Goal: Task Accomplishment & Management: Manage account settings

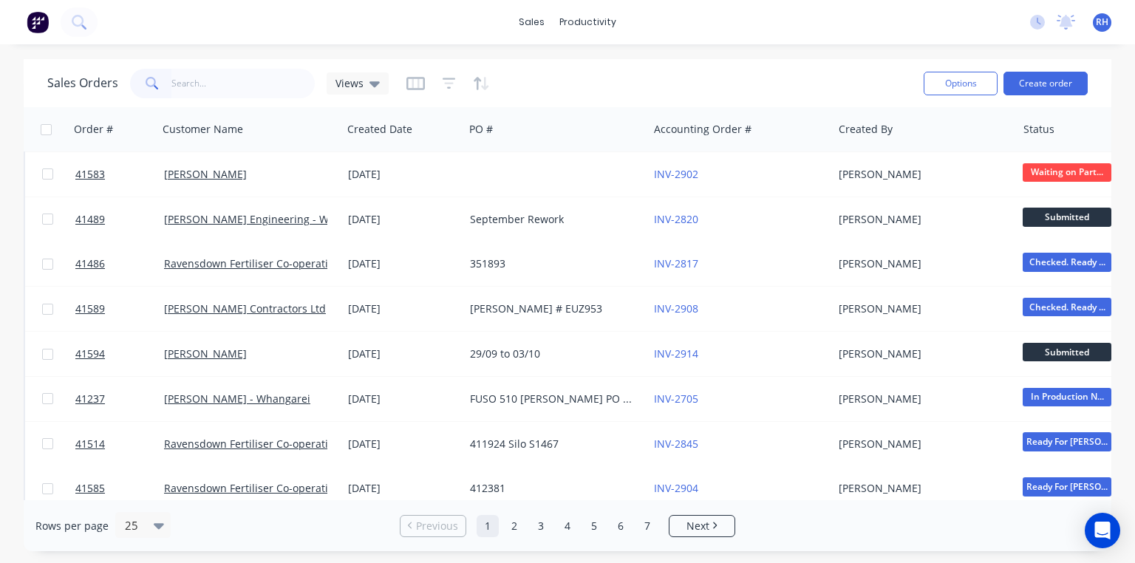
scroll to position [262, 0]
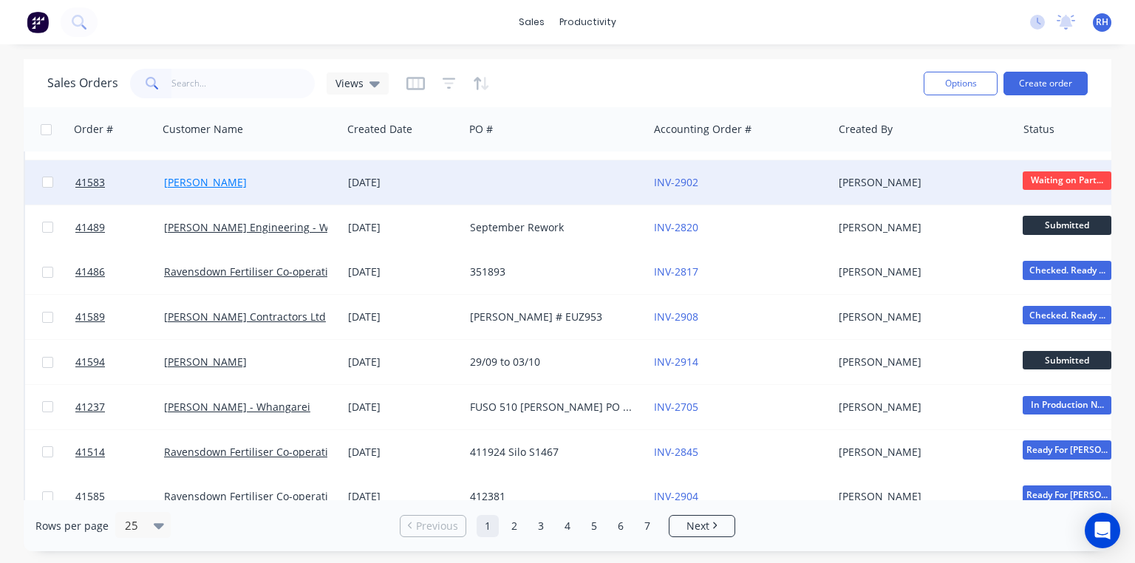
click at [214, 180] on link "[PERSON_NAME]" at bounding box center [205, 182] width 83 height 14
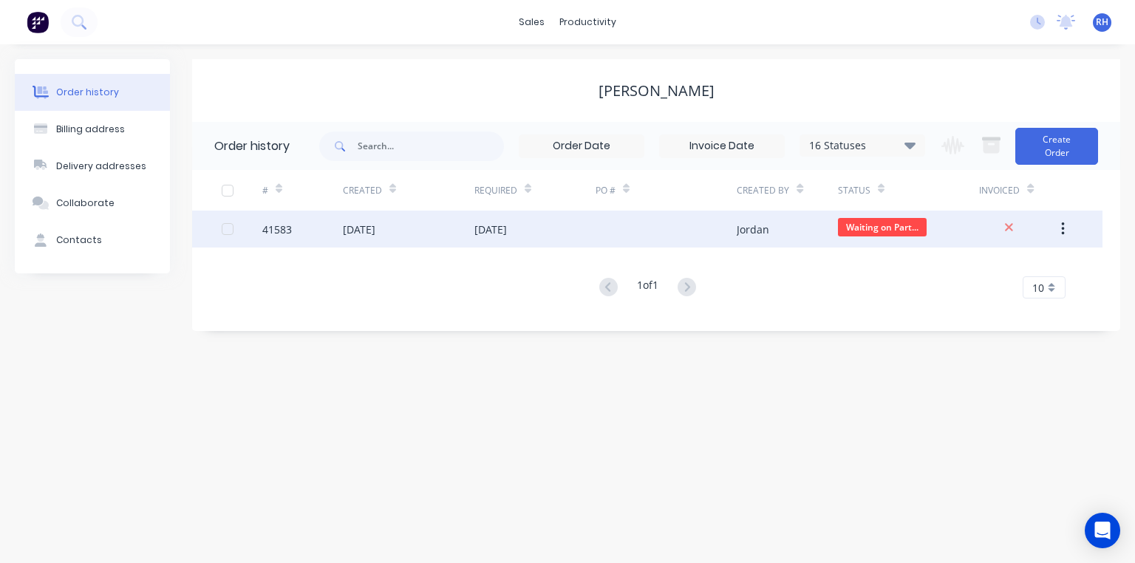
click at [372, 238] on div "[DATE]" at bounding box center [409, 229] width 132 height 37
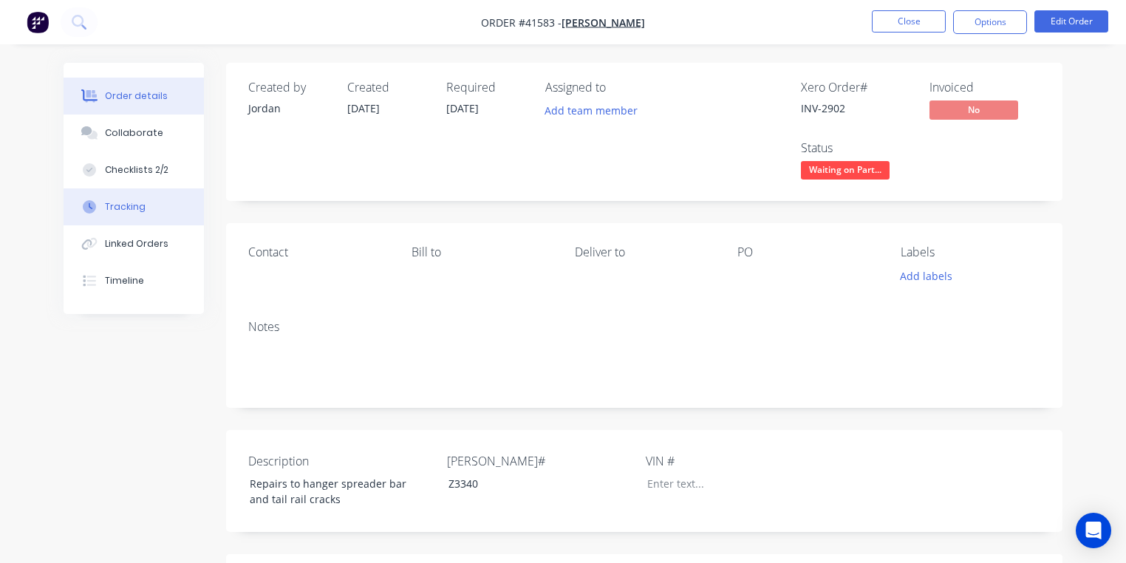
click at [147, 204] on button "Tracking" at bounding box center [134, 206] width 140 height 37
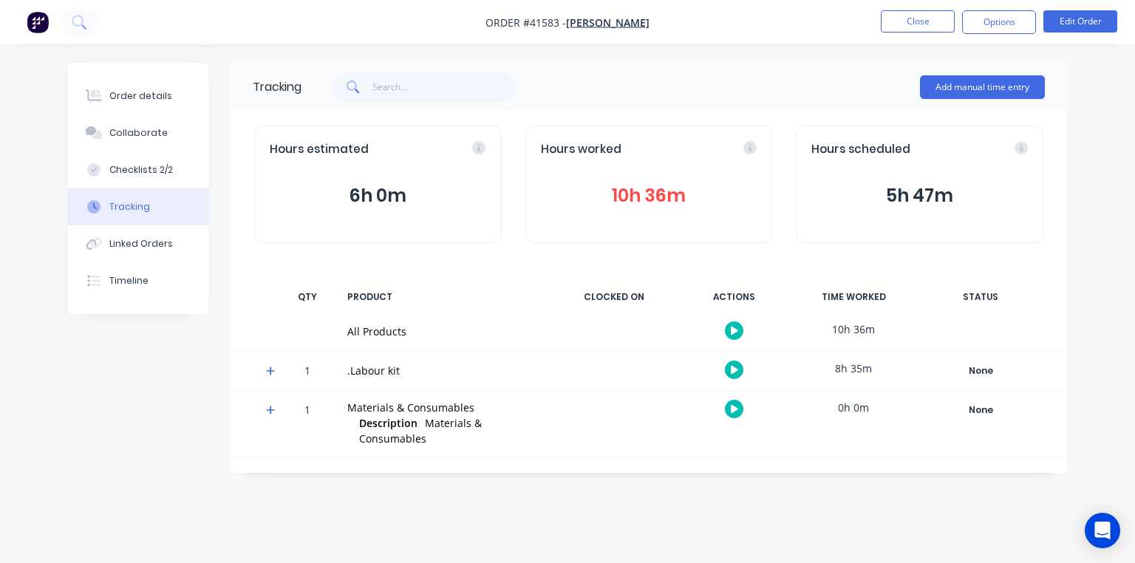
click at [269, 370] on icon at bounding box center [270, 371] width 9 height 9
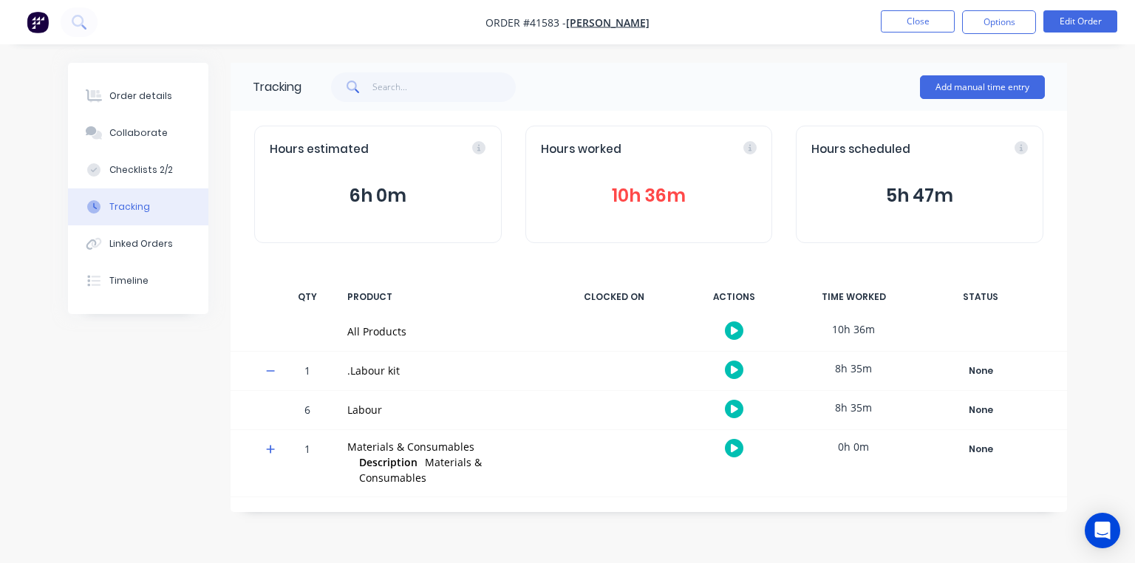
click at [735, 408] on icon "button" at bounding box center [734, 409] width 7 height 8
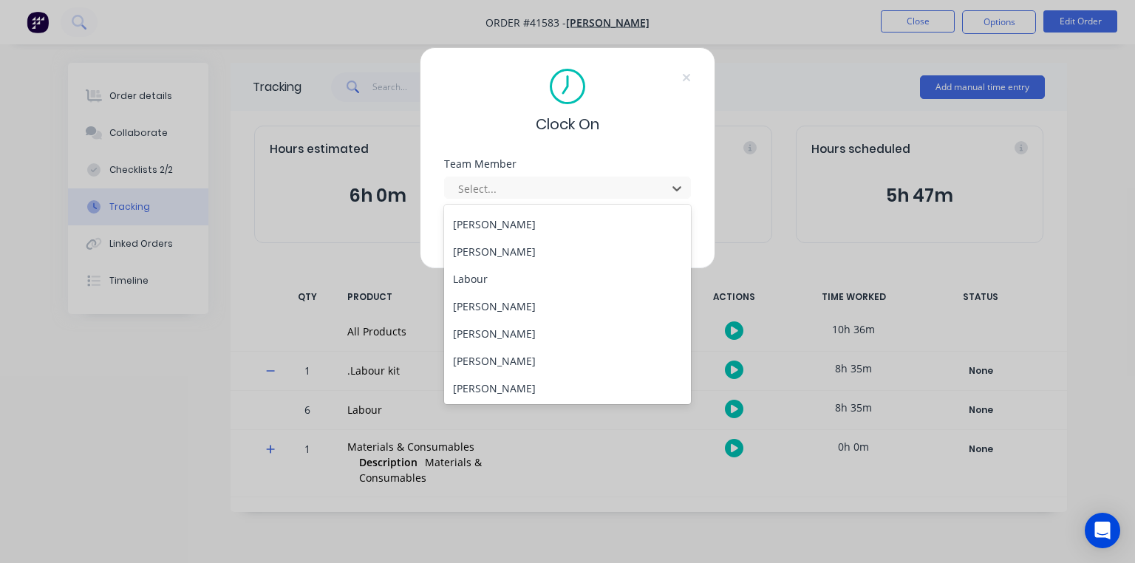
scroll to position [216, 0]
click at [552, 277] on div "[PERSON_NAME]" at bounding box center [567, 278] width 247 height 27
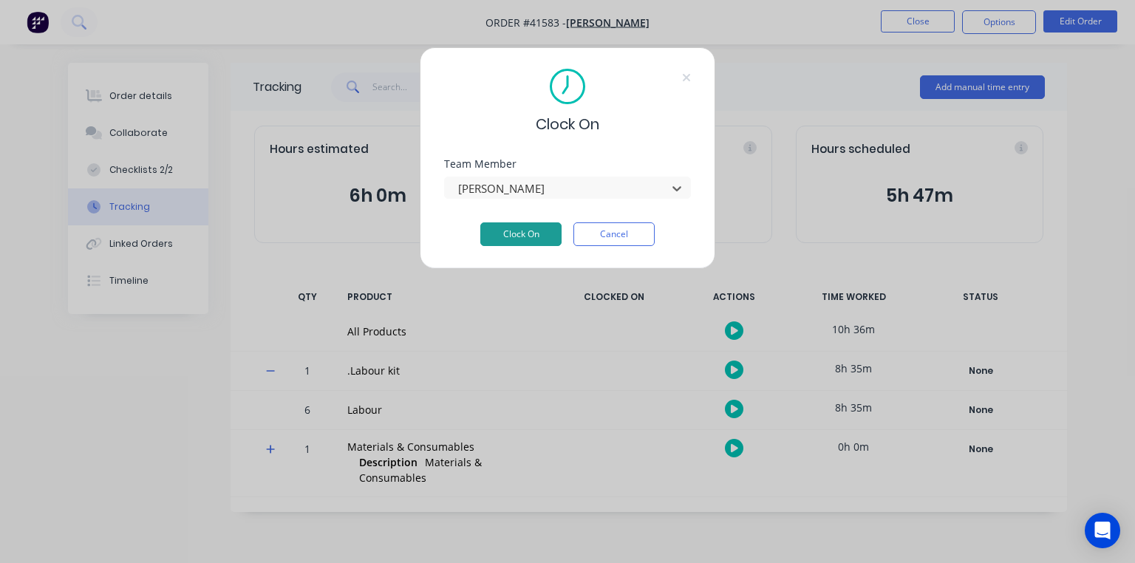
click at [538, 231] on button "Clock On" at bounding box center [520, 234] width 81 height 24
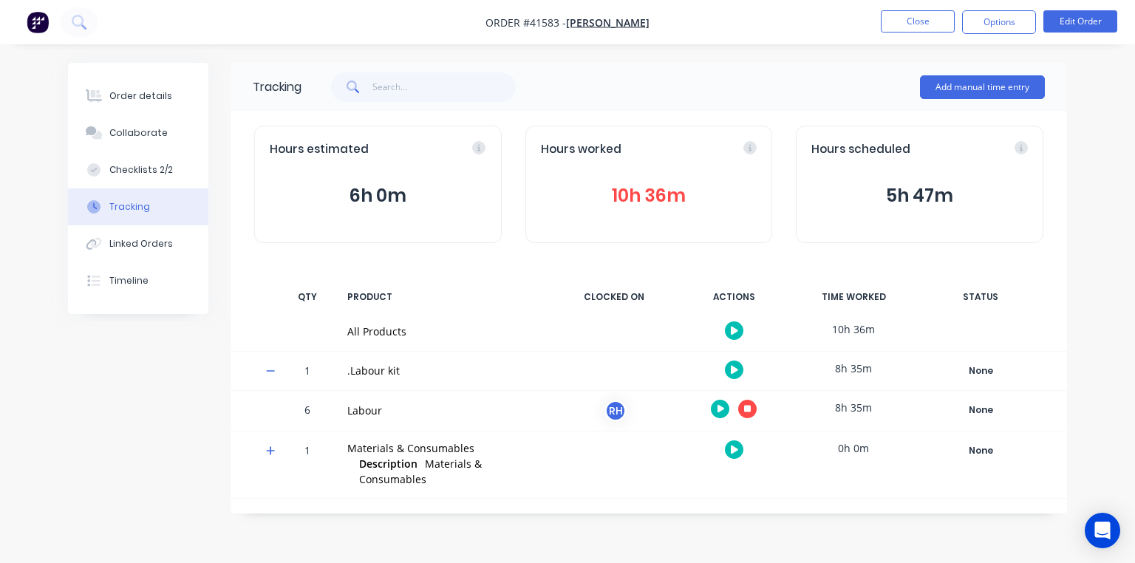
click at [44, 29] on img "button" at bounding box center [38, 22] width 22 height 22
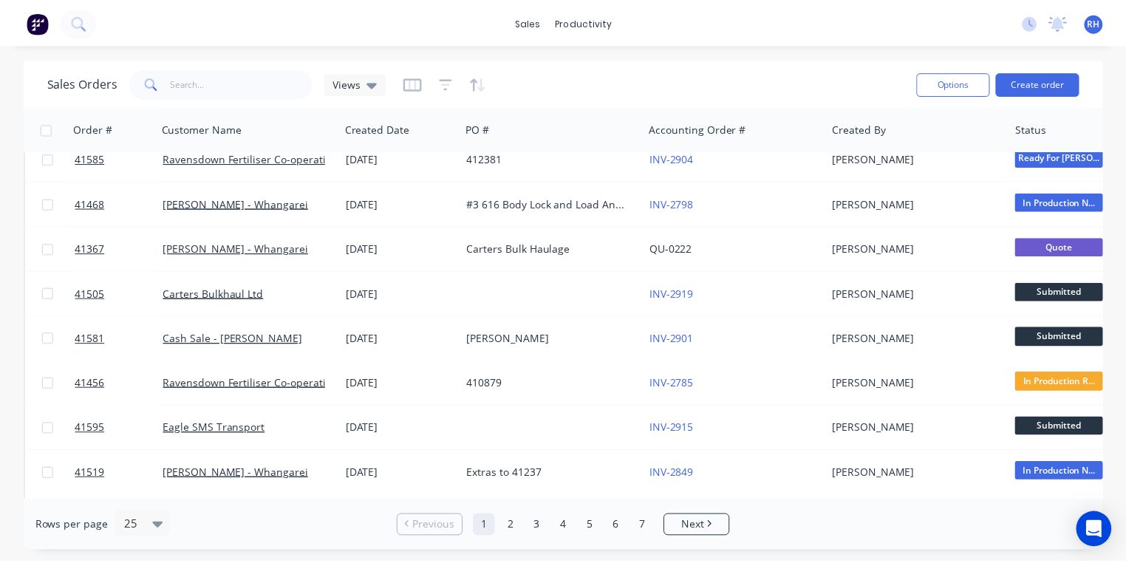
scroll to position [598, 0]
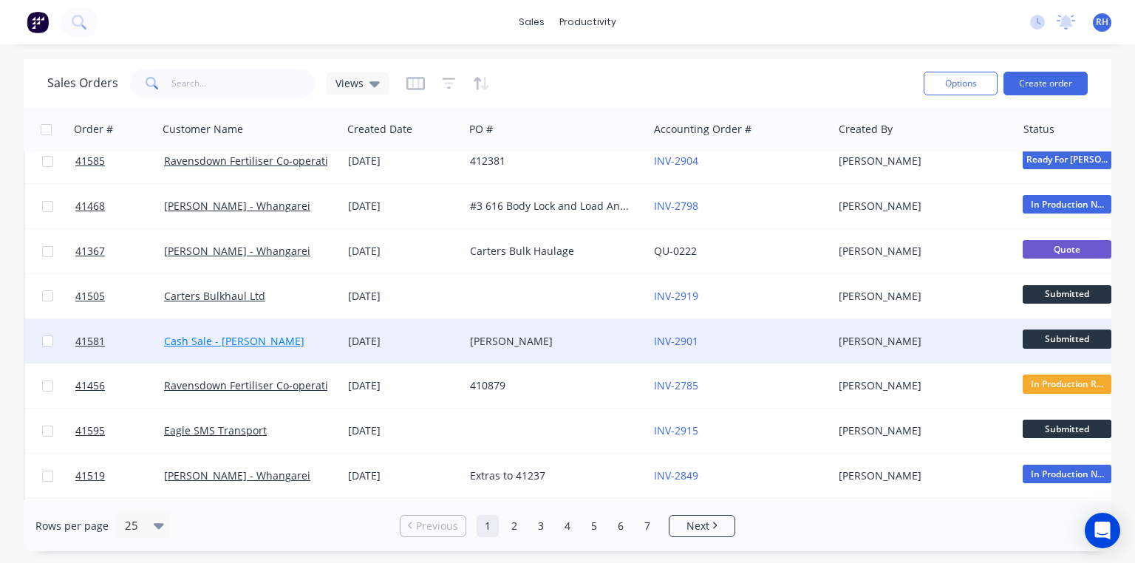
click at [275, 337] on link "Cash Sale - [PERSON_NAME]" at bounding box center [234, 341] width 140 height 14
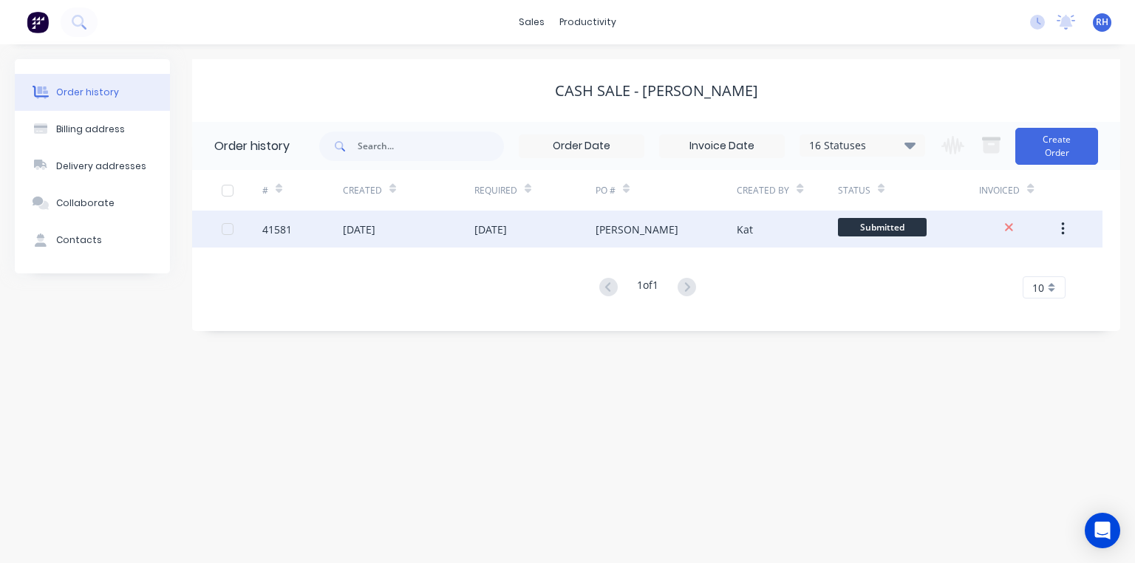
click at [470, 225] on div "[DATE]" at bounding box center [409, 229] width 132 height 37
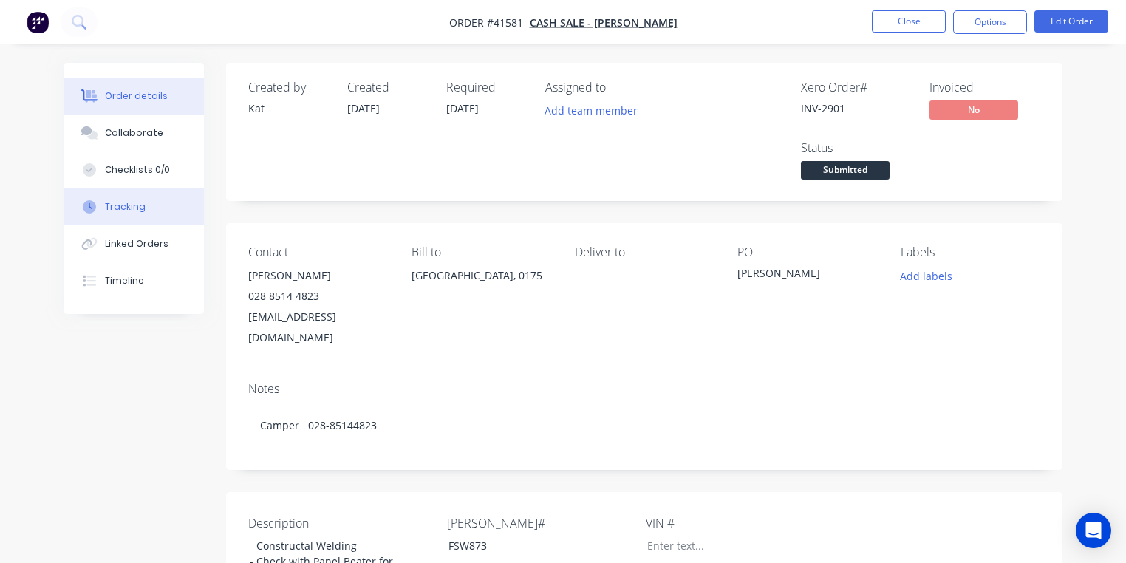
click at [160, 206] on button "Tracking" at bounding box center [134, 206] width 140 height 37
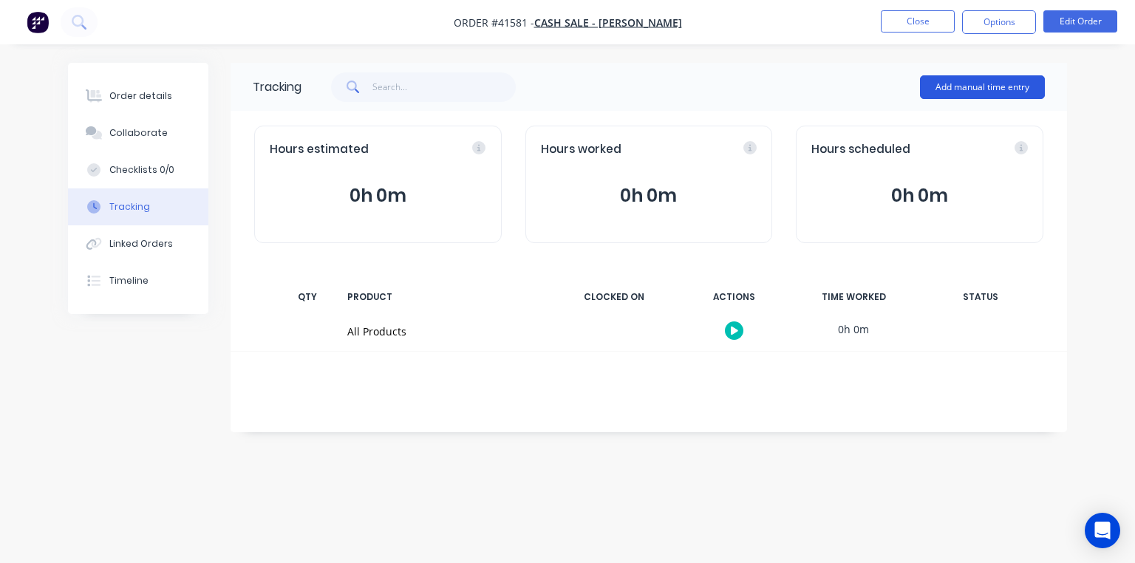
click at [967, 88] on button "Add manual time entry" at bounding box center [982, 87] width 125 height 24
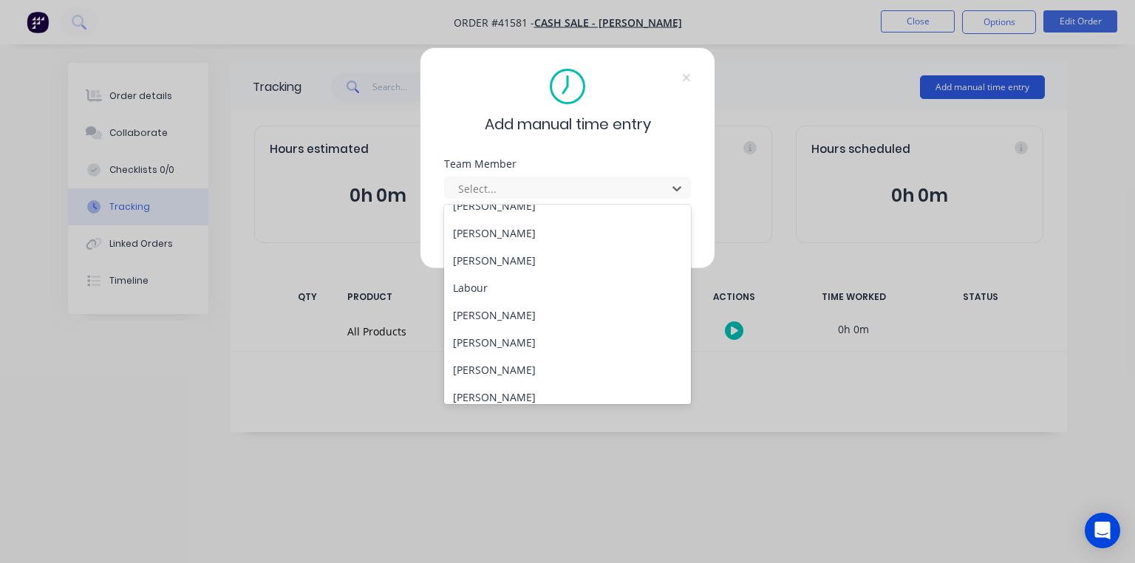
scroll to position [216, 0]
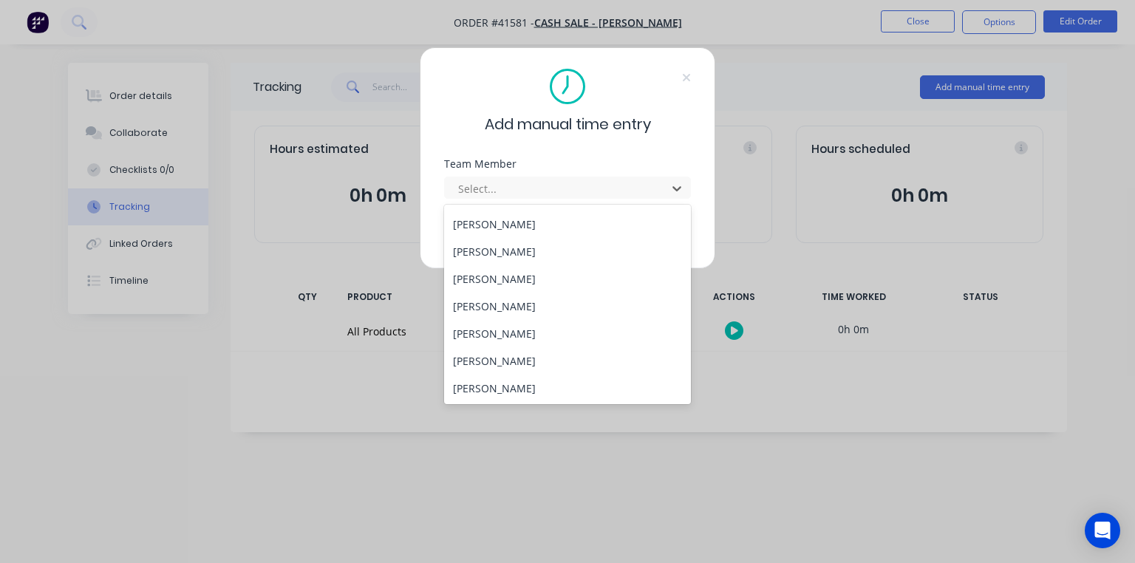
click at [532, 280] on div "[PERSON_NAME]" at bounding box center [567, 278] width 247 height 27
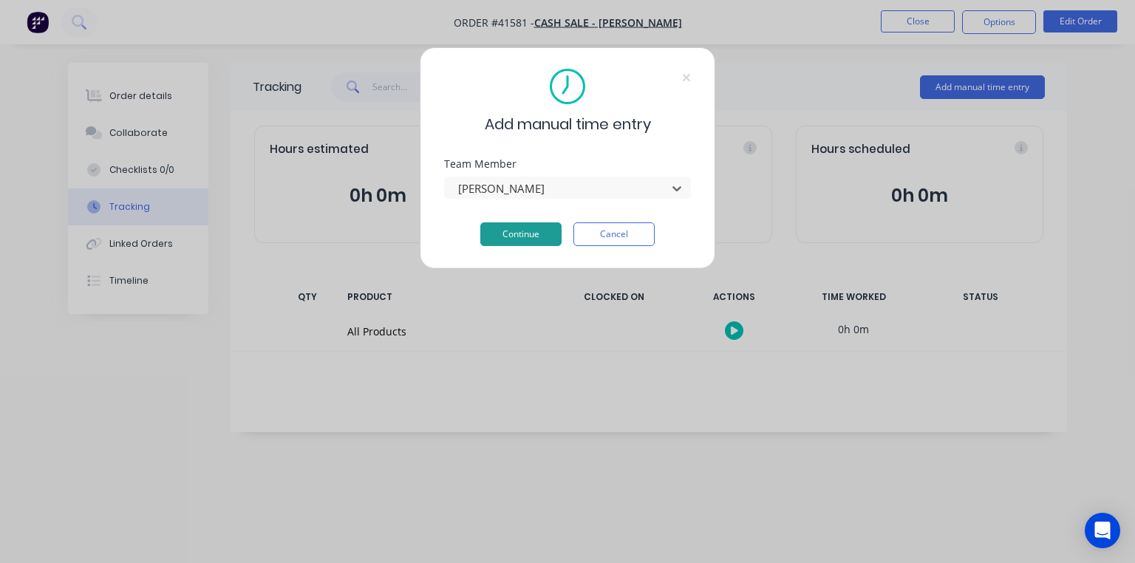
click at [538, 231] on button "Continue" at bounding box center [520, 234] width 81 height 24
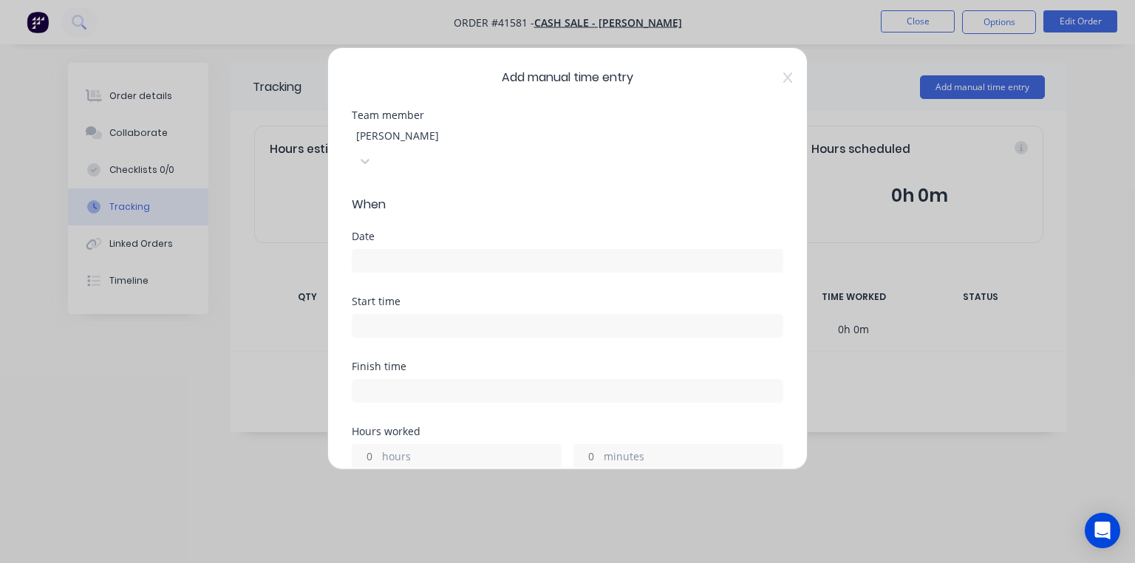
click at [523, 250] on input at bounding box center [568, 261] width 430 height 22
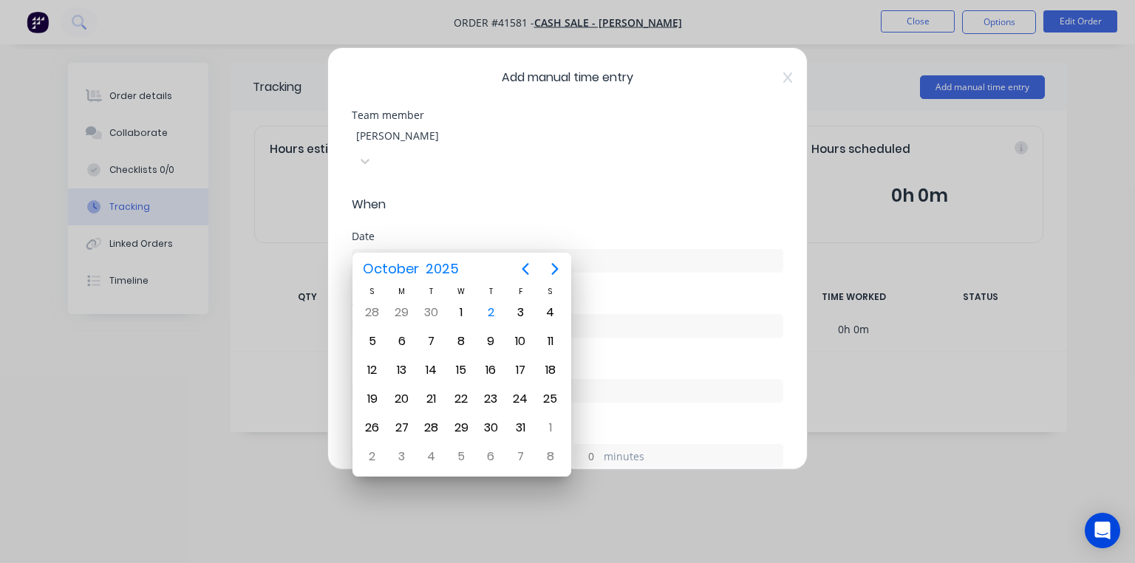
click at [491, 311] on div "2" at bounding box center [491, 313] width 22 height 22
type input "[DATE]"
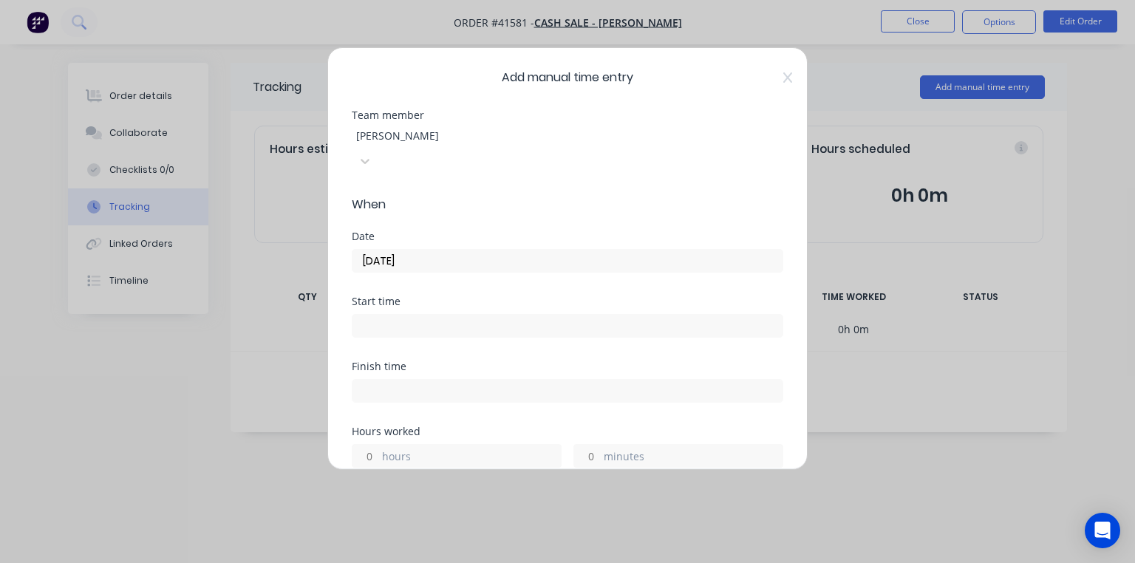
click at [485, 315] on input at bounding box center [568, 326] width 430 height 22
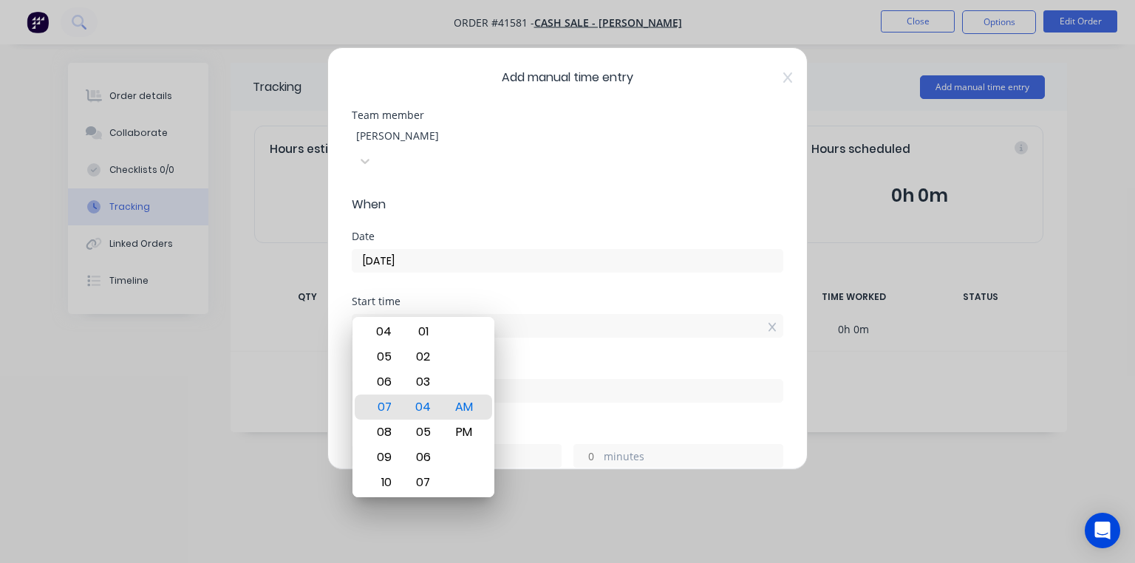
type input "07:00 AM"
click at [640, 379] on label at bounding box center [568, 391] width 432 height 24
click at [640, 380] on input at bounding box center [568, 391] width 430 height 22
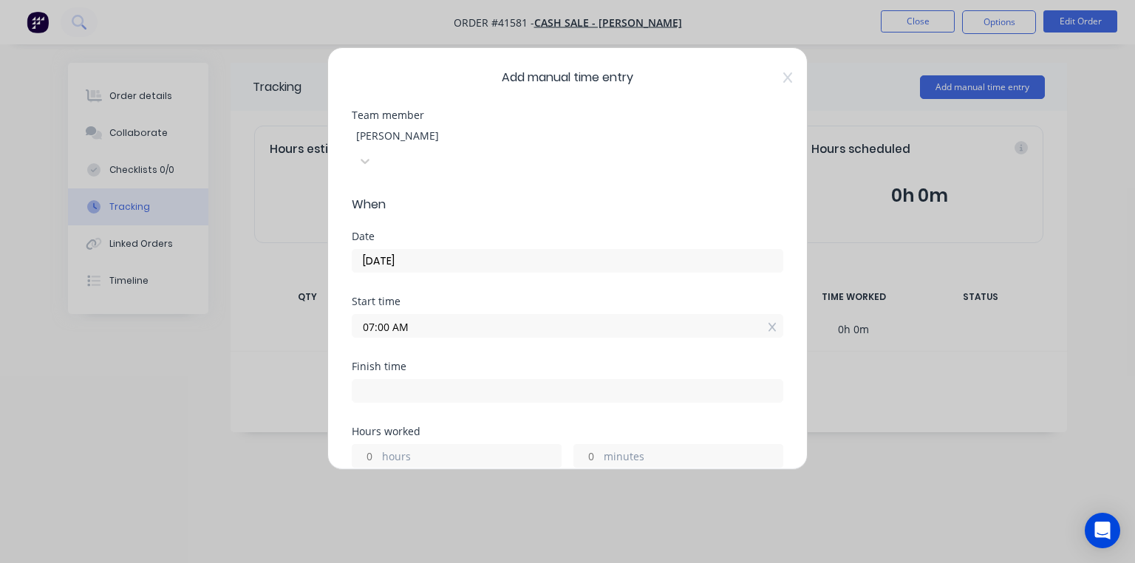
type input "07:20 AM"
type input "0"
type input "20"
click at [783, 78] on icon at bounding box center [787, 77] width 9 height 10
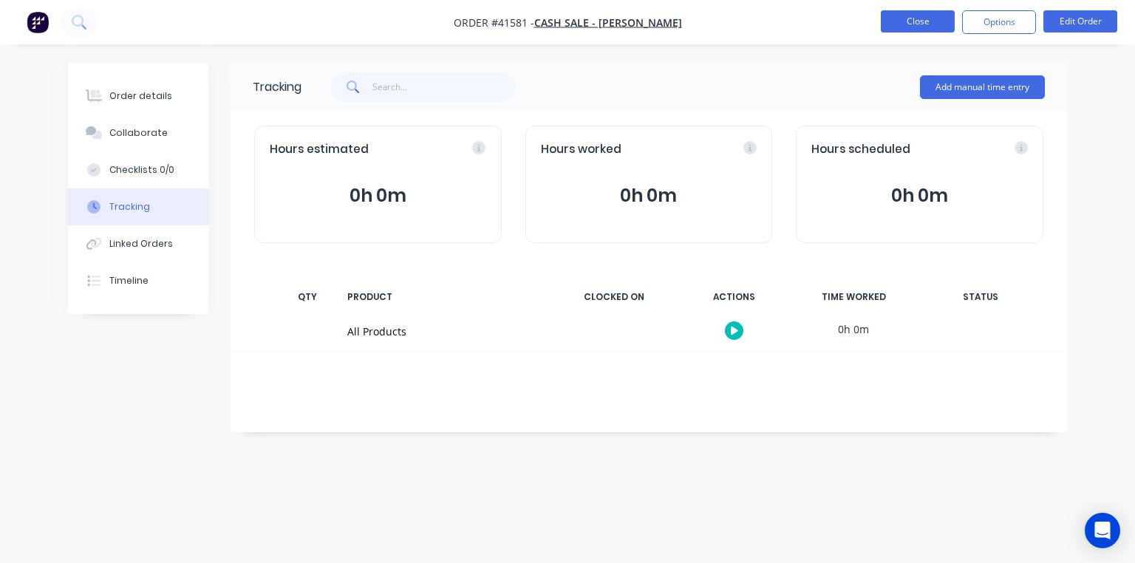
click at [919, 16] on button "Close" at bounding box center [918, 21] width 74 height 22
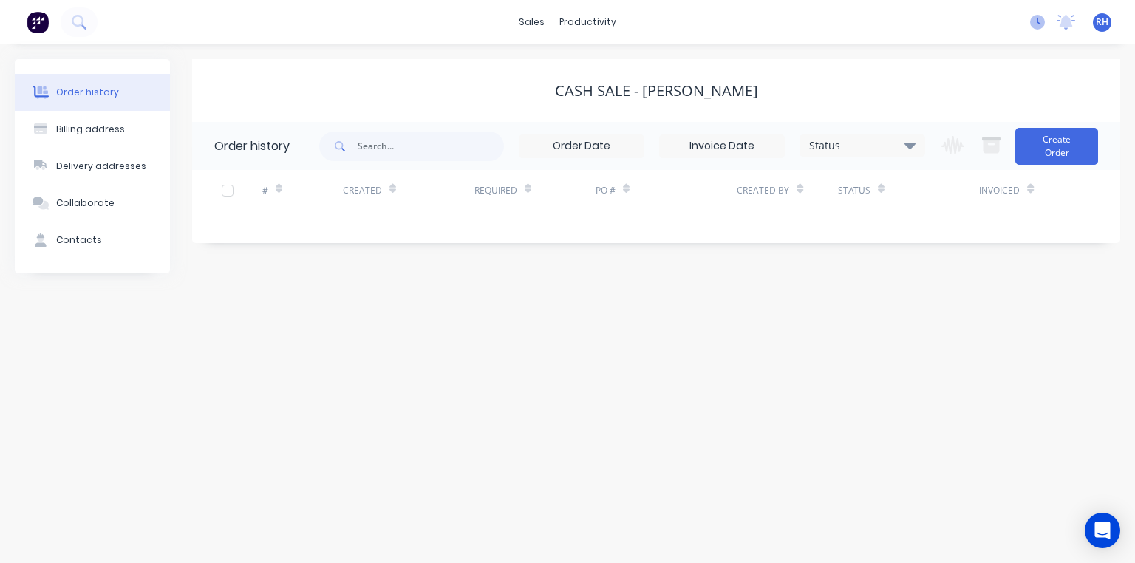
click at [1038, 21] on icon at bounding box center [1037, 22] width 15 height 15
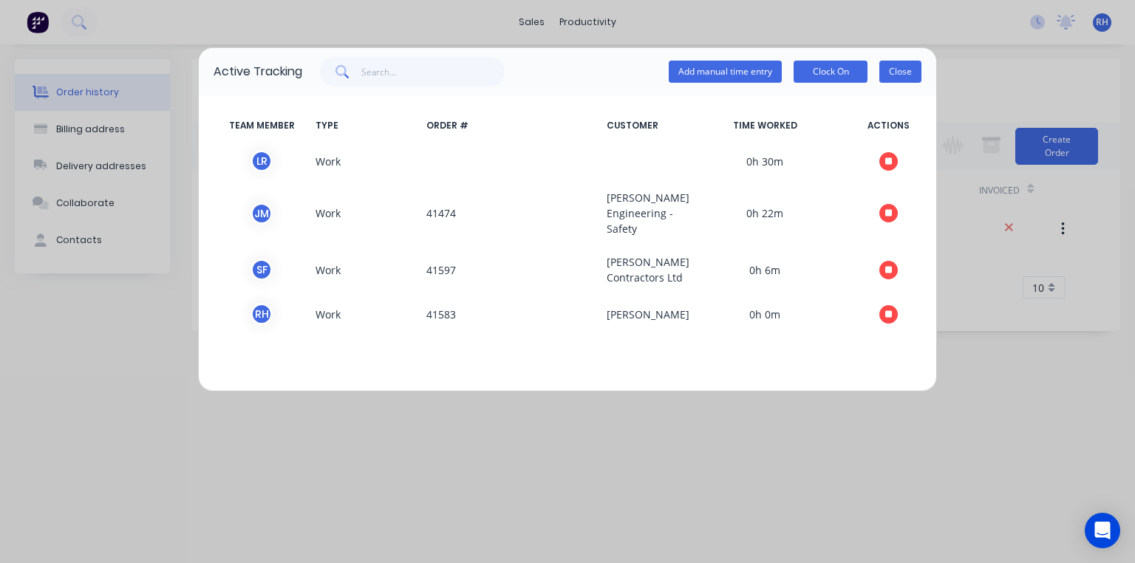
click at [907, 72] on button "Close" at bounding box center [901, 72] width 42 height 22
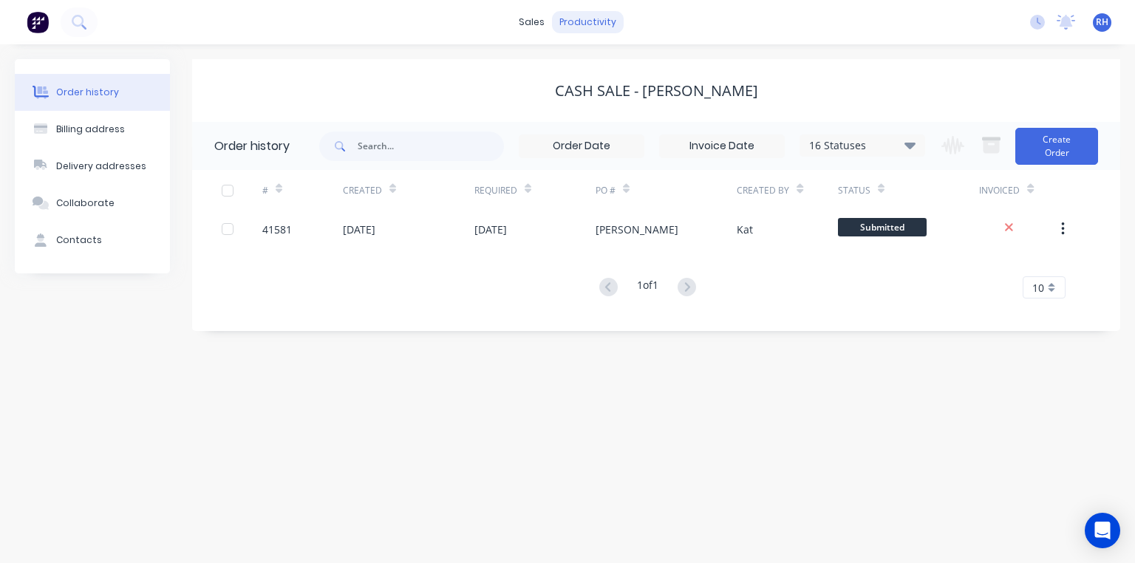
click at [594, 19] on div "productivity" at bounding box center [588, 22] width 72 height 22
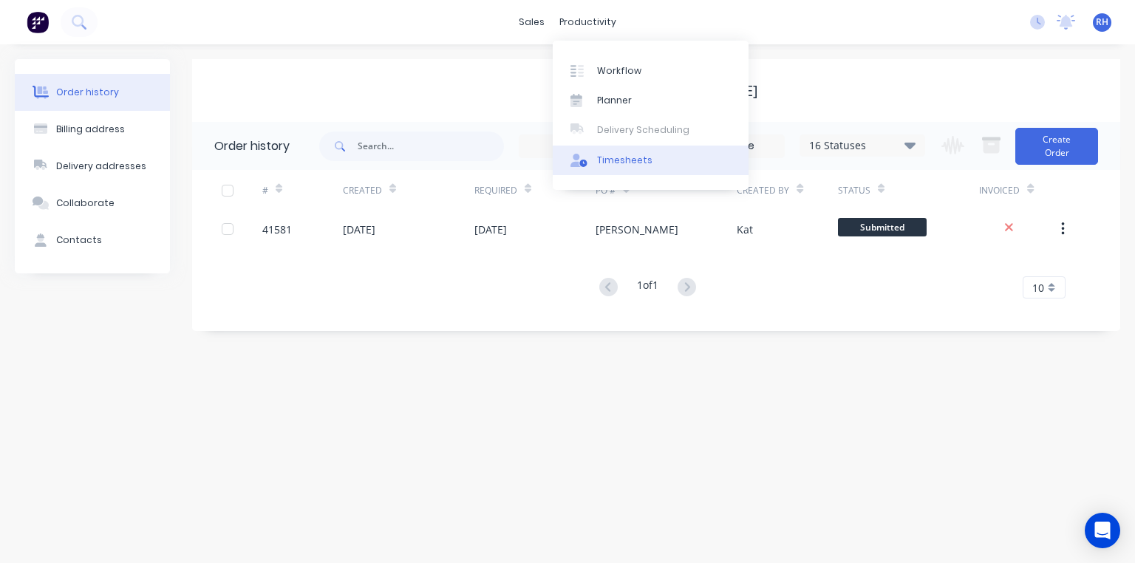
click at [654, 154] on link "Timesheets" at bounding box center [651, 161] width 196 height 30
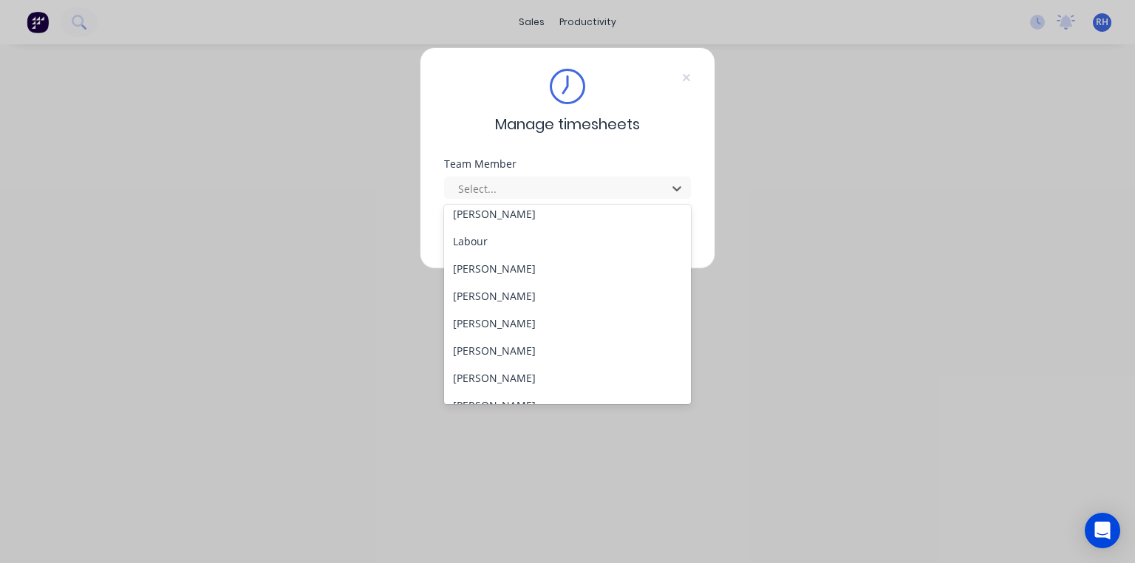
scroll to position [216, 0]
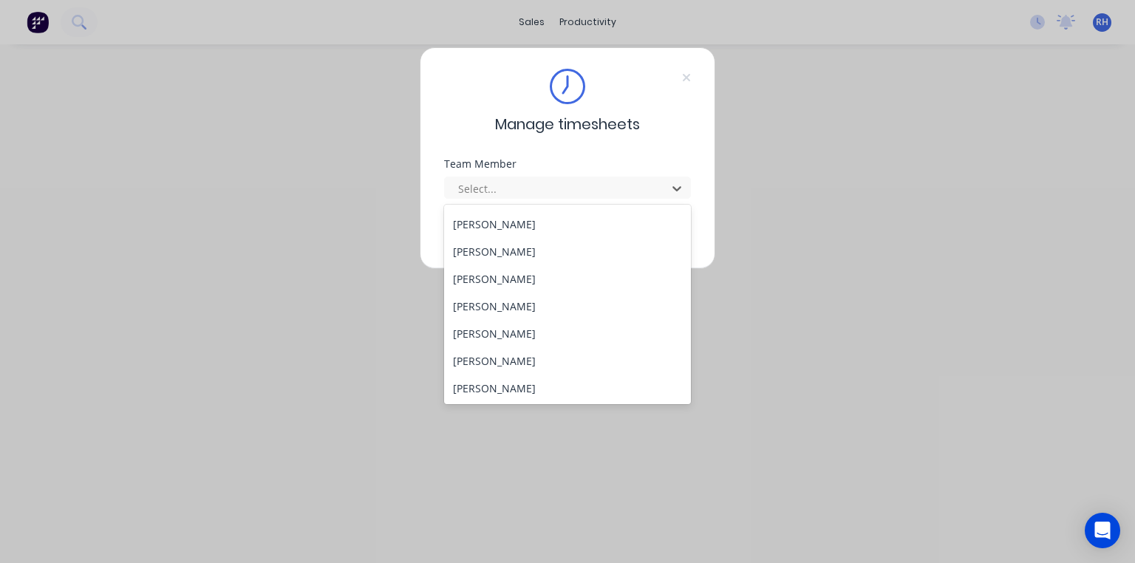
click at [544, 275] on div "[PERSON_NAME]" at bounding box center [567, 278] width 247 height 27
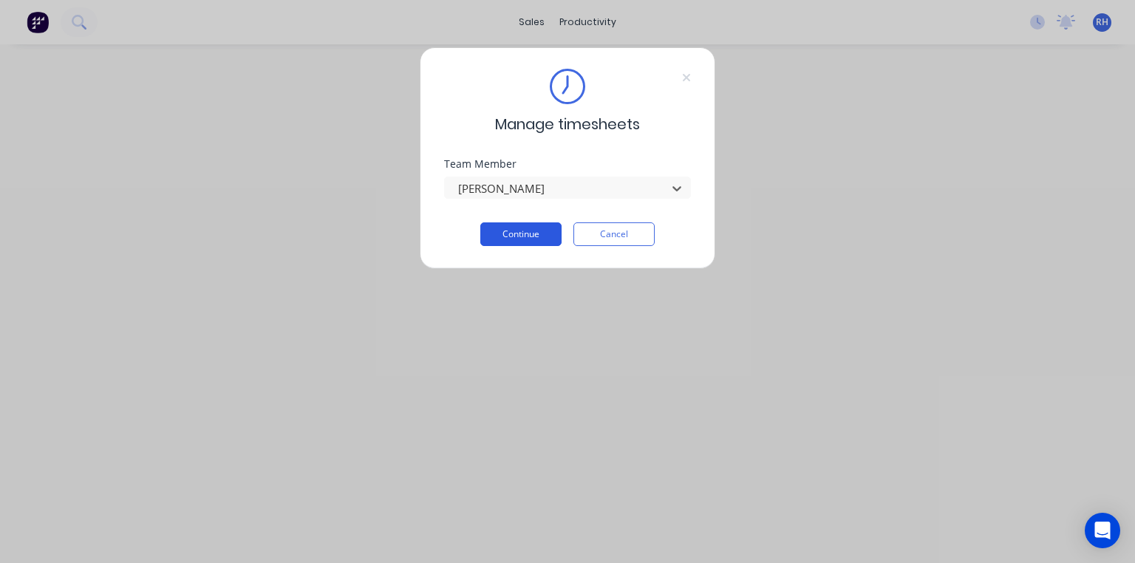
click at [541, 224] on button "Continue" at bounding box center [520, 234] width 81 height 24
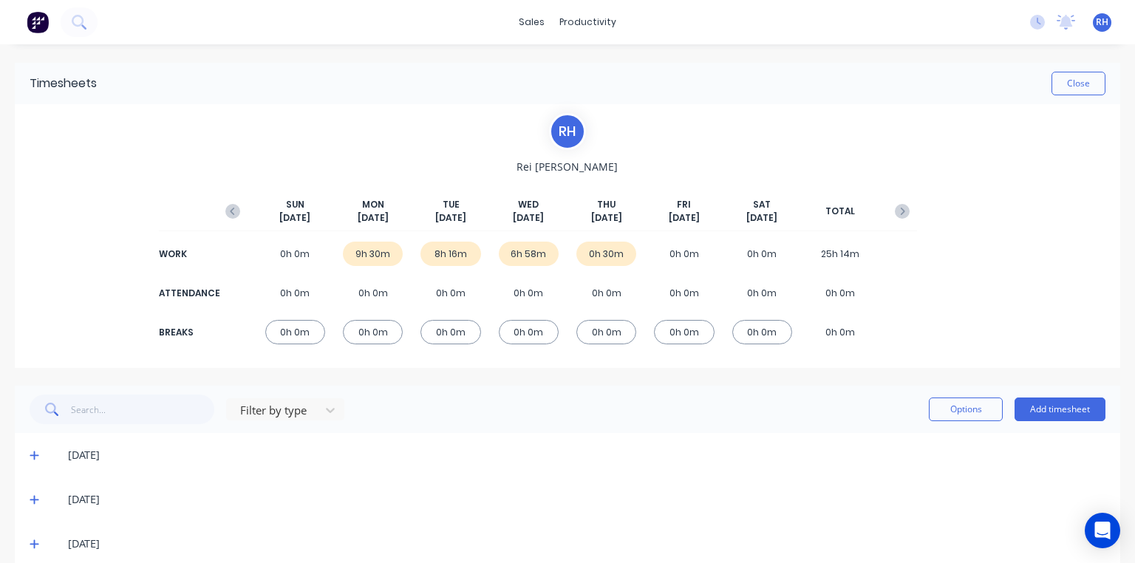
scroll to position [65, 0]
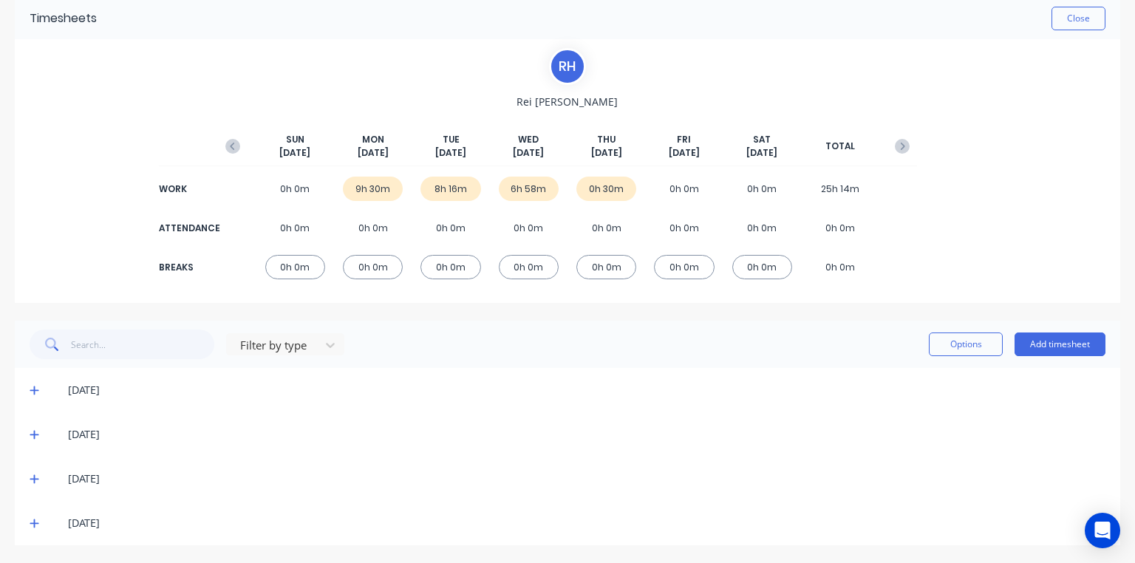
click at [35, 525] on icon at bounding box center [35, 523] width 10 height 10
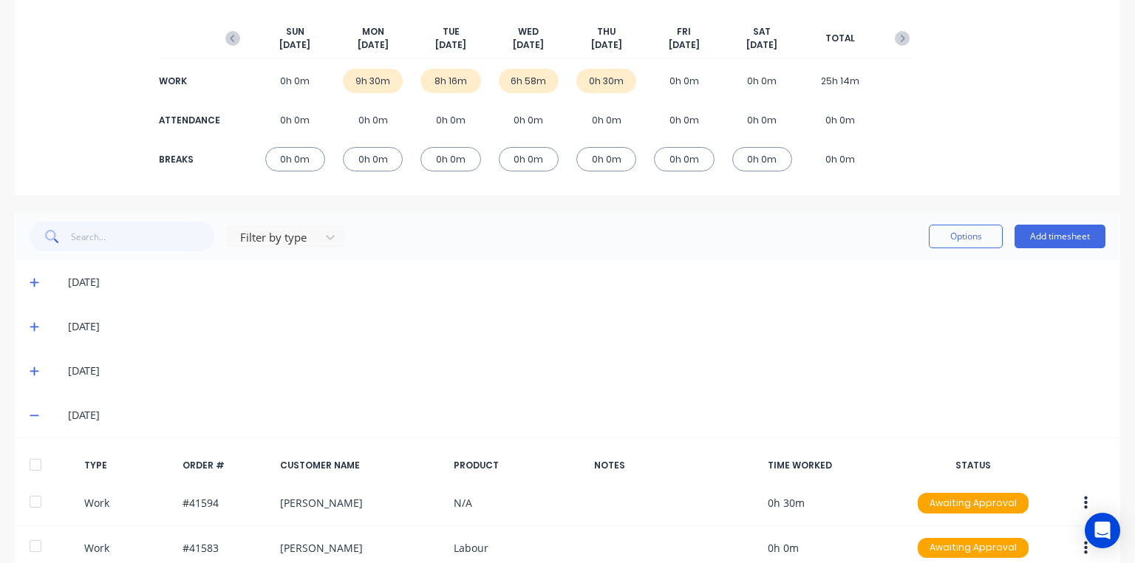
scroll to position [0, 0]
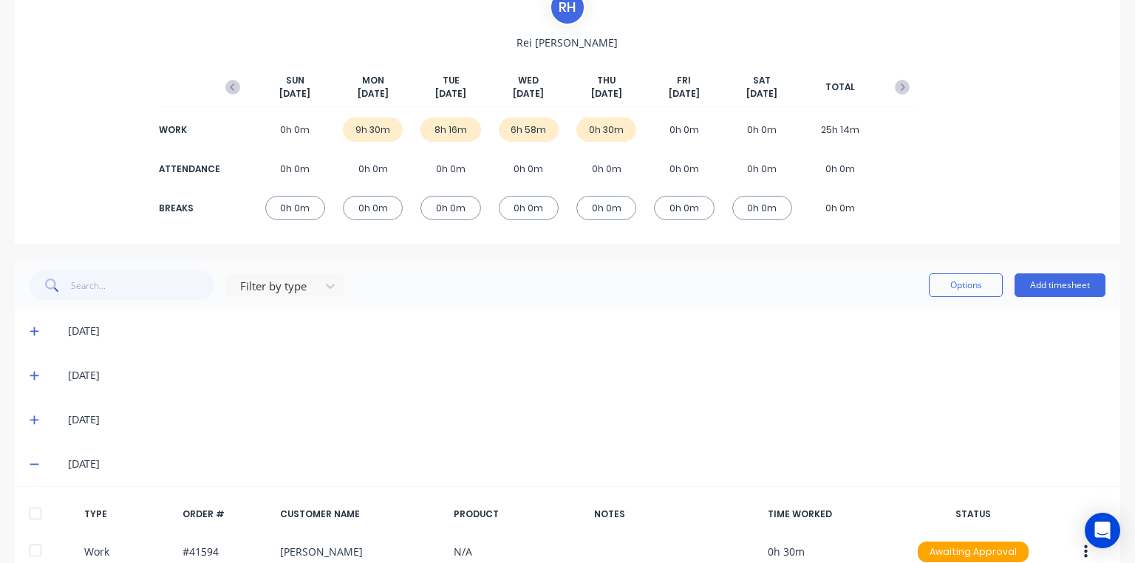
scroll to position [254, 0]
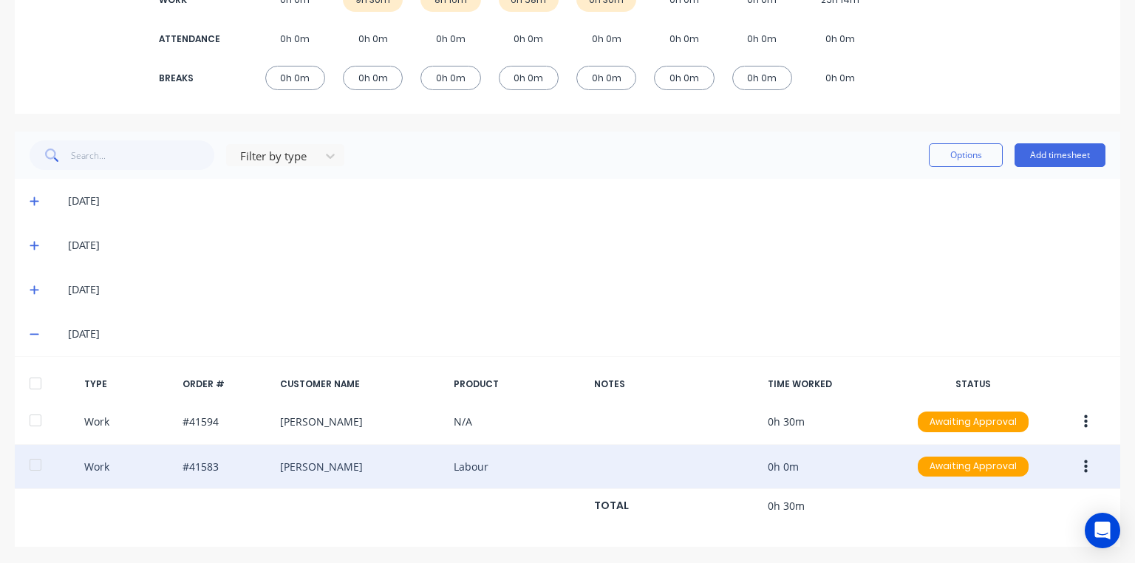
click at [1084, 461] on icon "button" at bounding box center [1086, 467] width 4 height 16
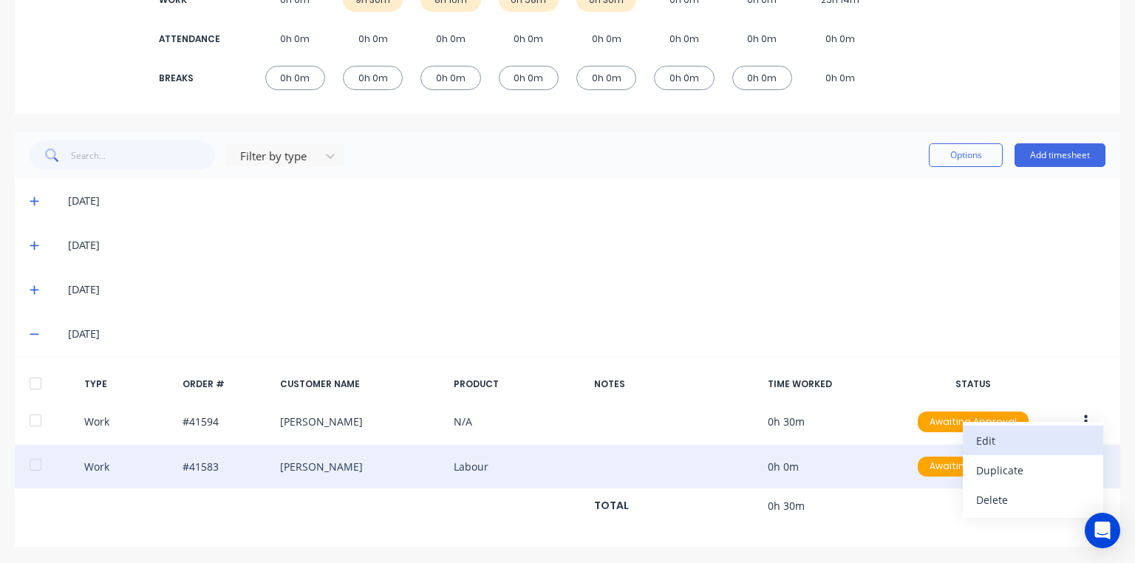
click at [1005, 444] on div "Edit" at bounding box center [1033, 440] width 114 height 21
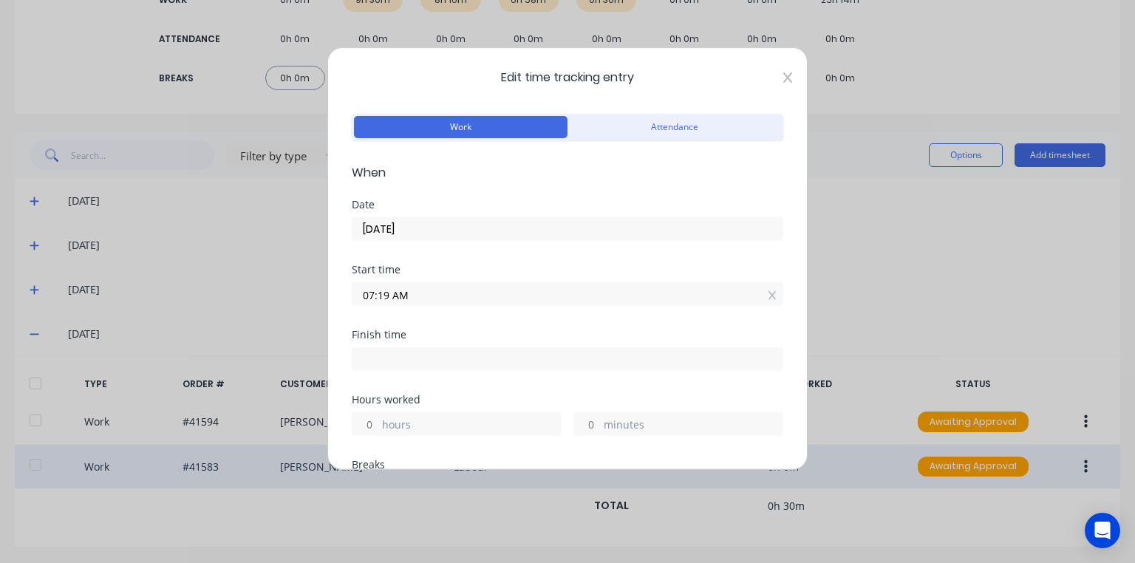
click at [783, 76] on icon at bounding box center [787, 77] width 9 height 10
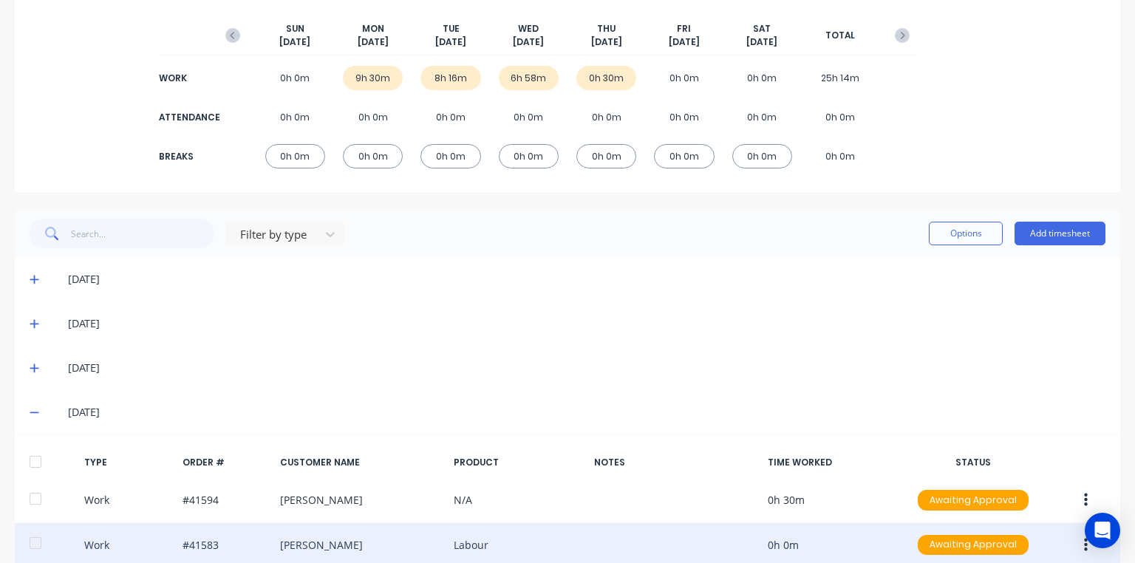
scroll to position [0, 0]
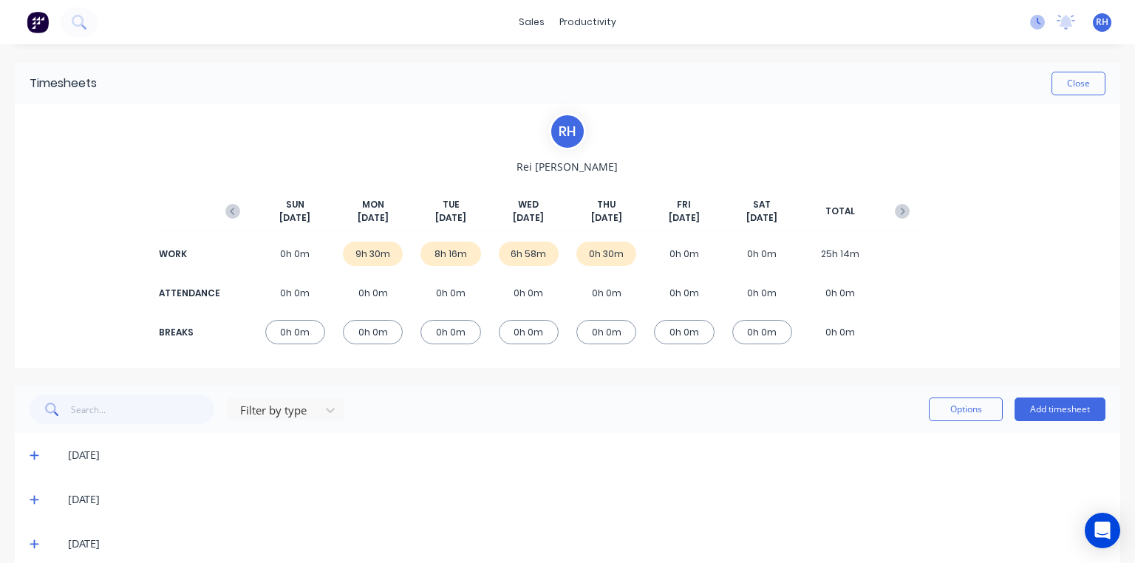
click at [1030, 21] on icon at bounding box center [1037, 22] width 15 height 15
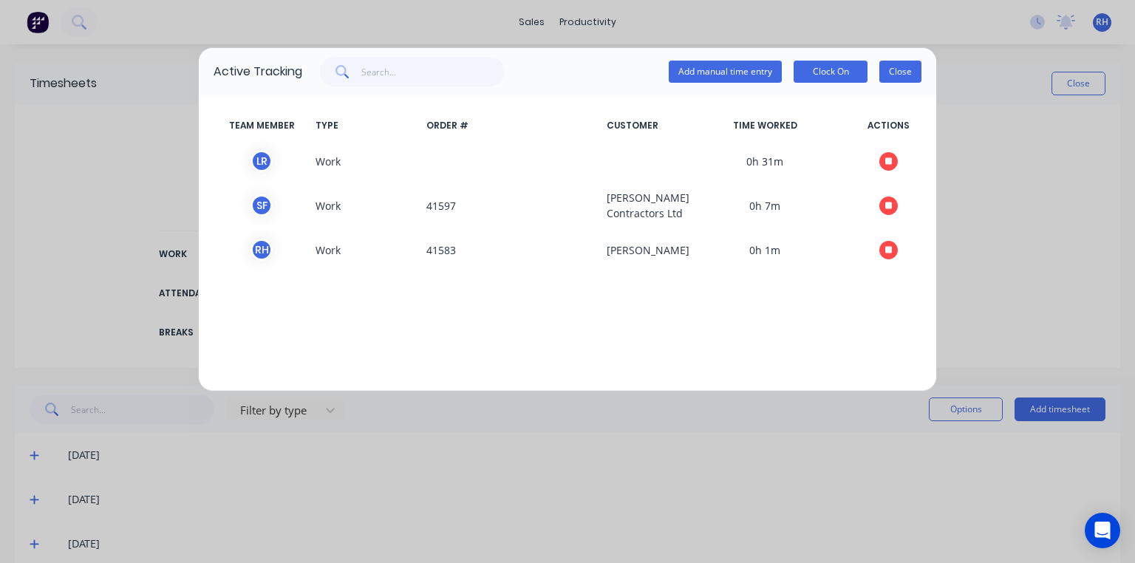
click at [899, 68] on button "Close" at bounding box center [901, 72] width 42 height 22
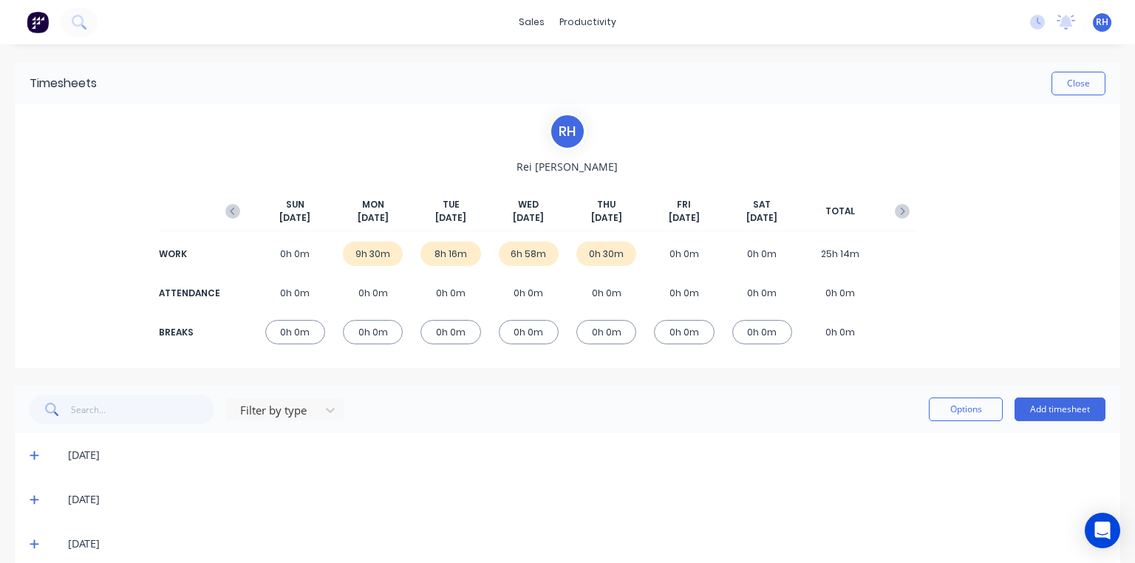
click at [35, 17] on img at bounding box center [38, 22] width 22 height 22
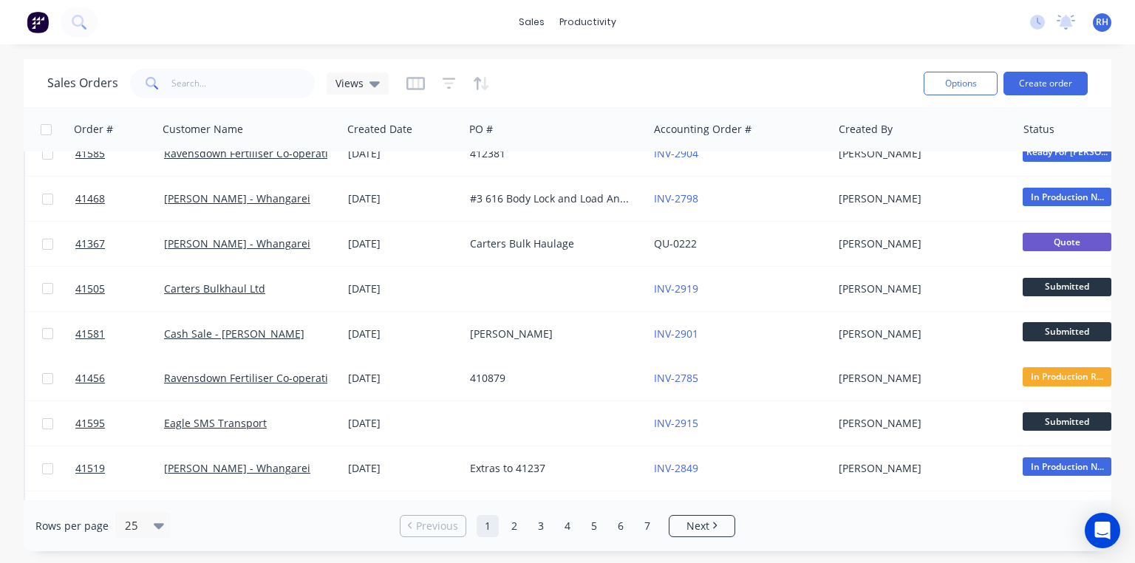
scroll to position [616, 0]
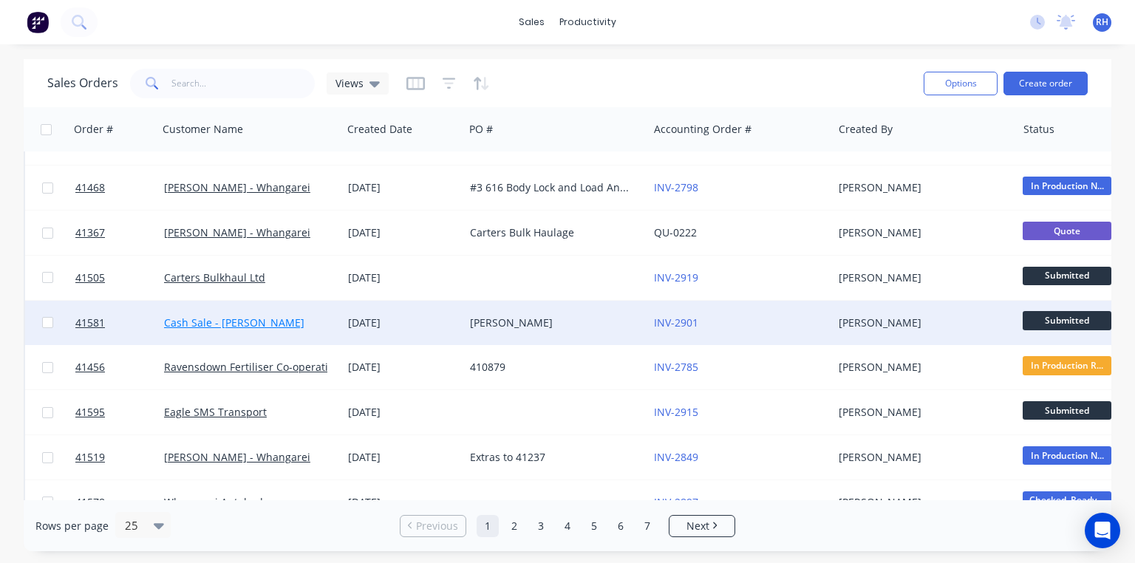
click at [282, 324] on link "Cash Sale - [PERSON_NAME]" at bounding box center [234, 323] width 140 height 14
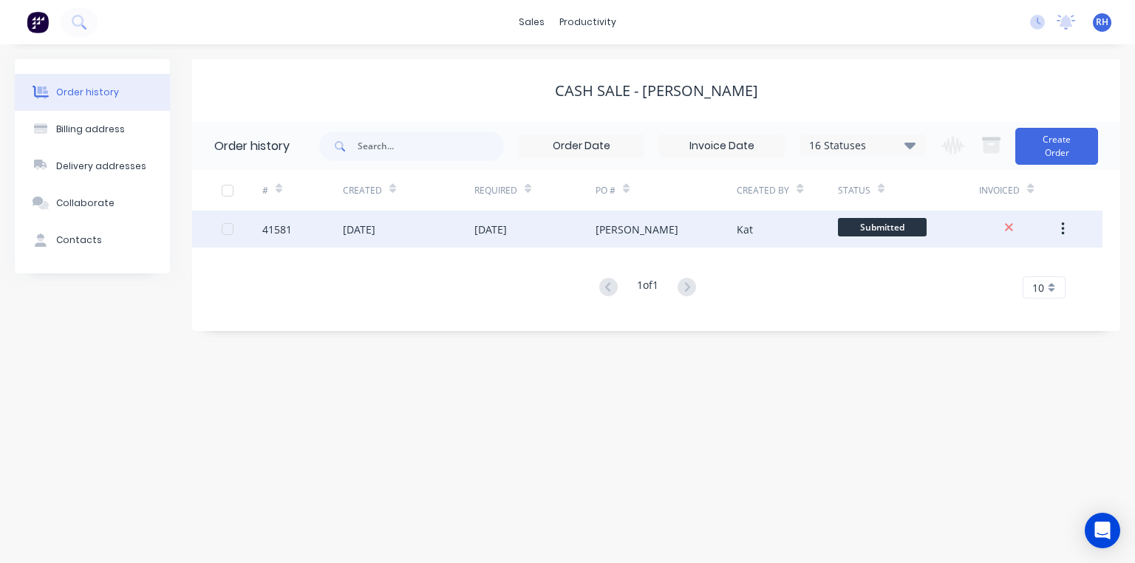
click at [497, 225] on div "[DATE]" at bounding box center [490, 230] width 33 height 16
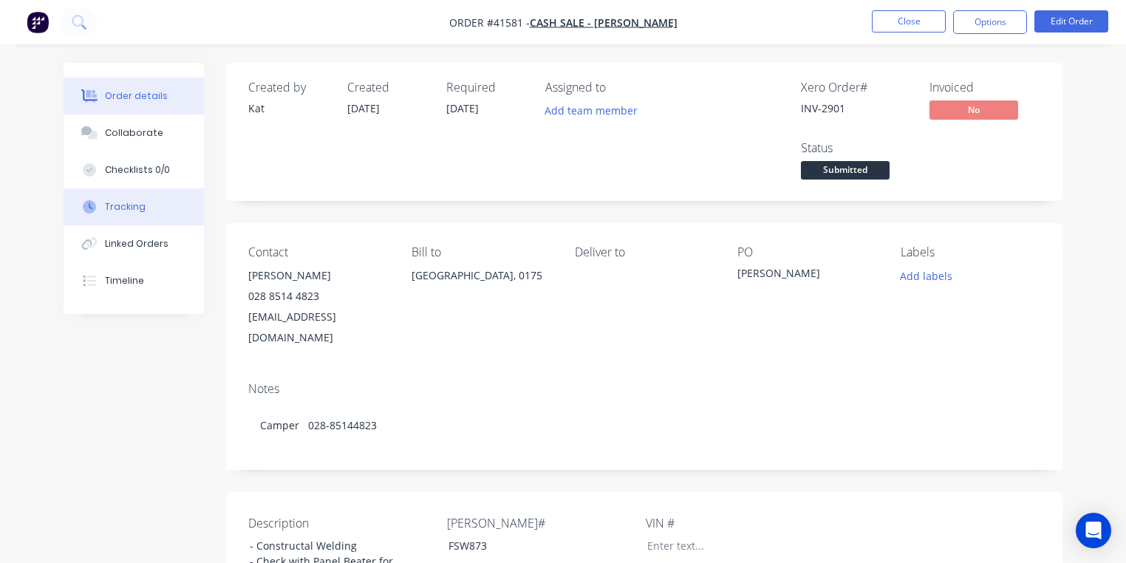
click at [139, 211] on div "Tracking" at bounding box center [125, 206] width 41 height 13
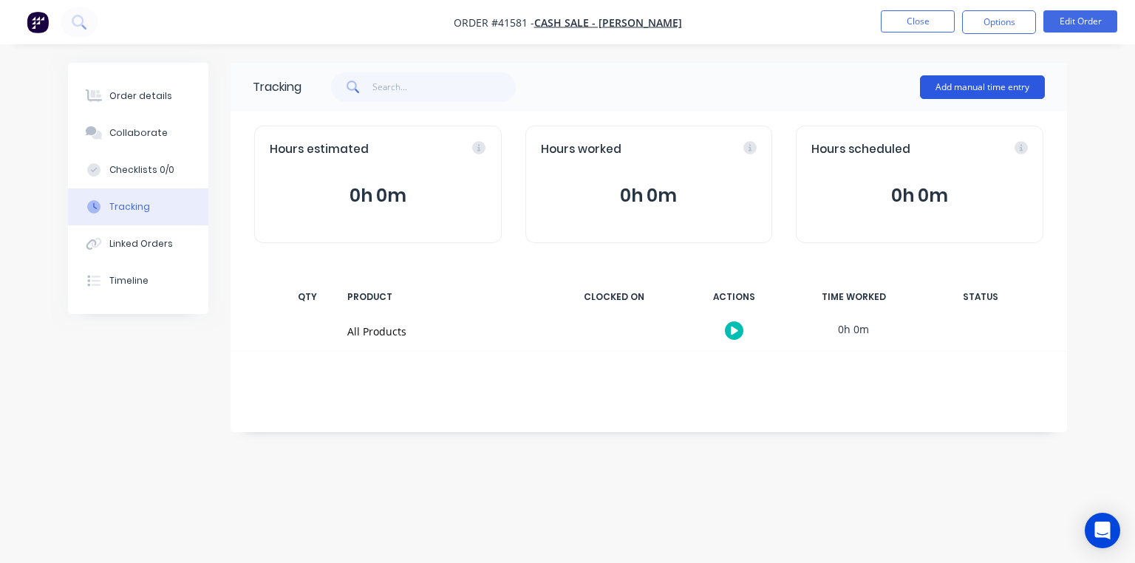
click at [969, 88] on button "Add manual time entry" at bounding box center [982, 87] width 125 height 24
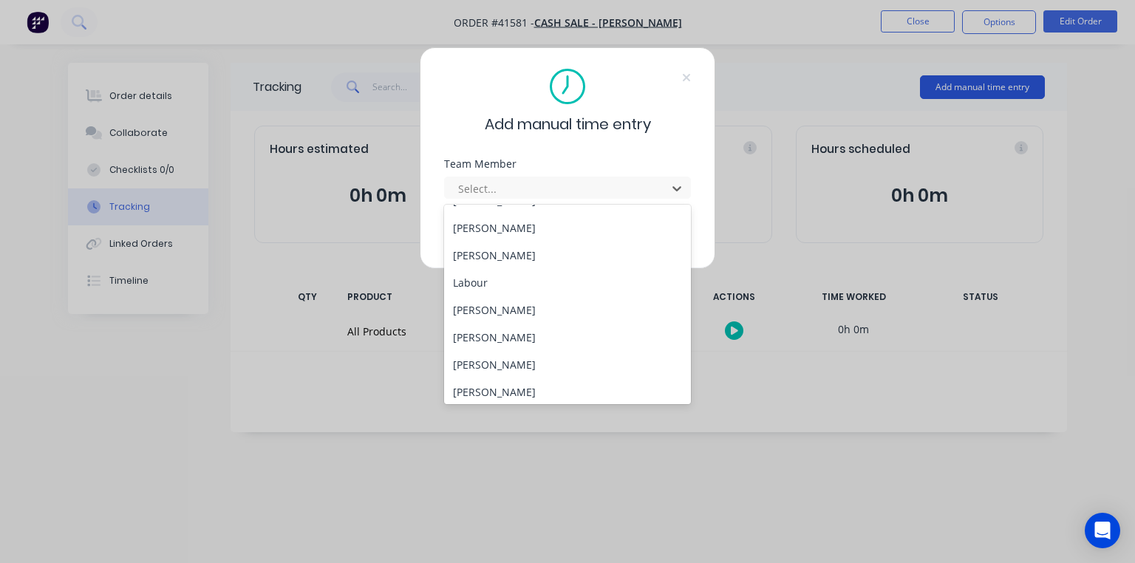
scroll to position [216, 0]
click at [529, 276] on div "[PERSON_NAME]" at bounding box center [567, 278] width 247 height 27
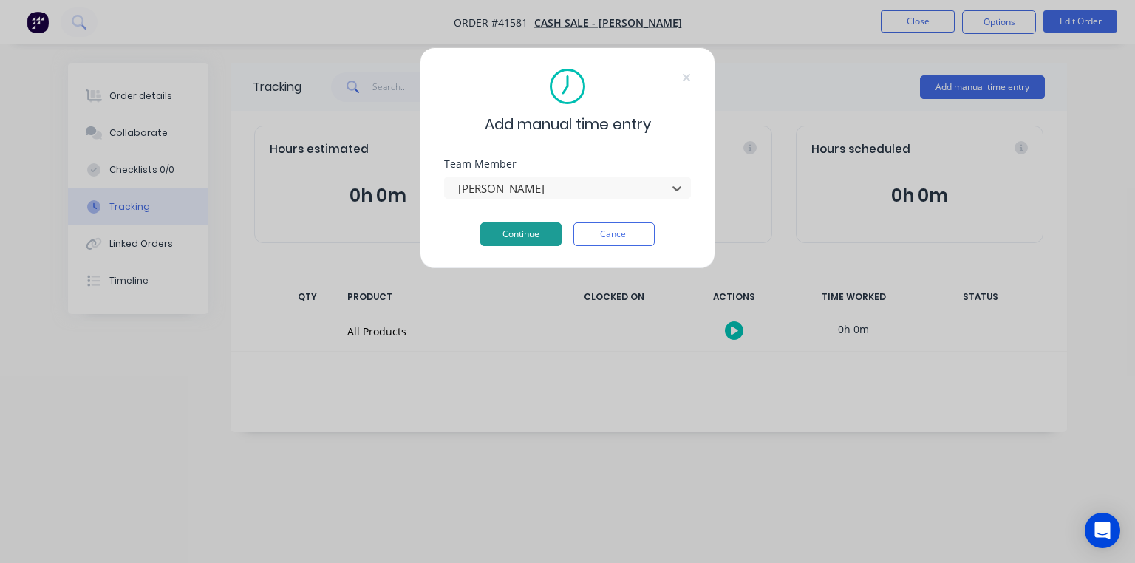
click at [541, 238] on button "Continue" at bounding box center [520, 234] width 81 height 24
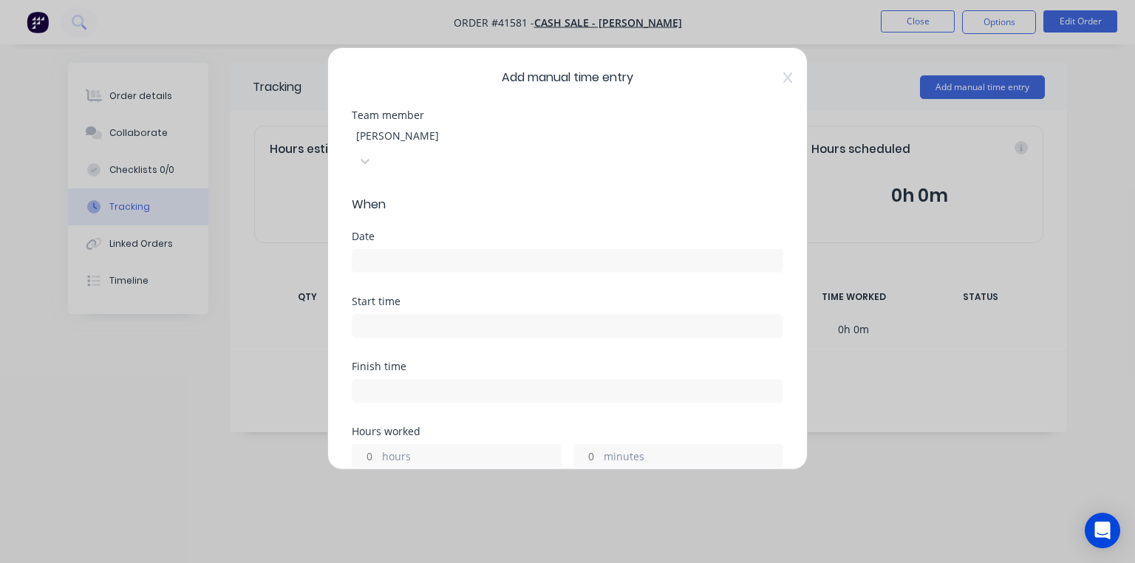
click at [499, 250] on input at bounding box center [568, 261] width 430 height 22
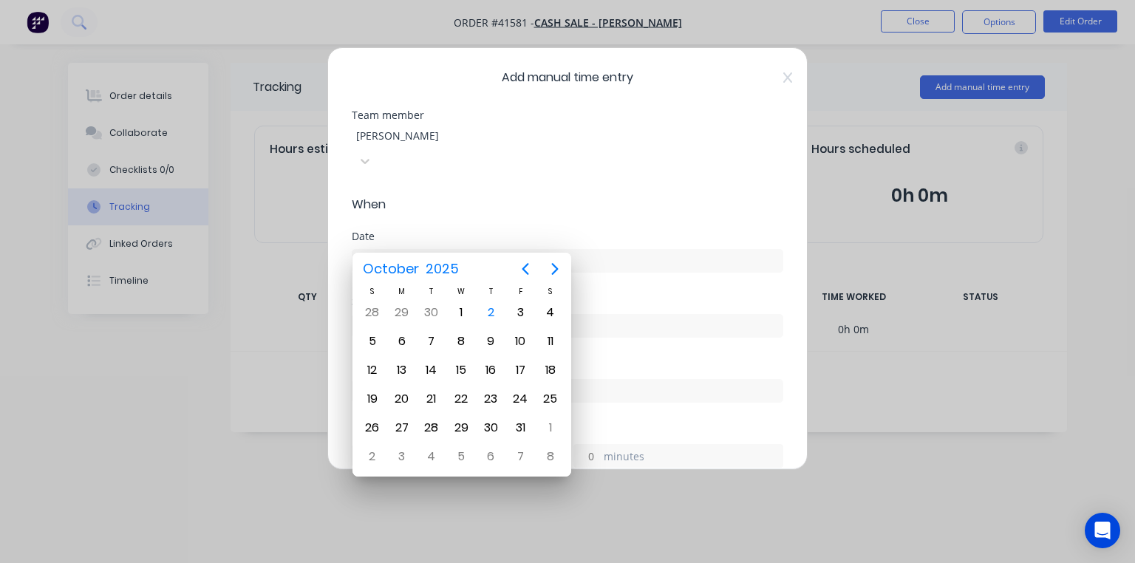
click at [496, 312] on div "2" at bounding box center [491, 313] width 22 height 22
type input "[DATE]"
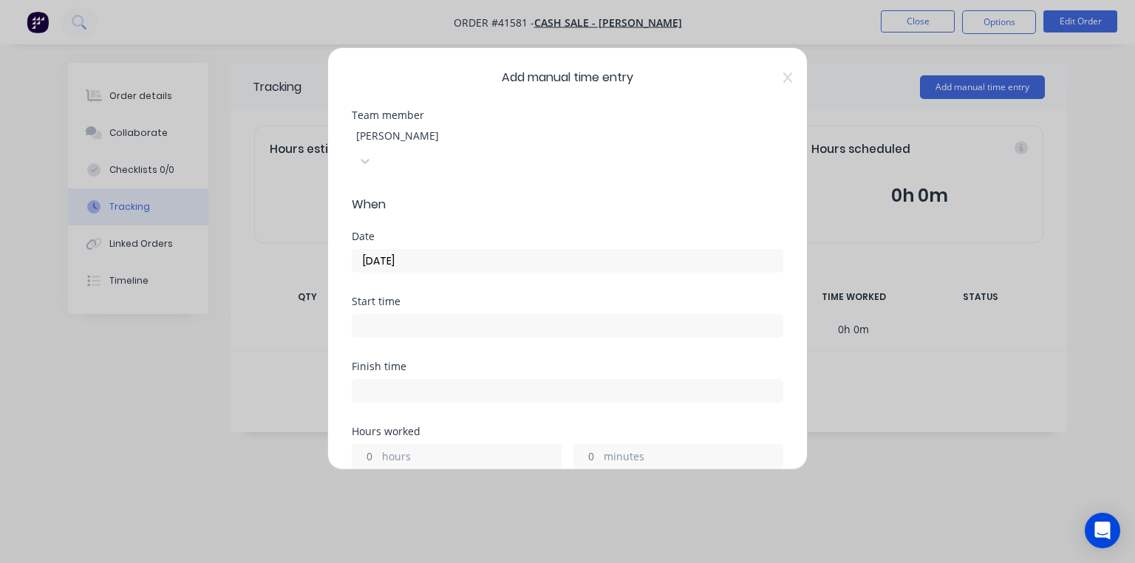
click at [493, 315] on input at bounding box center [568, 326] width 430 height 22
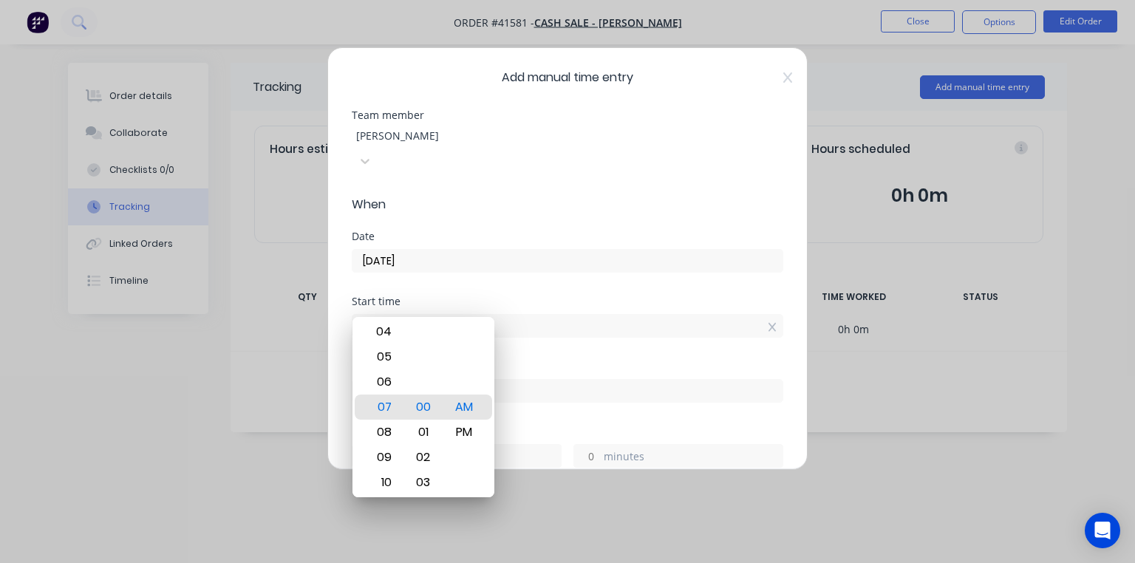
click at [426, 420] on div "01" at bounding box center [423, 432] width 36 height 25
type input "07:00 AM"
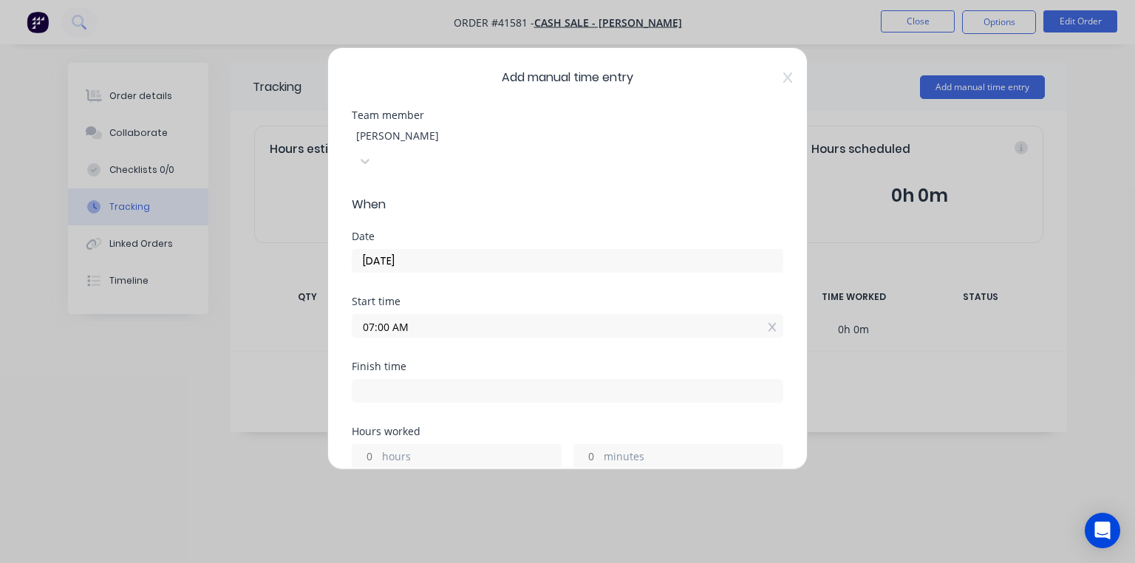
click at [529, 335] on div "Start time 07:00 AM" at bounding box center [568, 328] width 432 height 65
click at [468, 380] on input at bounding box center [568, 391] width 430 height 22
type input "07:21 AM"
type input "0"
type input "21"
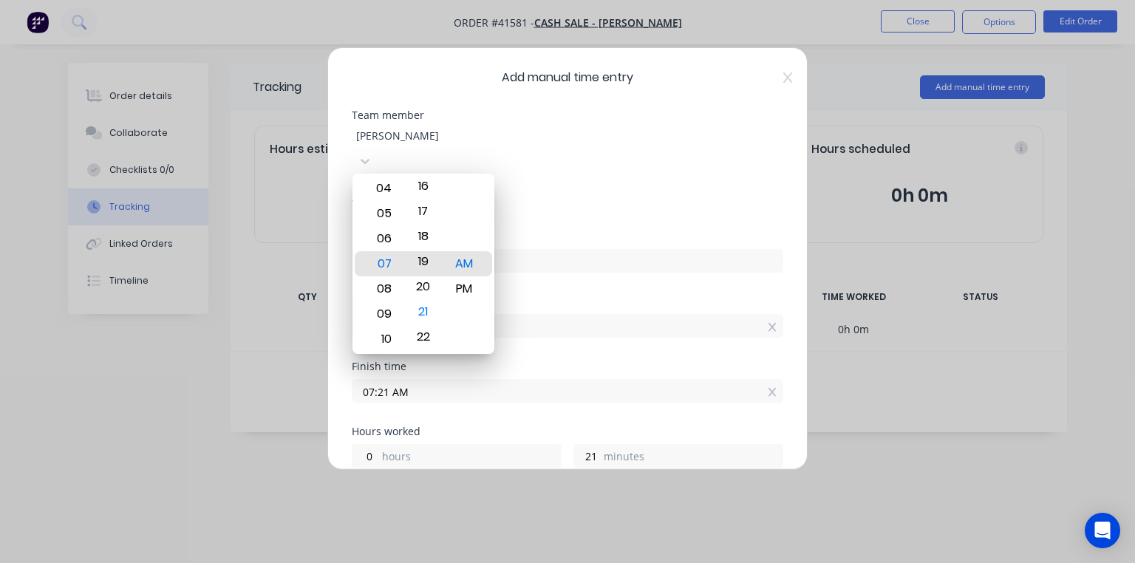
type input "07:19 AM"
type input "19"
type input "07:20 AM"
type input "20"
click at [537, 271] on div "Date [DATE]" at bounding box center [568, 263] width 432 height 65
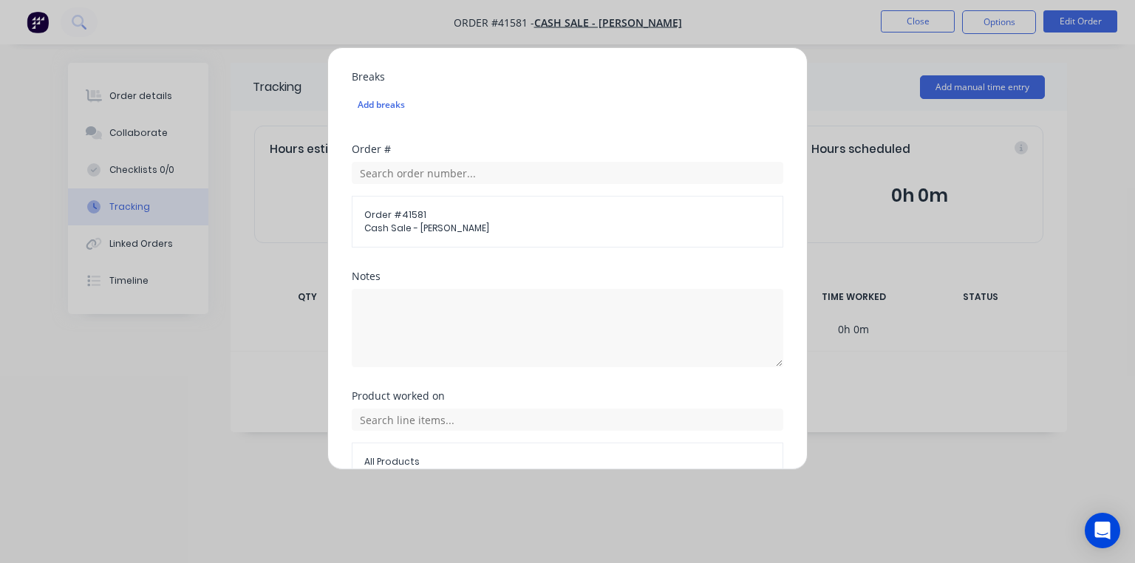
scroll to position [574, 0]
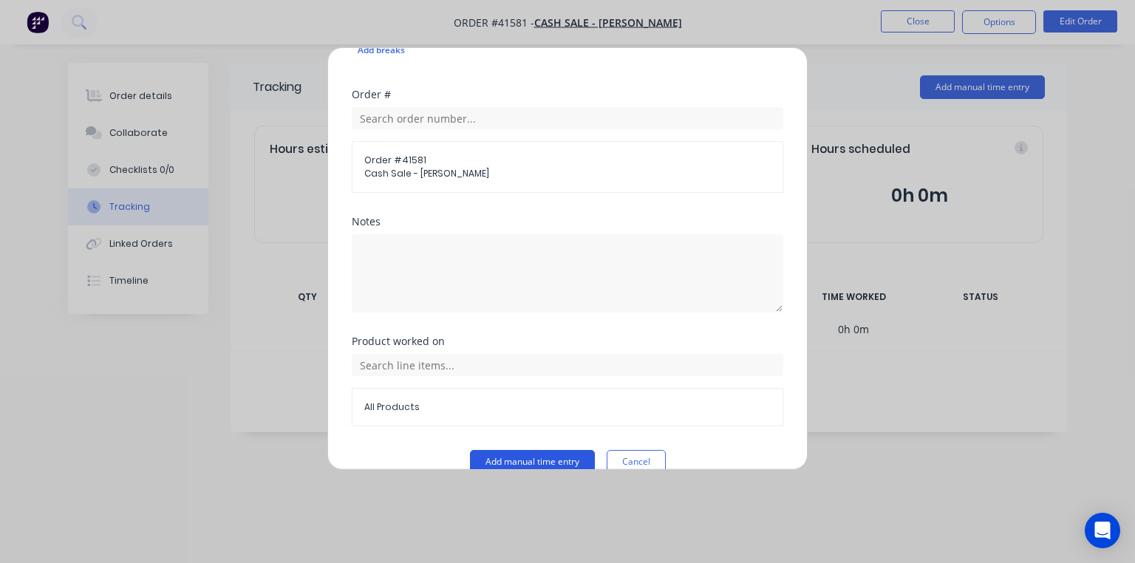
click at [546, 450] on button "Add manual time entry" at bounding box center [532, 462] width 125 height 24
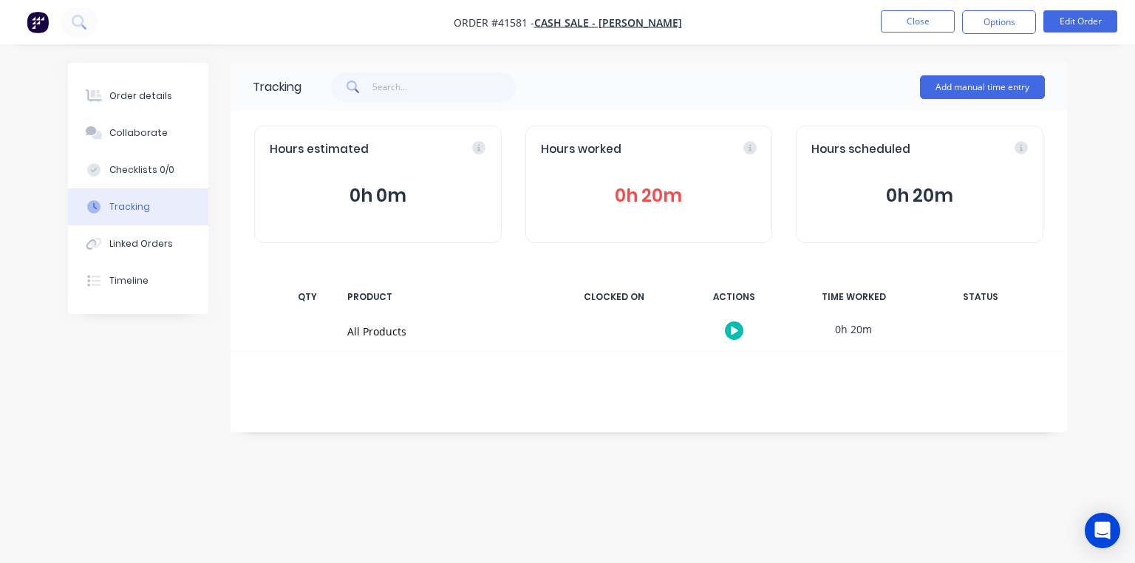
click at [38, 21] on img "button" at bounding box center [38, 22] width 22 height 22
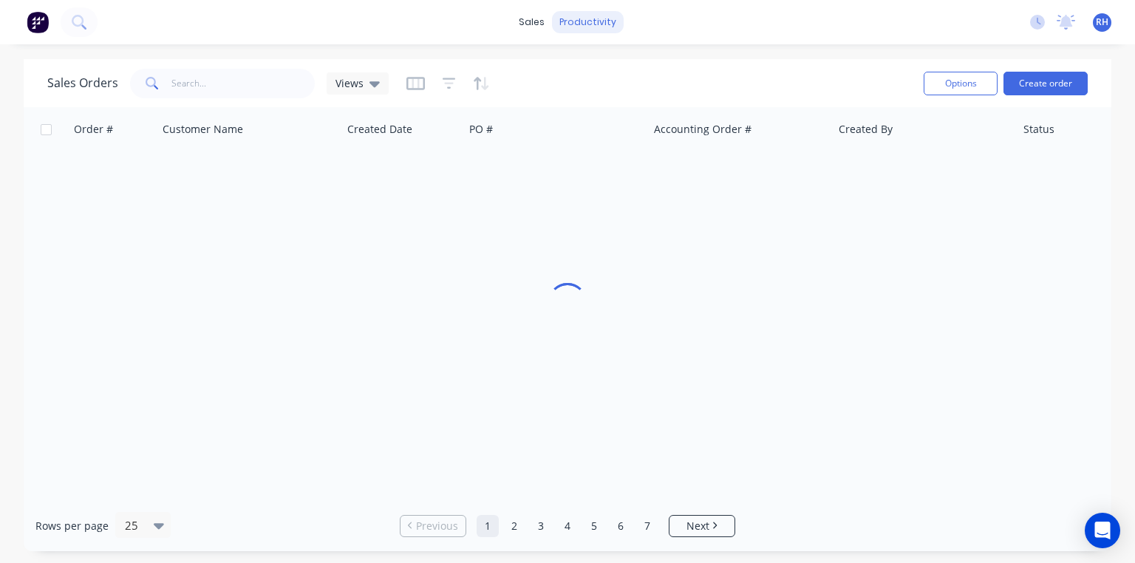
click at [599, 28] on div "productivity" at bounding box center [588, 22] width 72 height 22
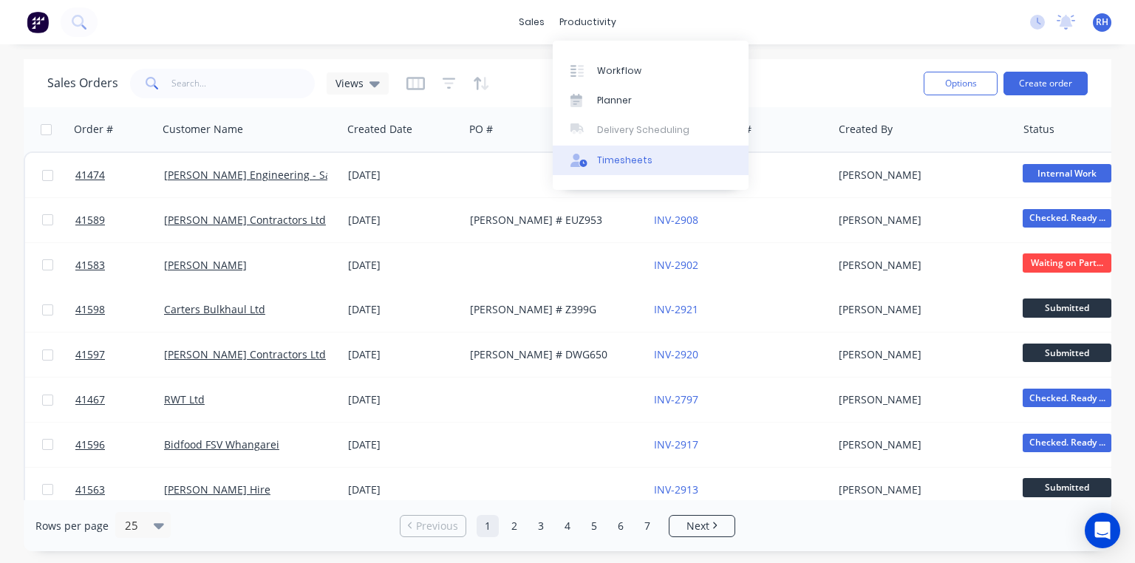
click at [636, 154] on div "Timesheets" at bounding box center [624, 160] width 55 height 13
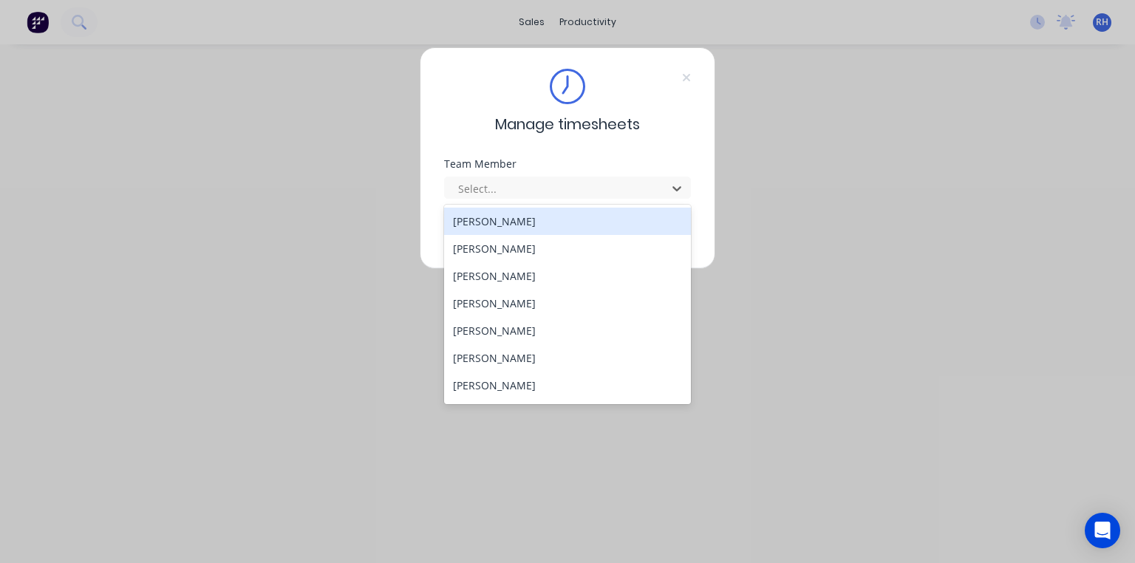
scroll to position [216, 0]
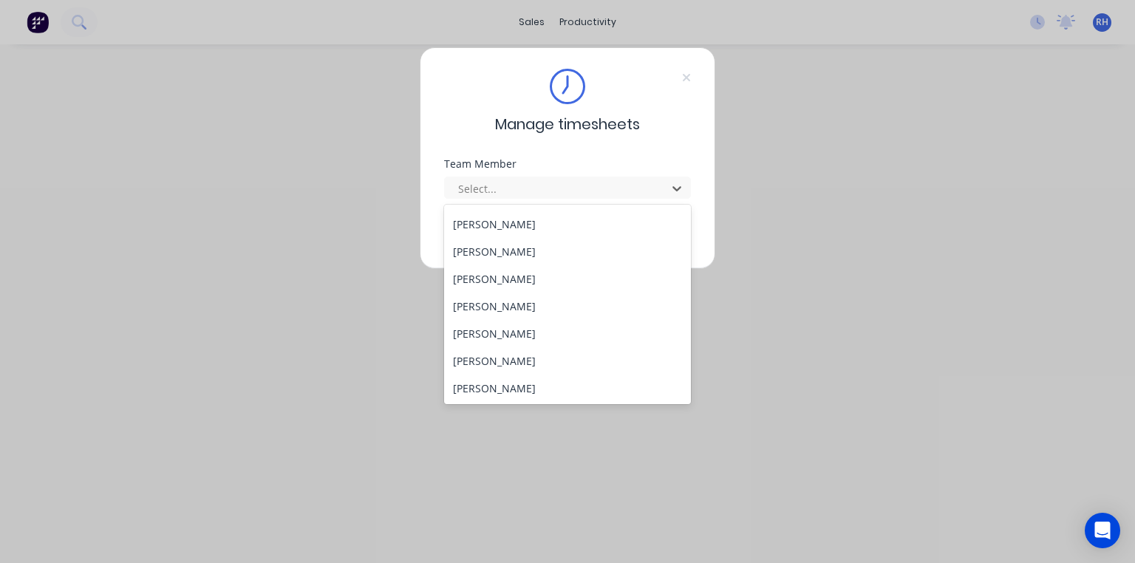
click at [537, 276] on div "[PERSON_NAME]" at bounding box center [567, 278] width 247 height 27
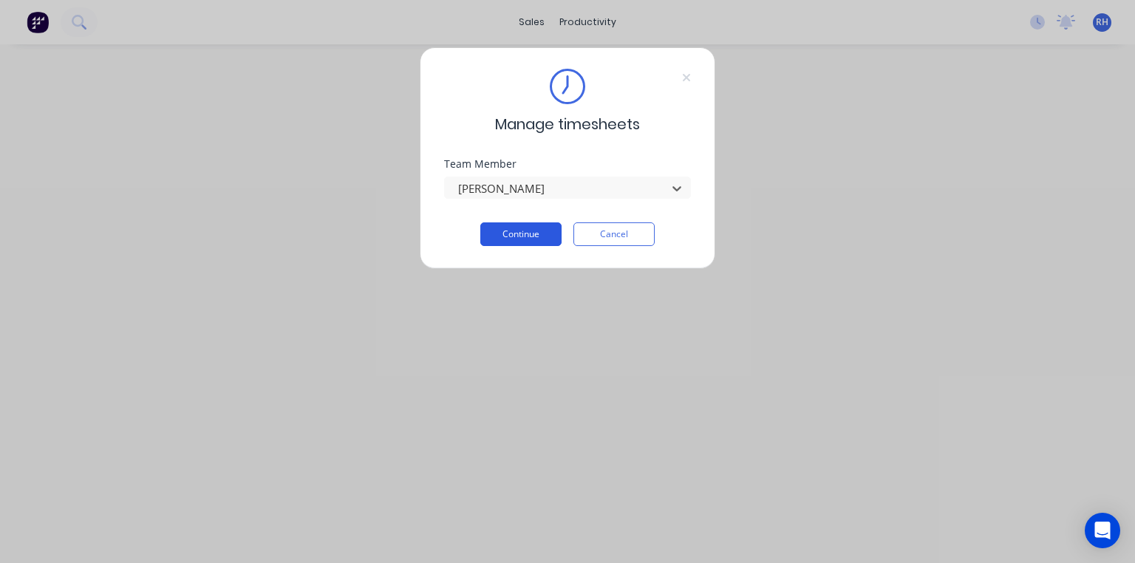
click at [545, 239] on button "Continue" at bounding box center [520, 234] width 81 height 24
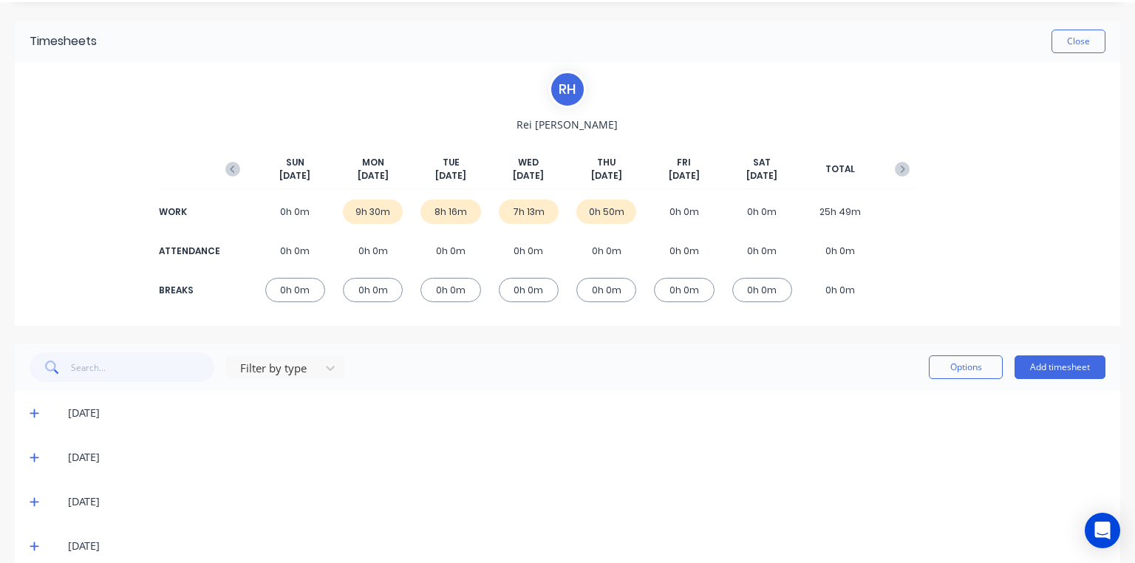
scroll to position [65, 0]
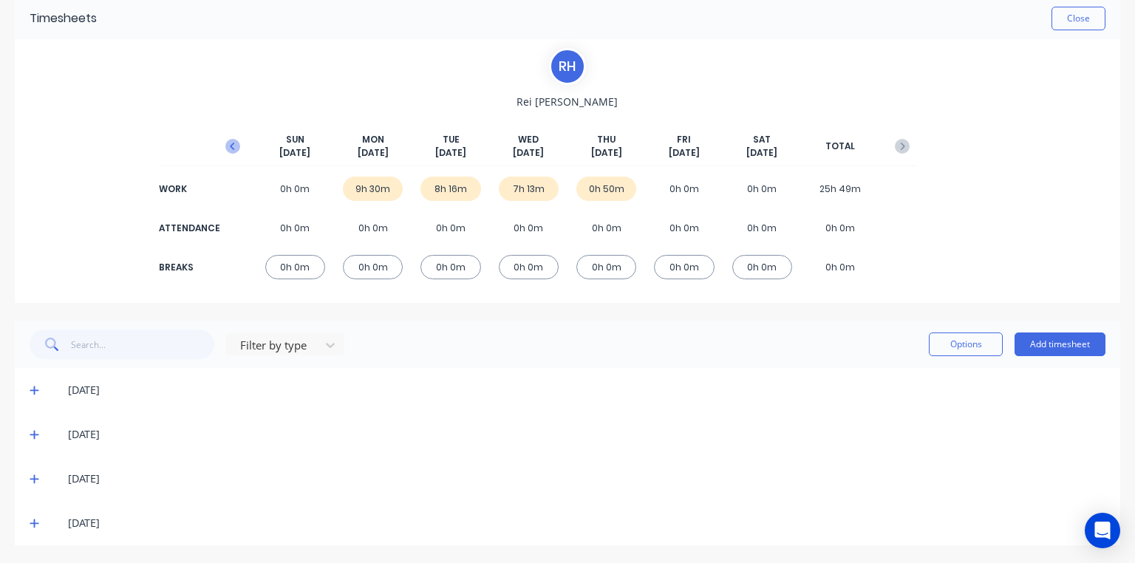
click at [231, 146] on icon "button" at bounding box center [232, 146] width 15 height 15
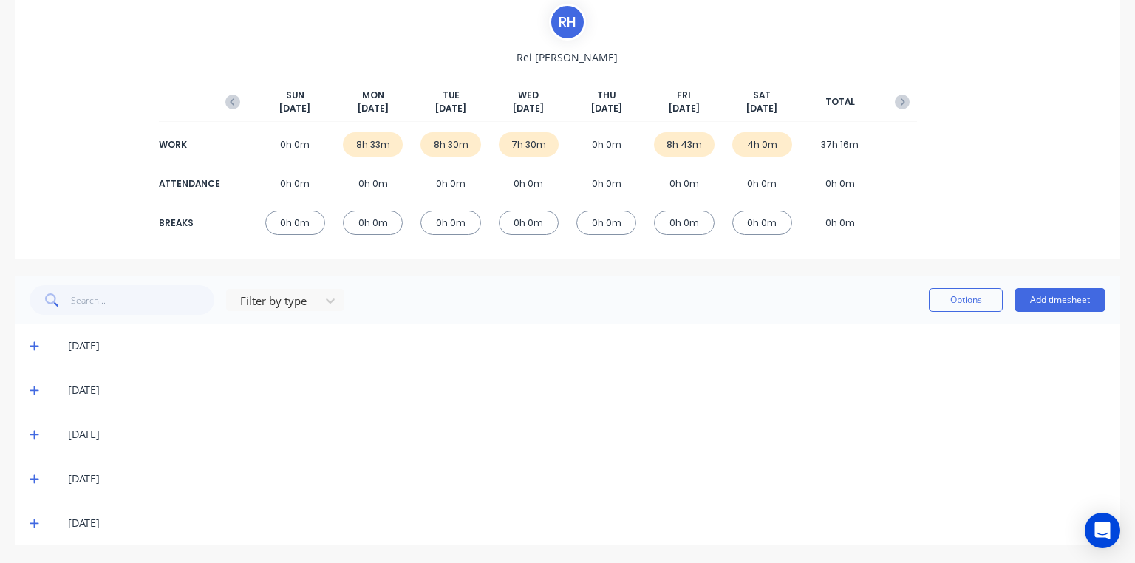
click at [40, 480] on span at bounding box center [37, 479] width 15 height 15
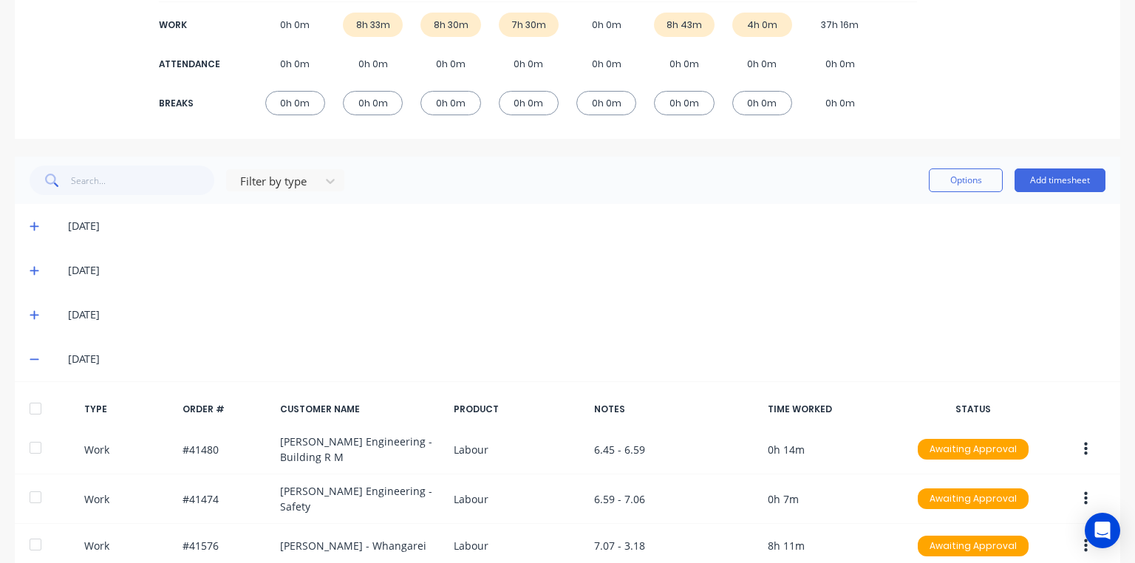
scroll to position [230, 0]
click at [33, 314] on icon at bounding box center [34, 314] width 9 height 9
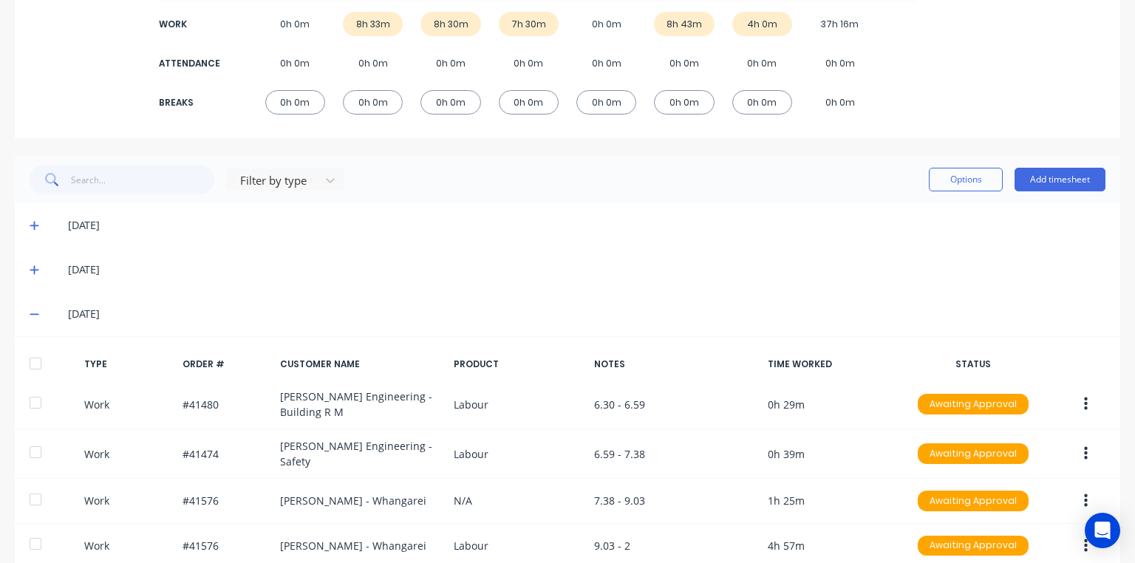
click at [39, 313] on span at bounding box center [37, 314] width 15 height 15
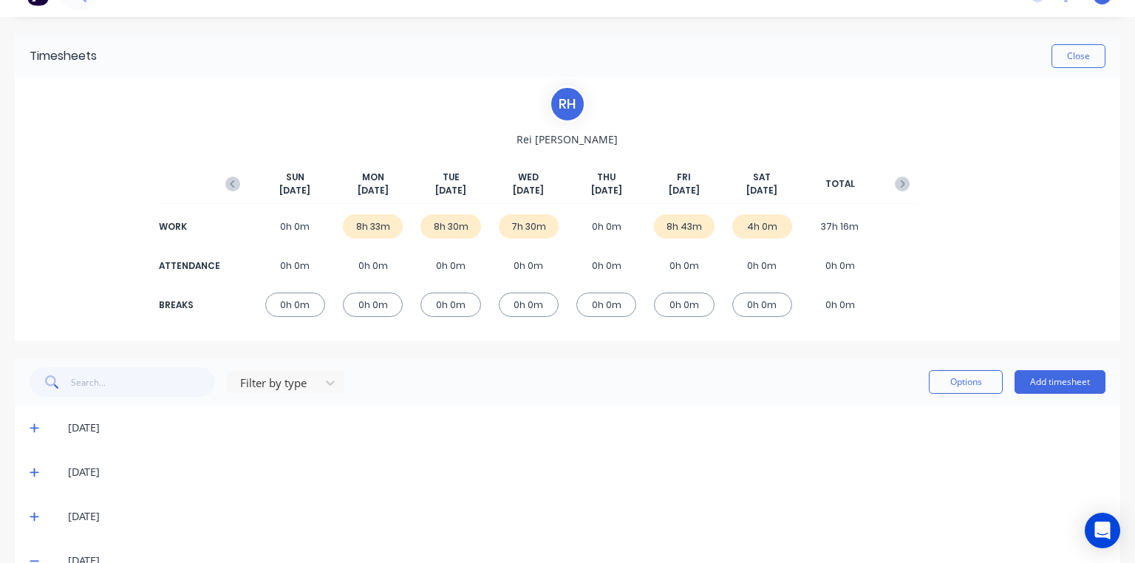
scroll to position [0, 0]
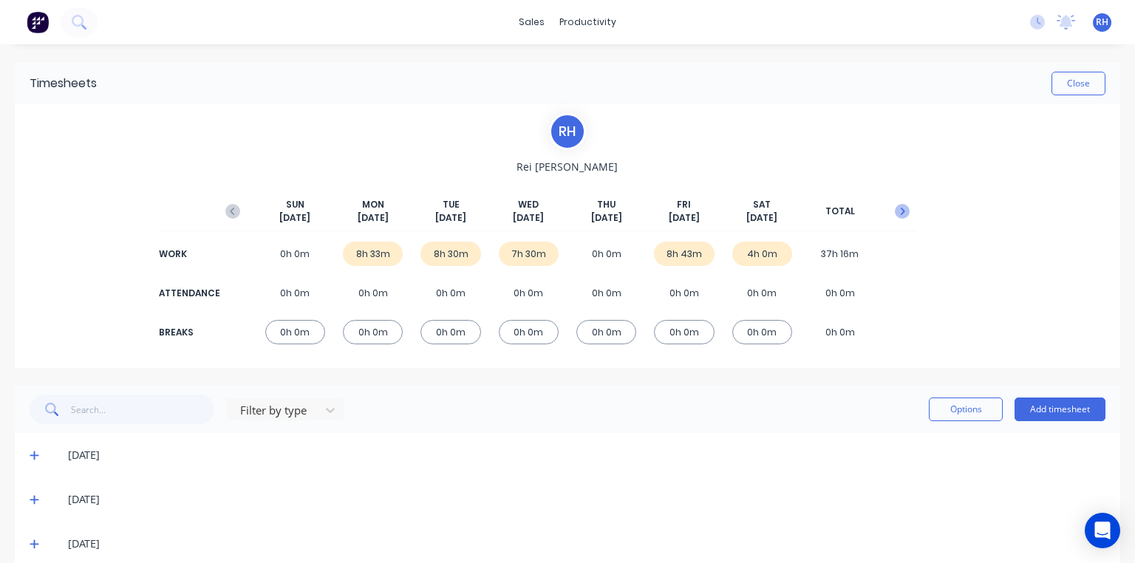
click at [902, 208] on icon "button" at bounding box center [902, 211] width 15 height 15
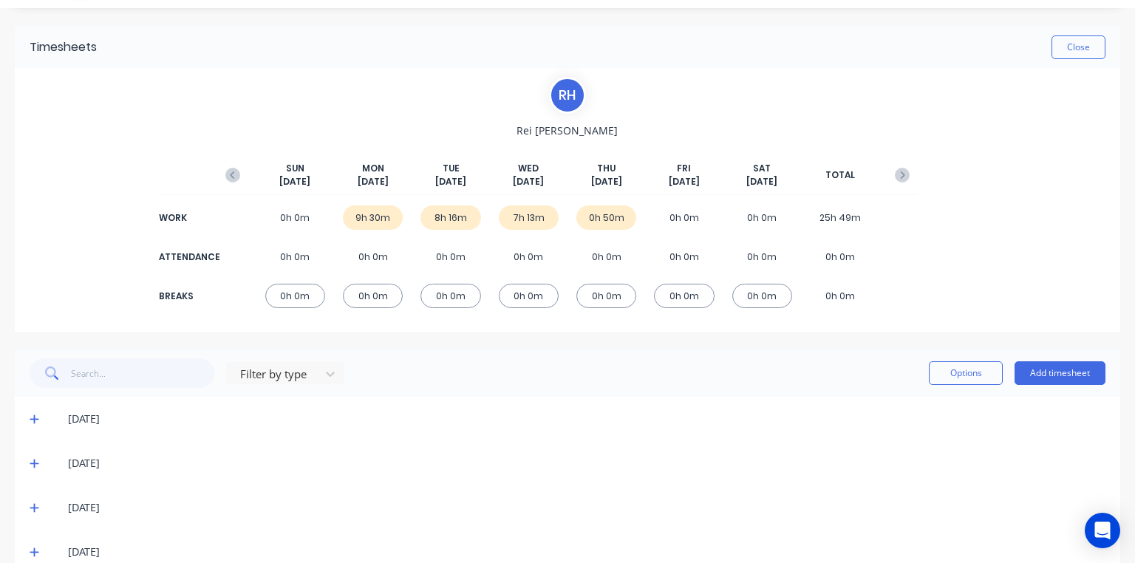
scroll to position [65, 0]
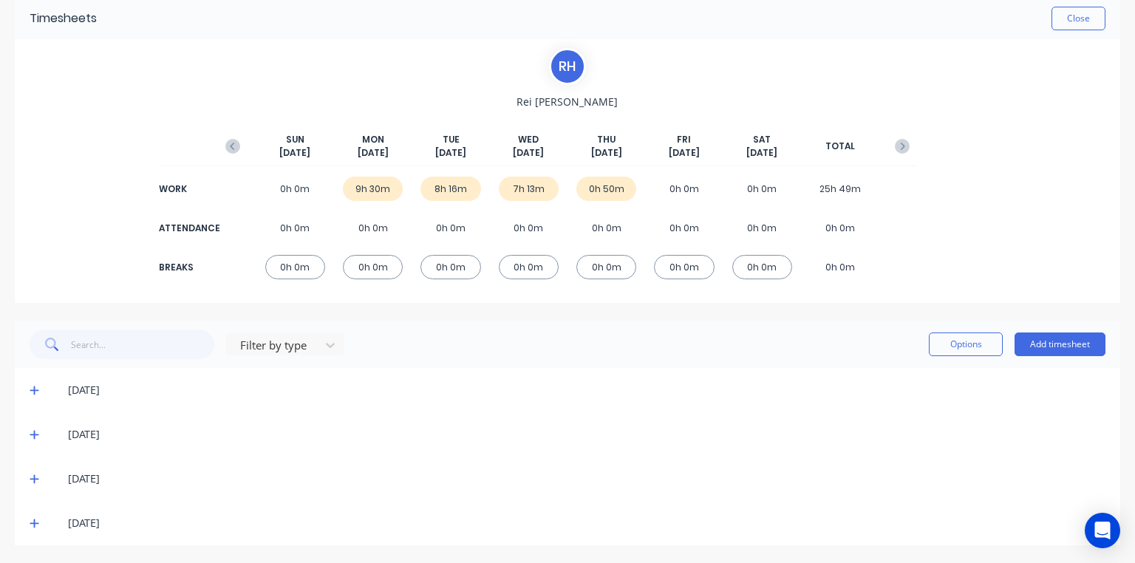
click at [38, 390] on icon at bounding box center [34, 391] width 9 height 9
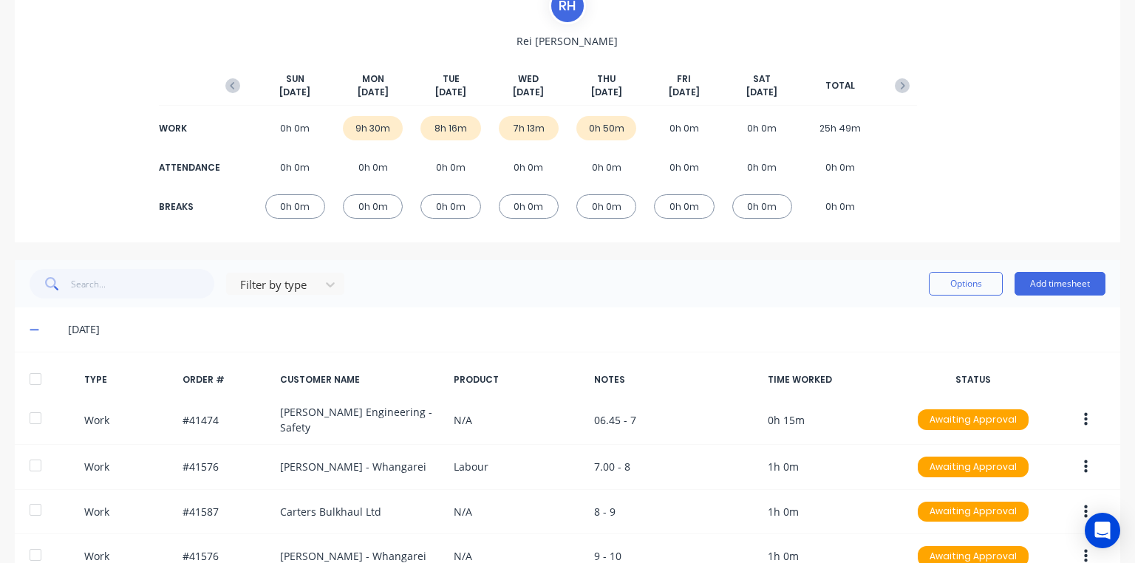
scroll to position [175, 0]
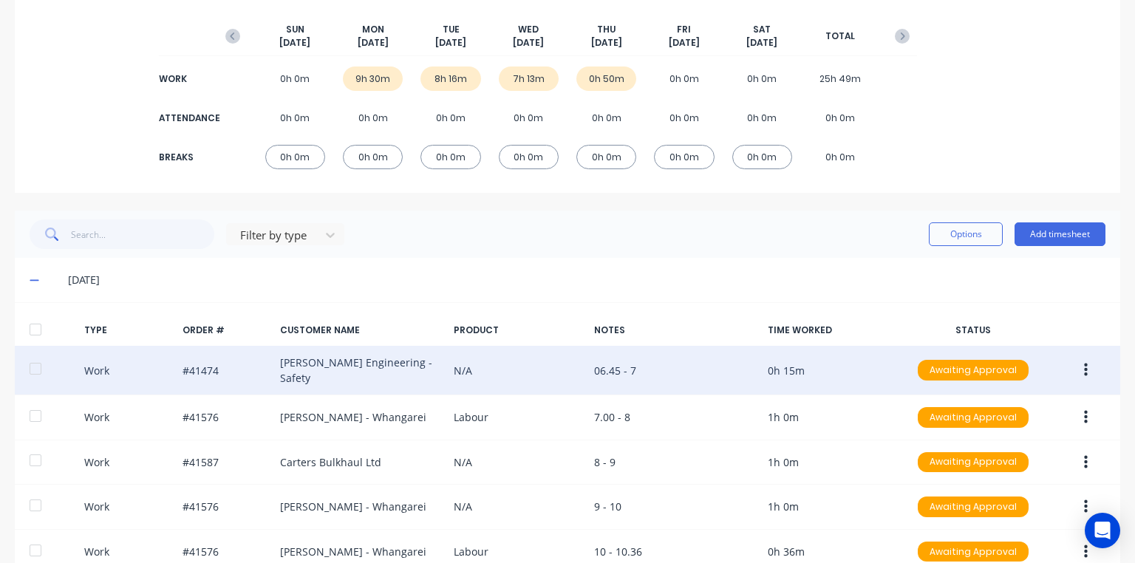
click at [1080, 370] on button "button" at bounding box center [1086, 370] width 35 height 27
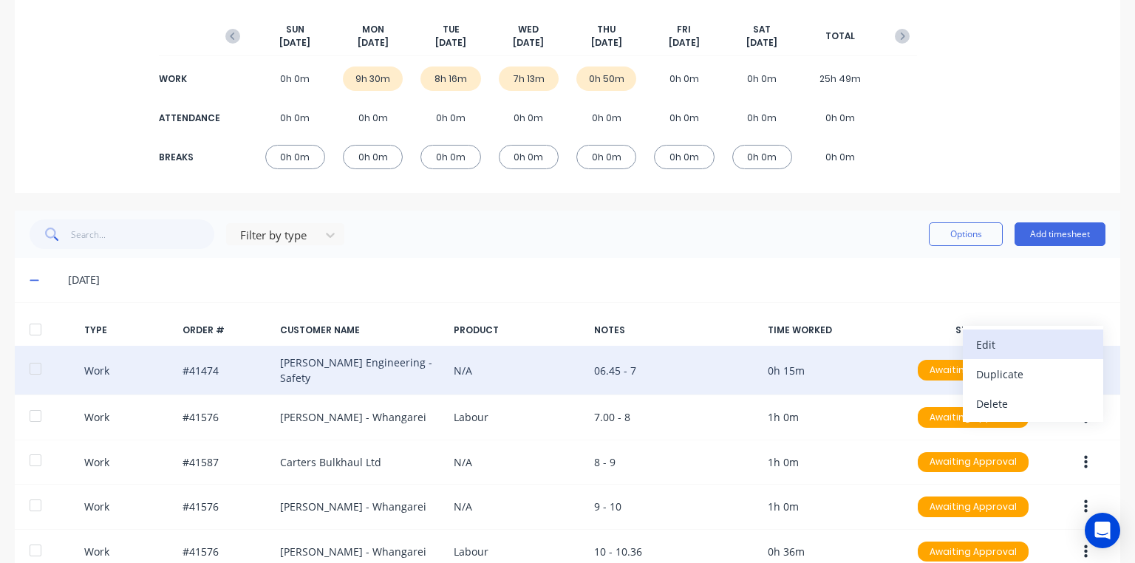
click at [1003, 347] on div "Edit" at bounding box center [1033, 344] width 114 height 21
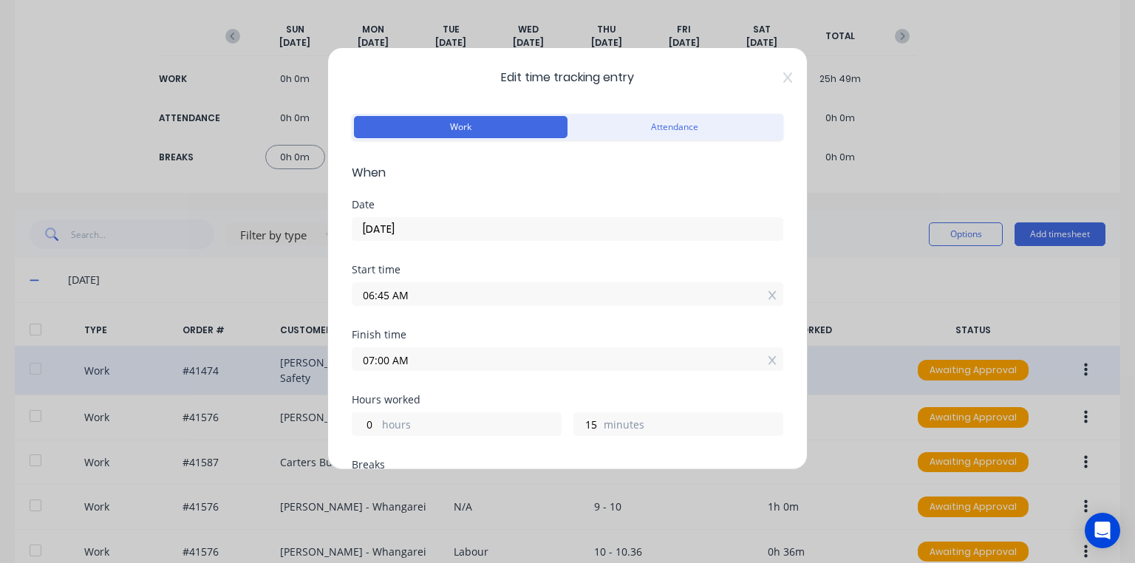
click at [384, 296] on input "06:45 AM" at bounding box center [568, 294] width 430 height 22
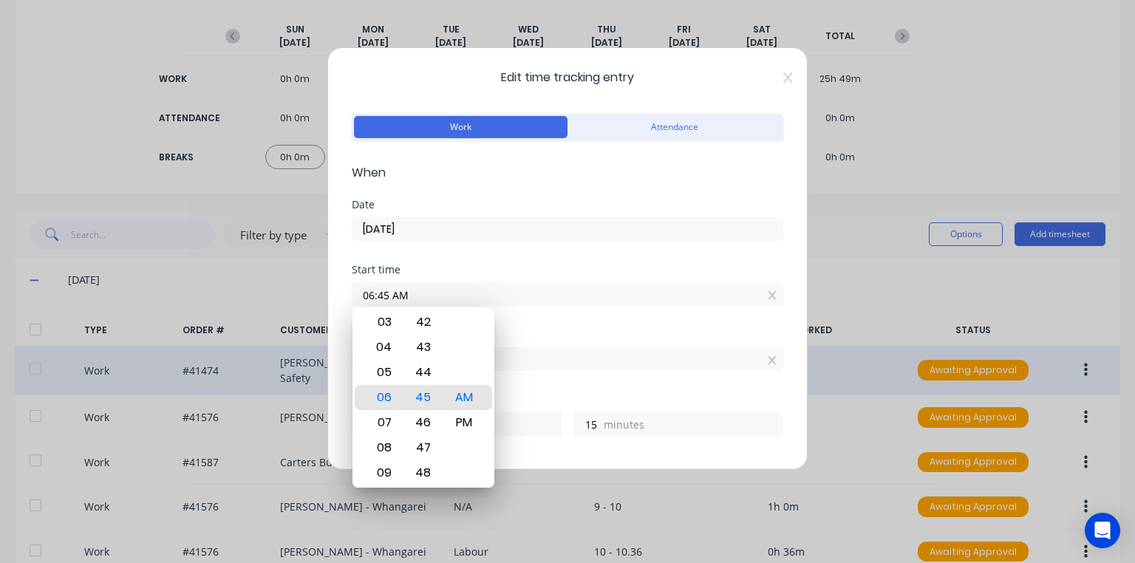
click at [384, 293] on input "06:45 AM" at bounding box center [568, 294] width 430 height 22
click at [390, 299] on input "06:45 AM" at bounding box center [568, 294] width 430 height 22
type input "06:30 AM"
click at [650, 260] on div "Date [DATE]" at bounding box center [568, 232] width 432 height 65
type input "30"
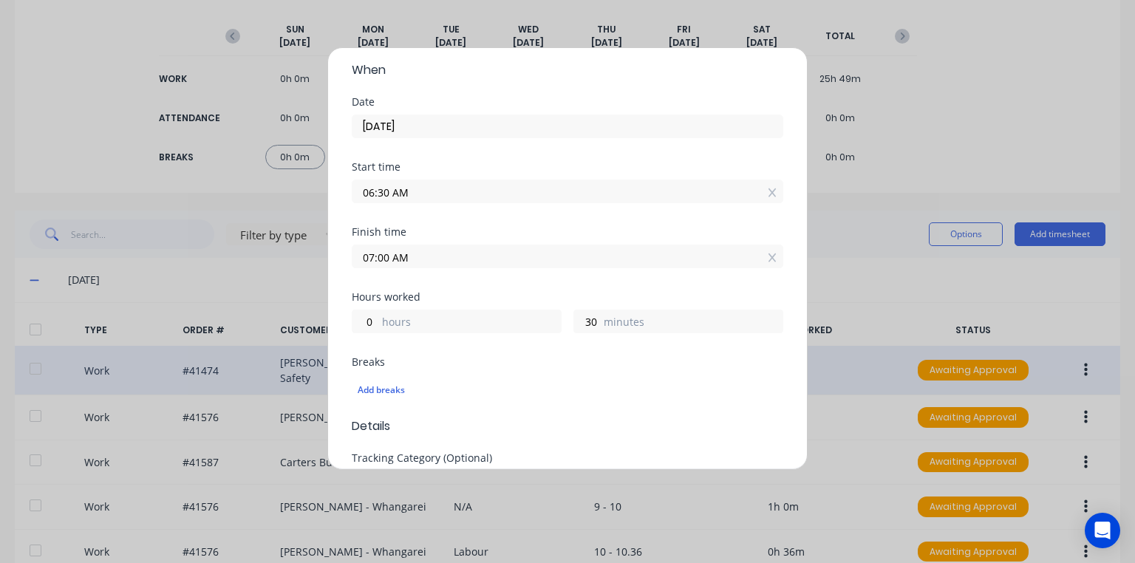
scroll to position [539, 0]
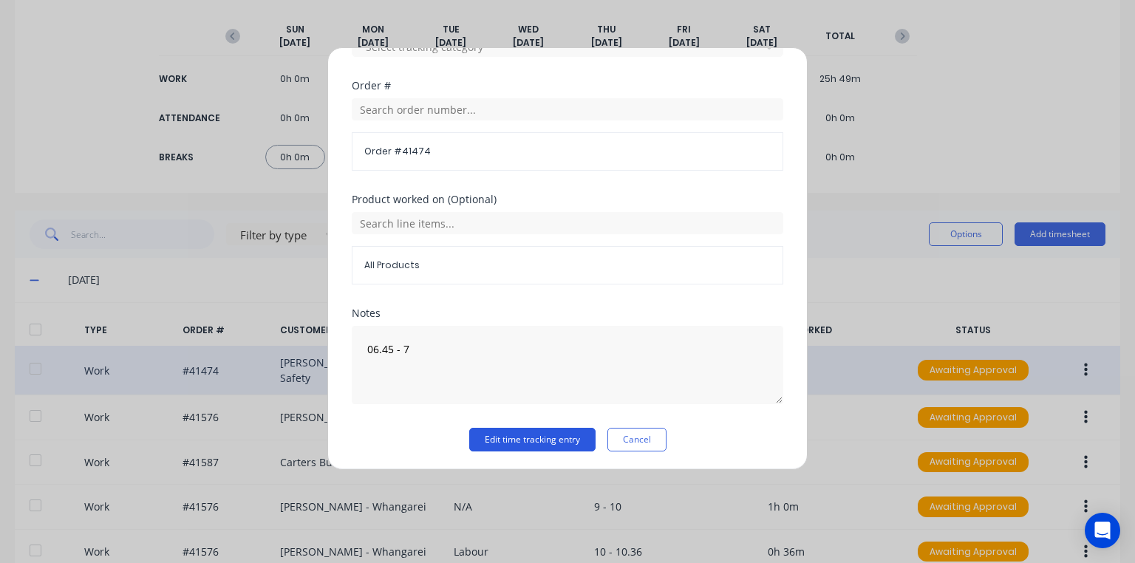
click at [535, 439] on button "Edit time tracking entry" at bounding box center [532, 440] width 126 height 24
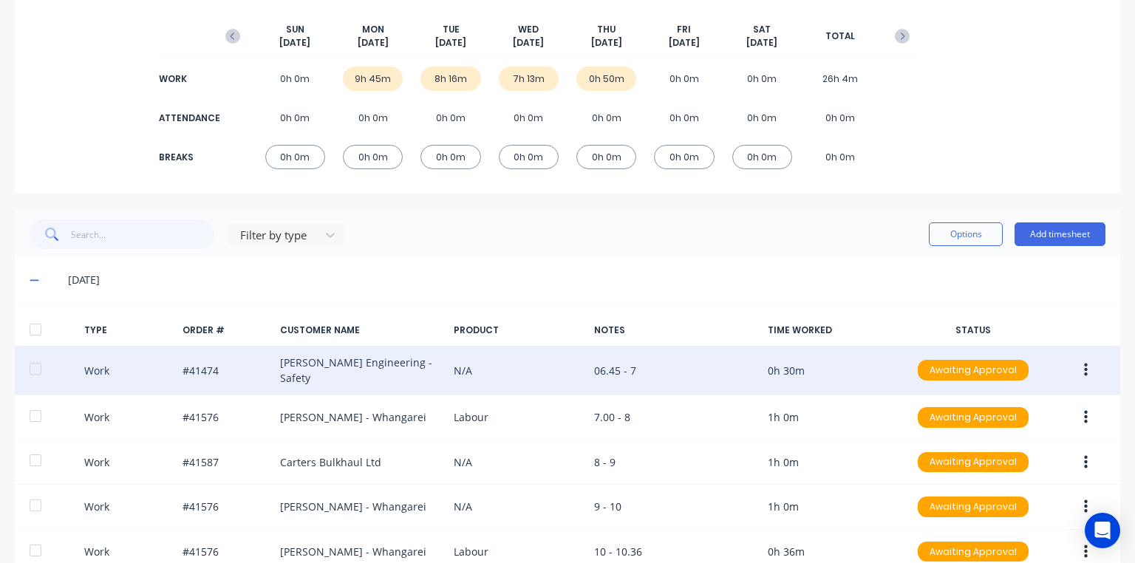
click at [1070, 366] on button "button" at bounding box center [1086, 370] width 35 height 27
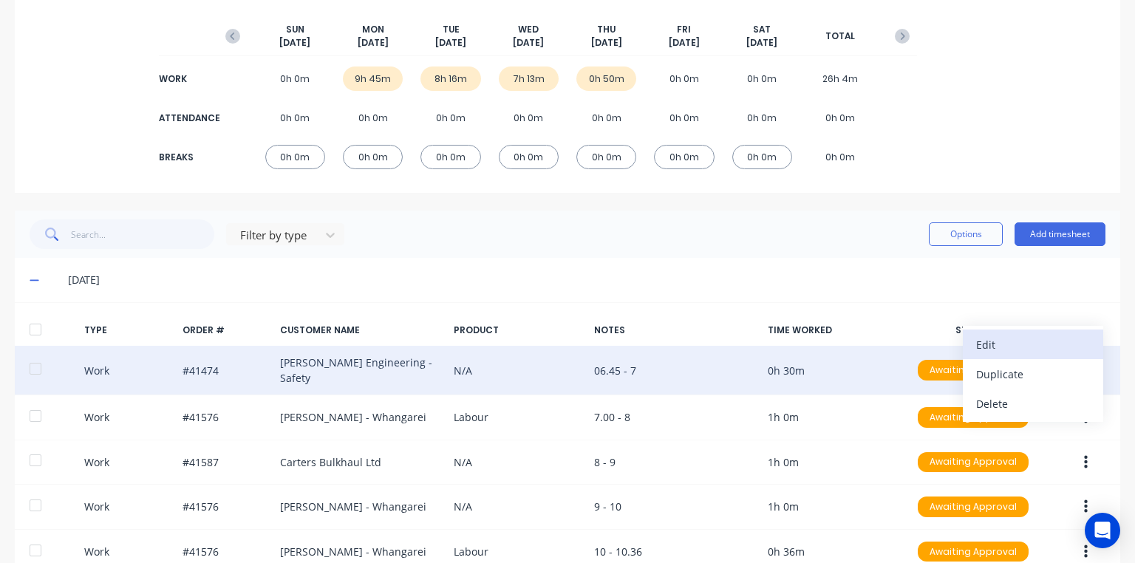
click at [986, 340] on div "Edit" at bounding box center [1033, 344] width 114 height 21
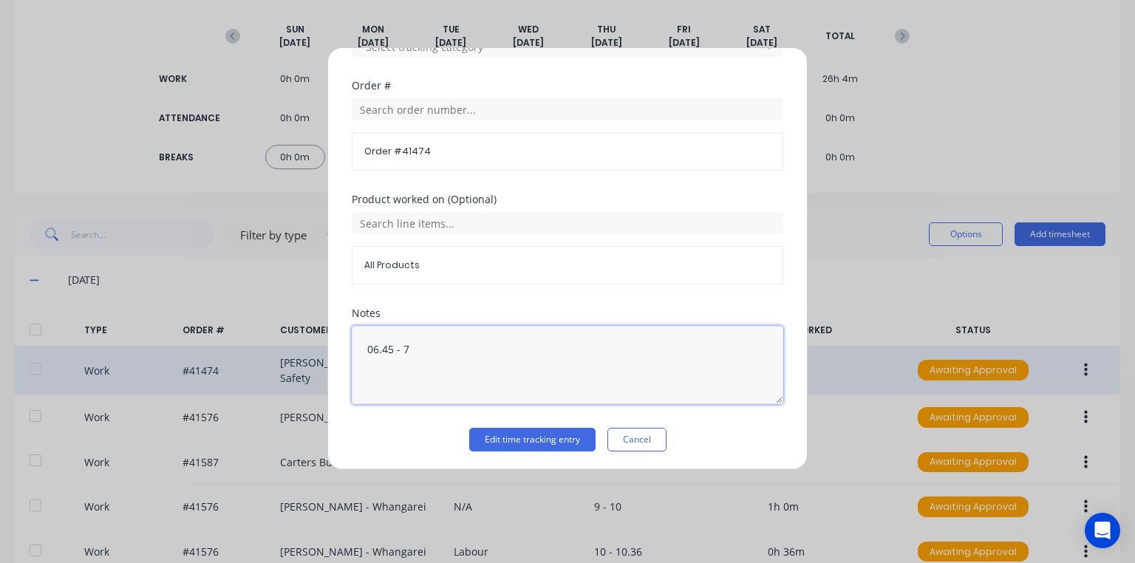
click at [393, 347] on textarea "06.45 - 7" at bounding box center [568, 365] width 432 height 78
type textarea "06.30 - 7"
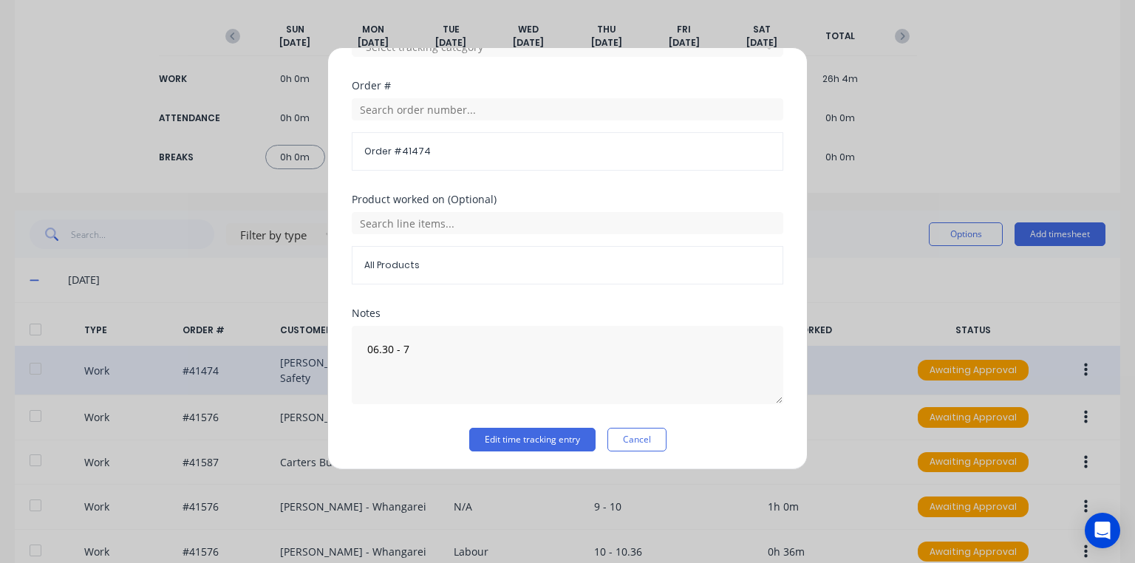
click at [903, 169] on div "Edit time tracking entry Work Attendance When Date [DATE] Start time 06:30 AM F…" at bounding box center [567, 281] width 1135 height 563
click at [545, 438] on button "Edit time tracking entry" at bounding box center [532, 440] width 126 height 24
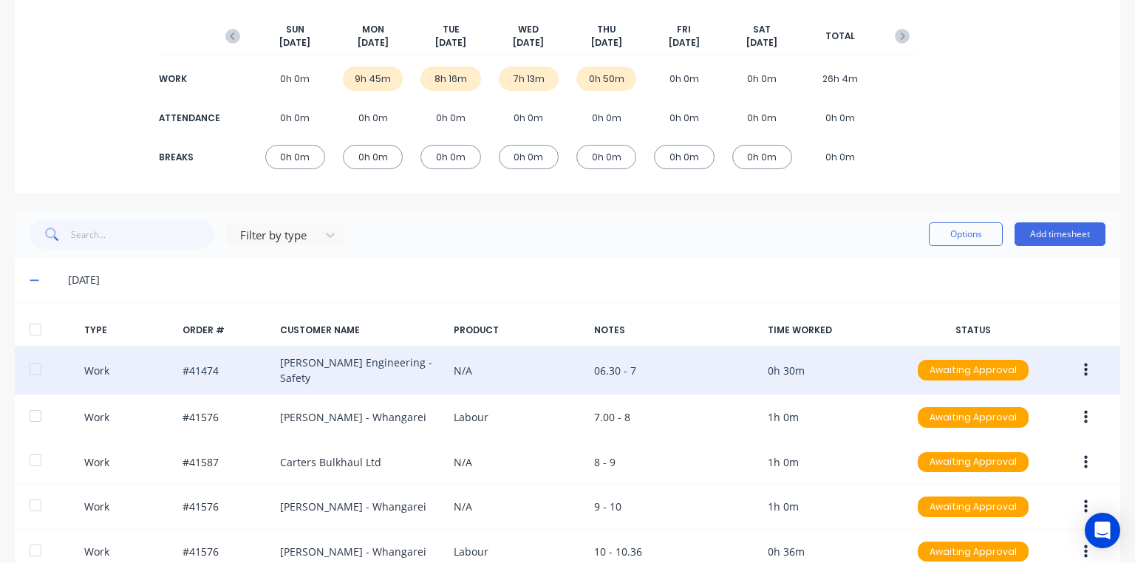
click at [38, 284] on icon at bounding box center [35, 280] width 10 height 10
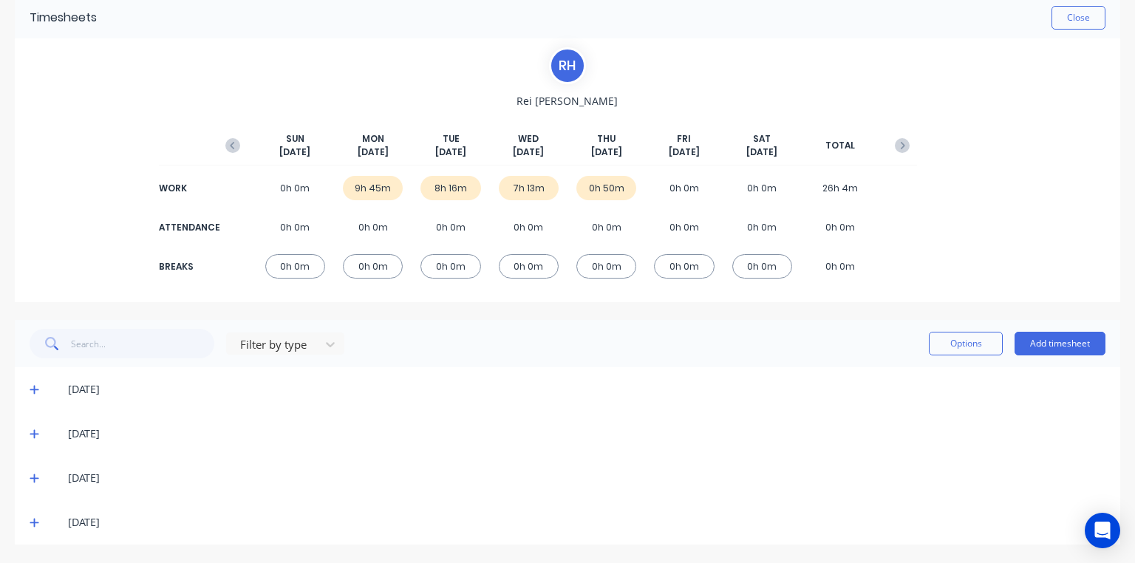
scroll to position [65, 0]
click at [33, 435] on icon at bounding box center [34, 435] width 9 height 9
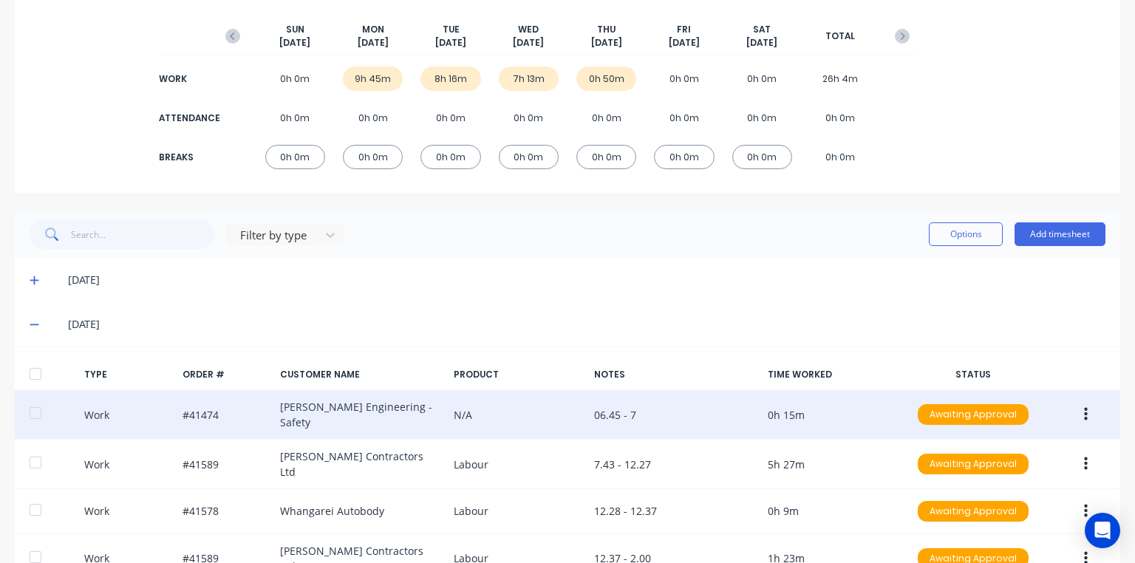
click at [1084, 409] on icon "button" at bounding box center [1086, 414] width 4 height 16
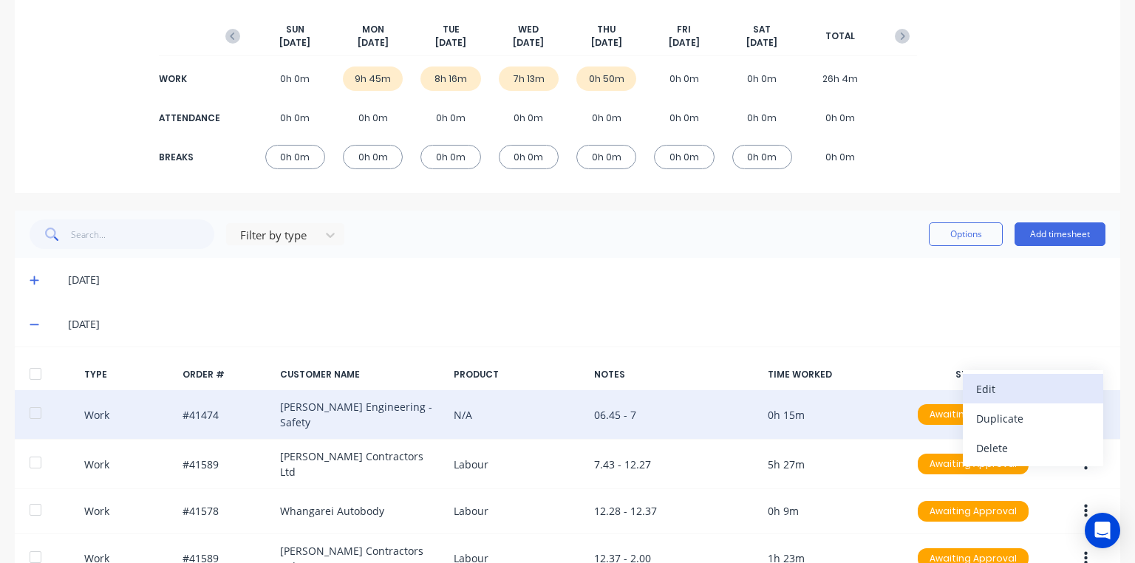
click at [996, 384] on div "Edit" at bounding box center [1033, 388] width 114 height 21
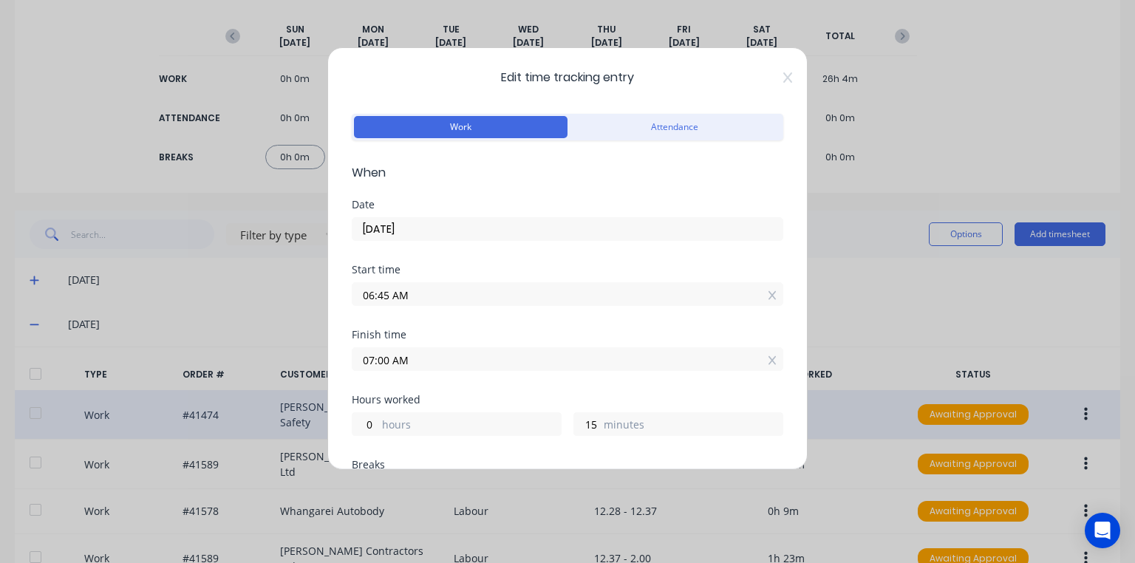
click at [385, 297] on input "06:45 AM" at bounding box center [568, 294] width 430 height 22
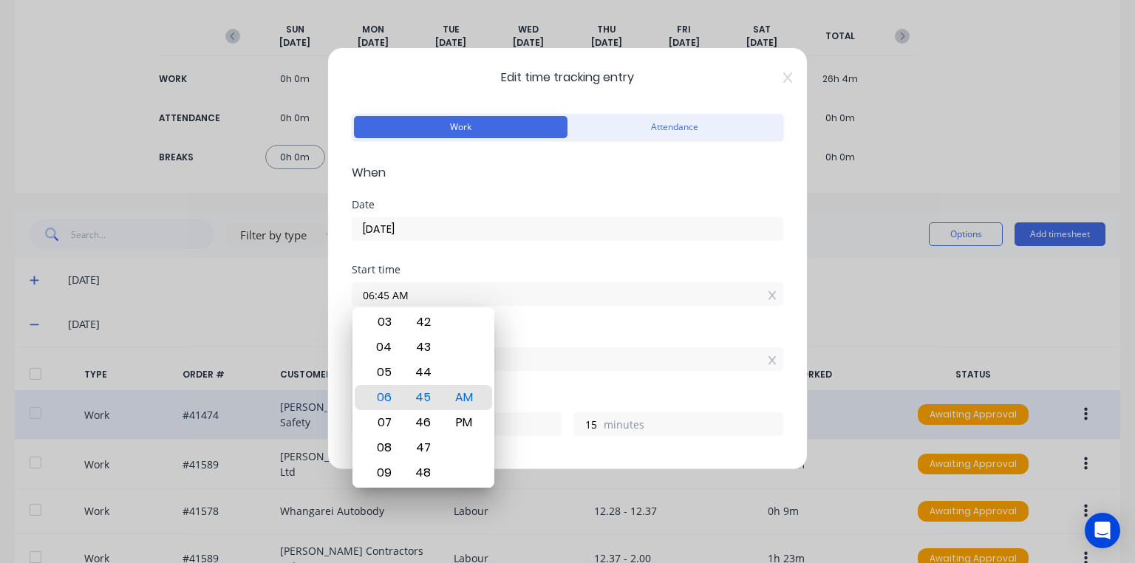
click at [393, 294] on input "06:45 AM" at bounding box center [568, 294] width 430 height 22
click at [390, 296] on input "06:45 AM" at bounding box center [568, 294] width 430 height 22
type input "06:30 AM"
click at [548, 265] on div "Start time" at bounding box center [568, 270] width 432 height 10
type input "30"
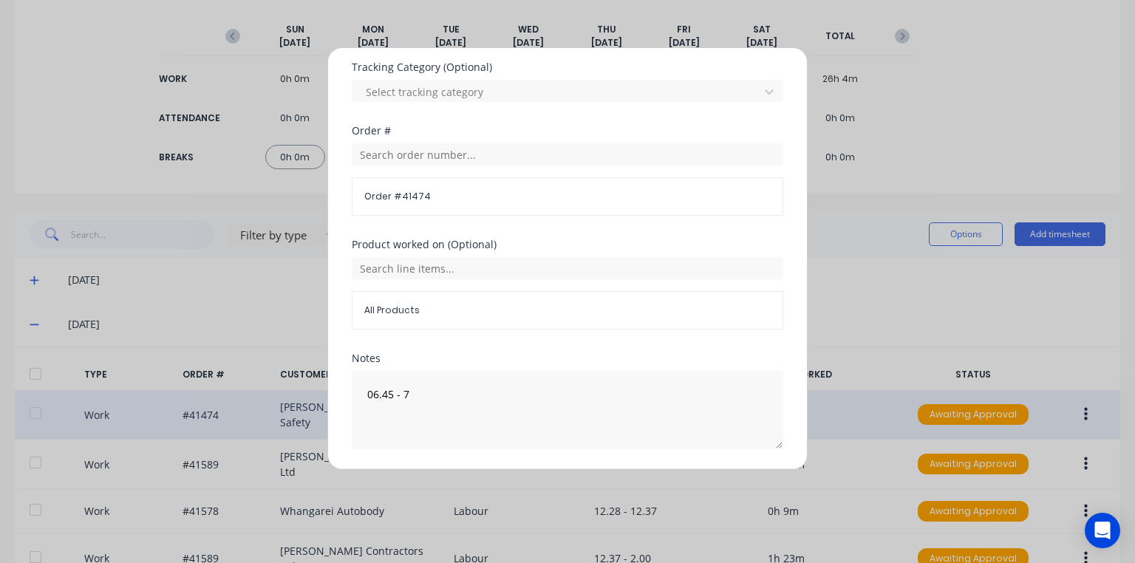
scroll to position [502, 0]
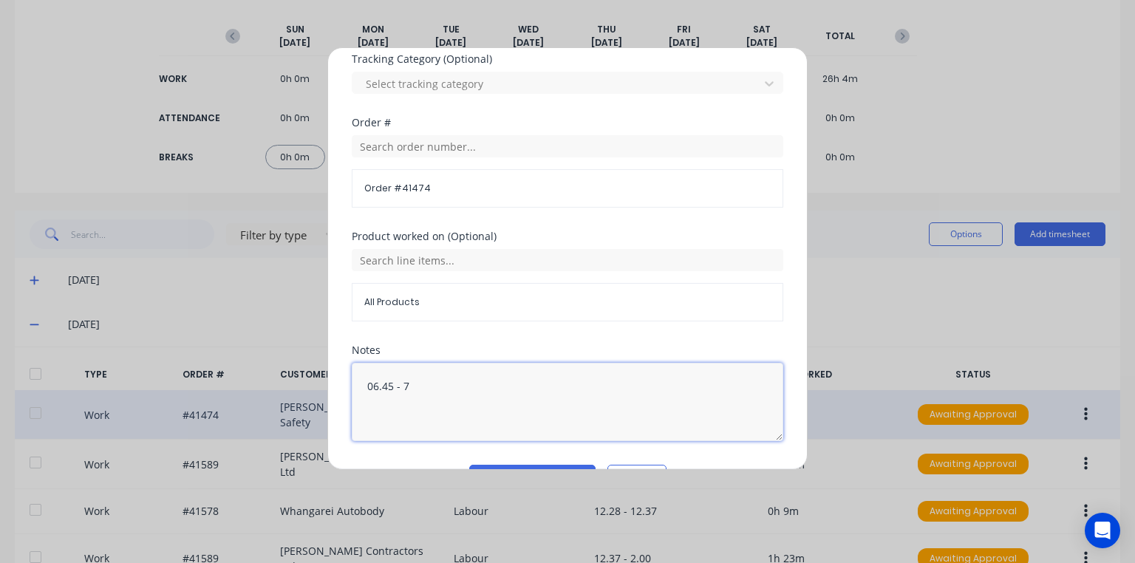
click at [392, 383] on textarea "06.45 - 7" at bounding box center [568, 402] width 432 height 78
type textarea "06.30 - 7"
click at [639, 306] on span "All Products" at bounding box center [567, 302] width 406 height 13
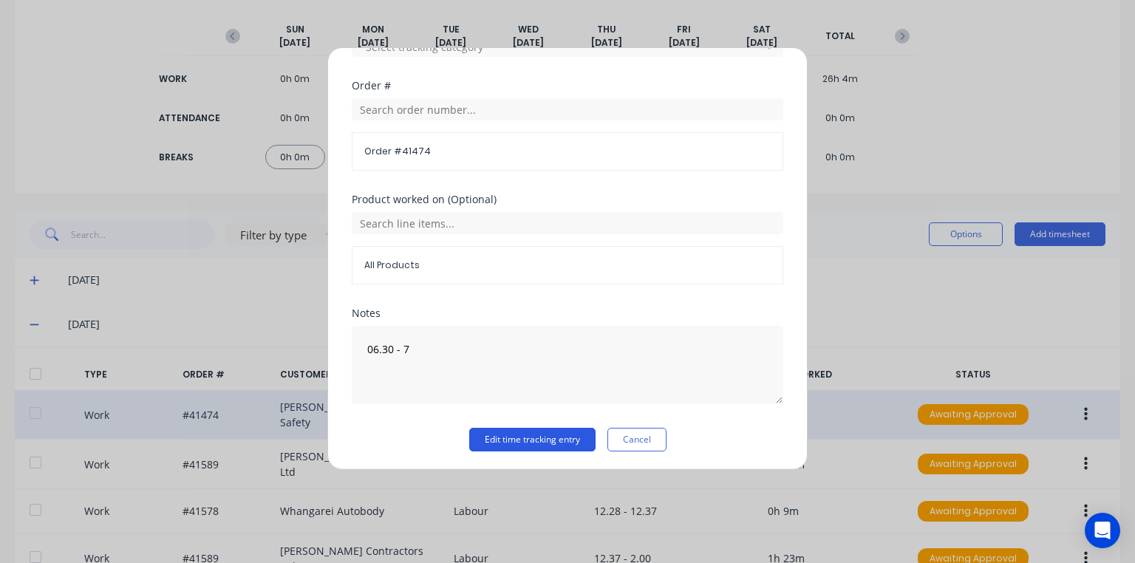
click at [568, 437] on button "Edit time tracking entry" at bounding box center [532, 440] width 126 height 24
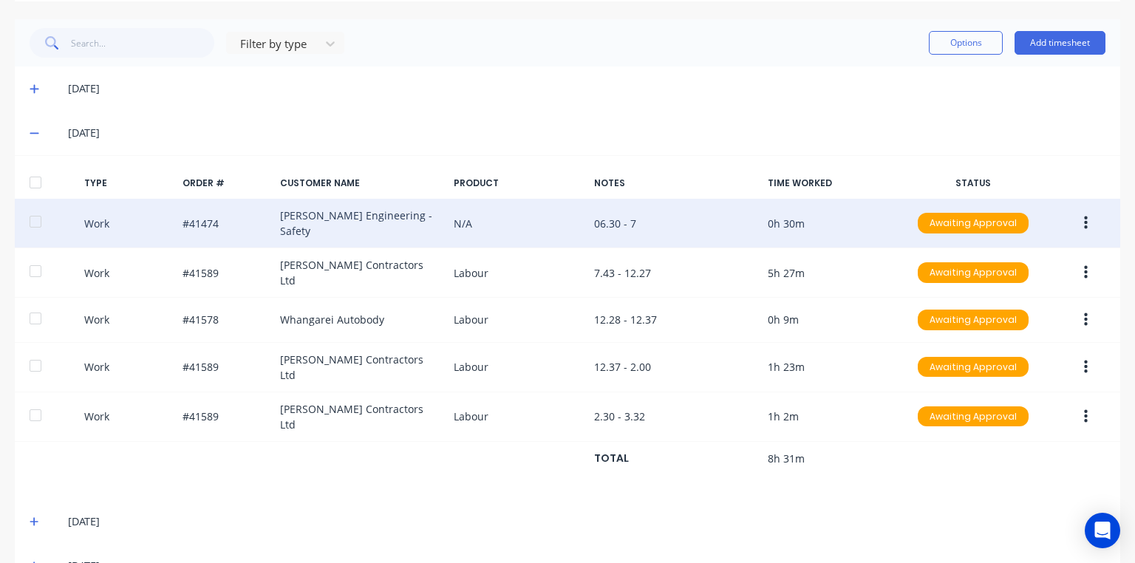
scroll to position [387, 0]
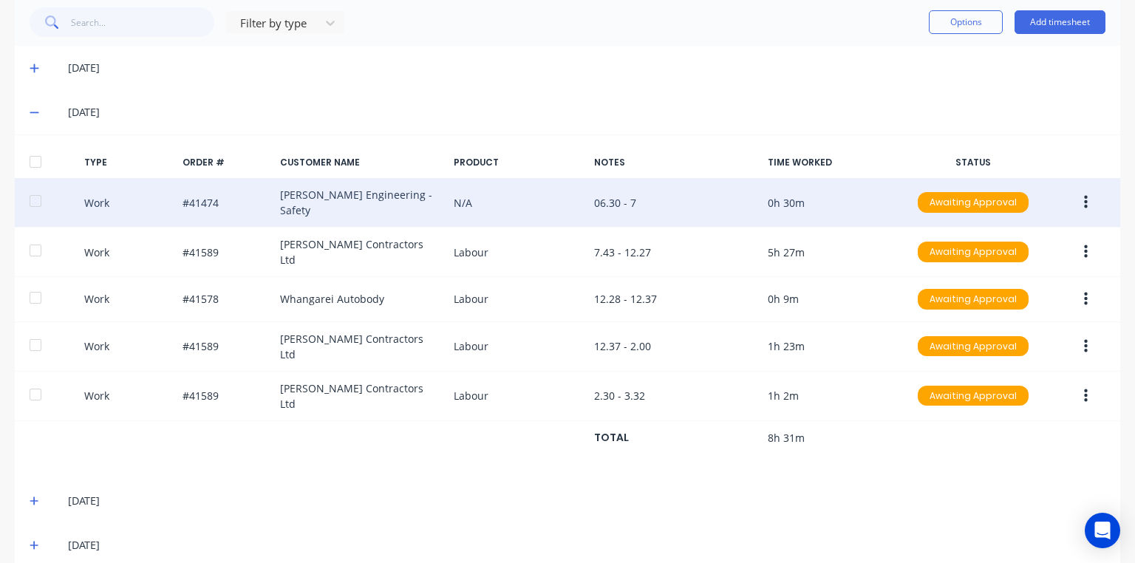
click at [35, 496] on icon at bounding box center [35, 501] width 10 height 10
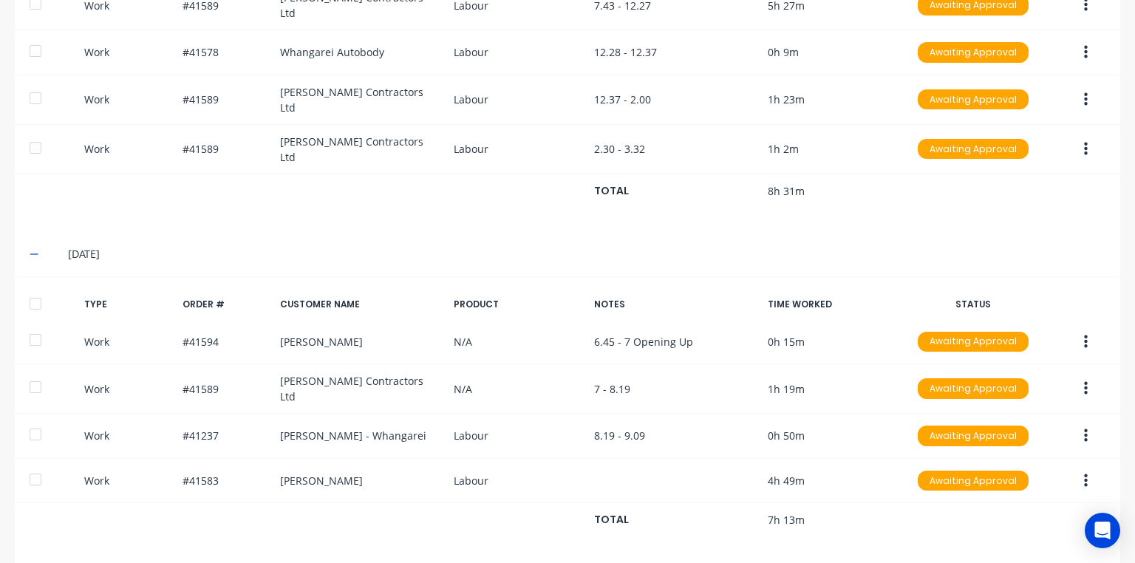
scroll to position [666, 0]
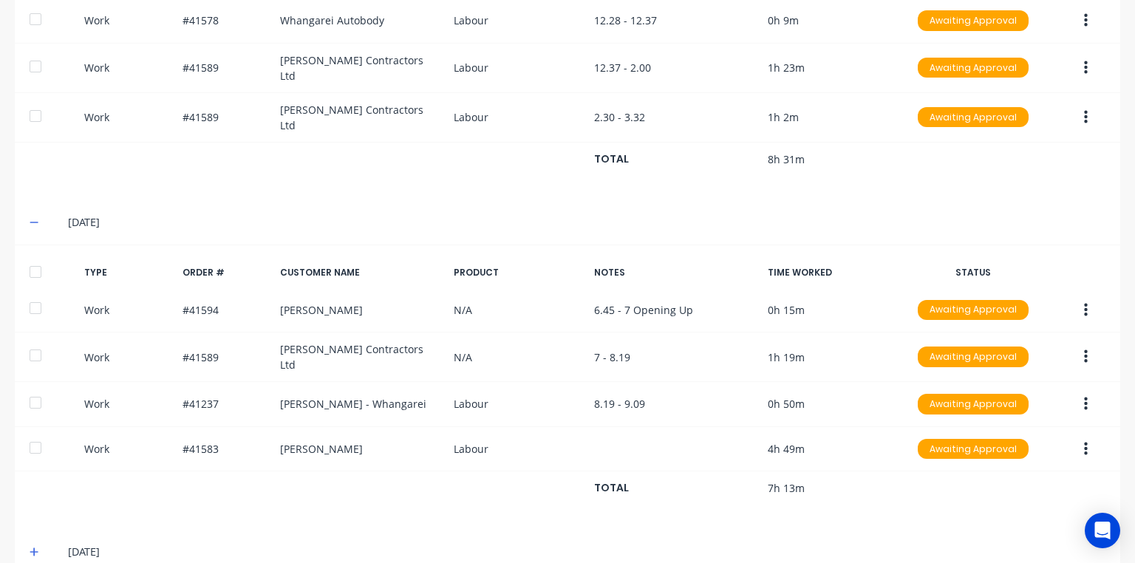
click at [41, 544] on span at bounding box center [37, 551] width 15 height 15
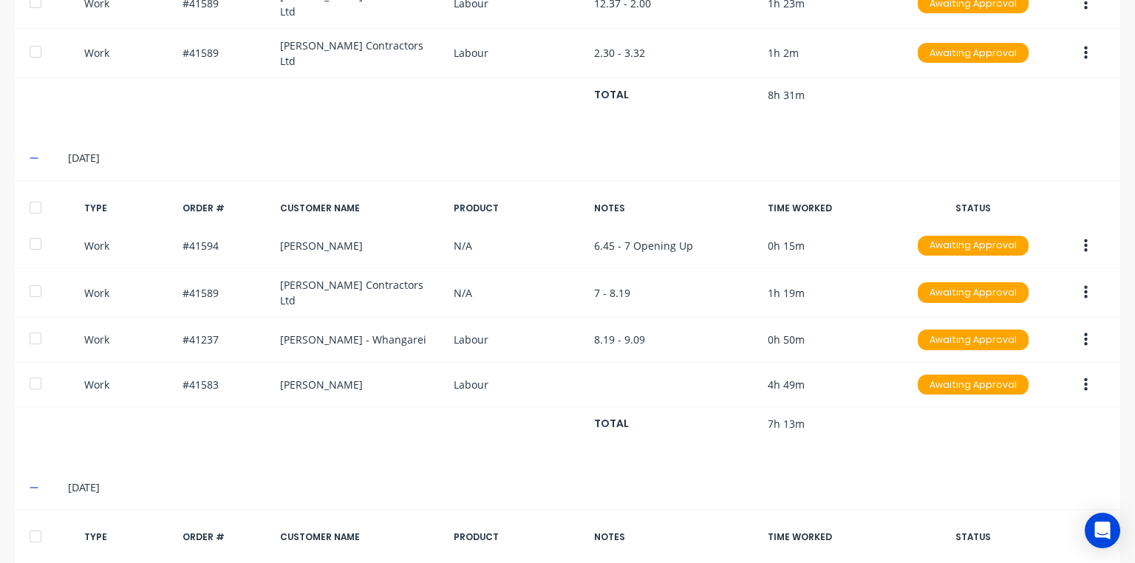
scroll to position [729, 0]
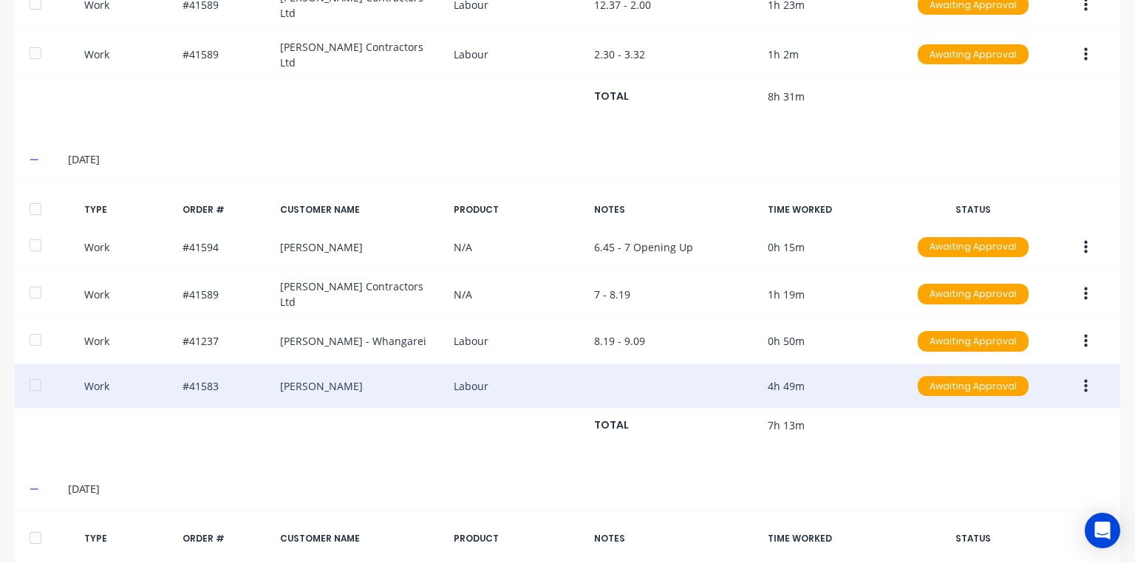
click at [1080, 373] on button "button" at bounding box center [1086, 386] width 35 height 27
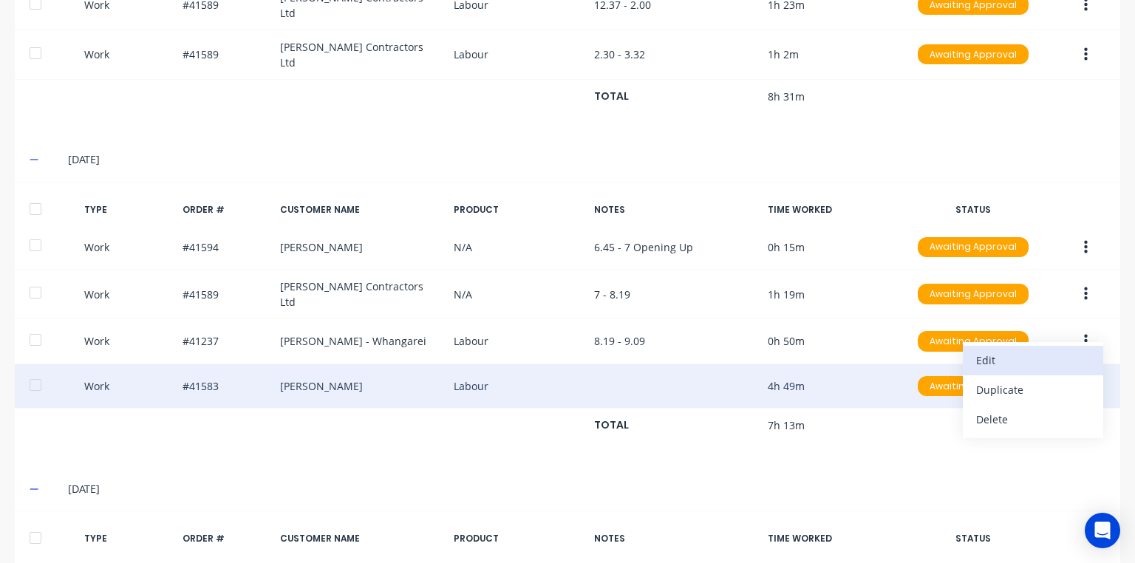
click at [993, 350] on div "Edit" at bounding box center [1033, 360] width 114 height 21
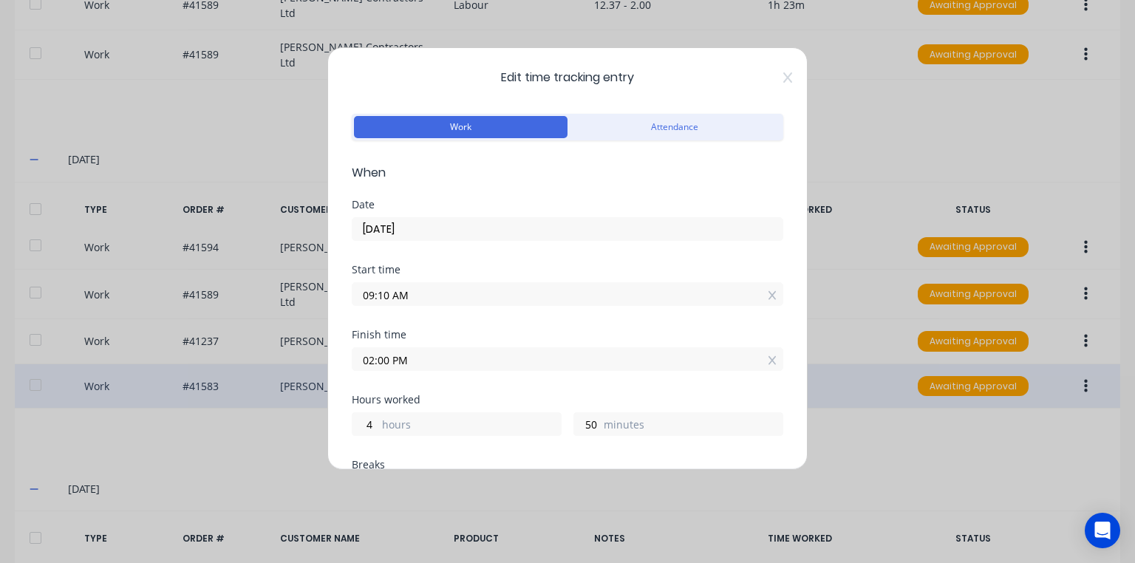
click at [385, 294] on input "09:10 AM" at bounding box center [568, 294] width 430 height 22
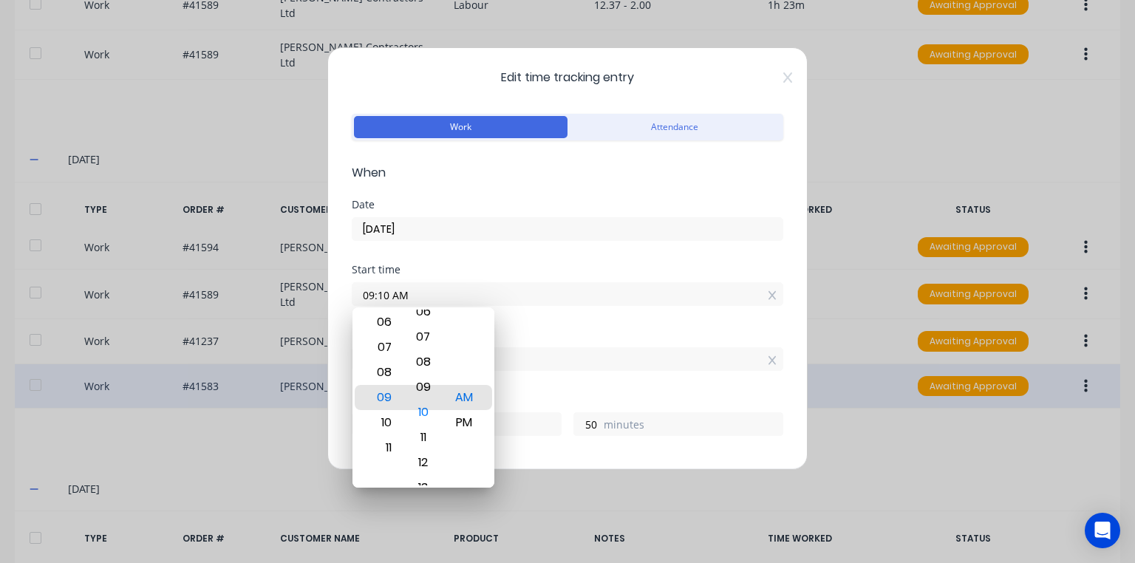
type input "09:09 AM"
type input "51"
click at [526, 260] on div "Date [DATE]" at bounding box center [568, 232] width 432 height 65
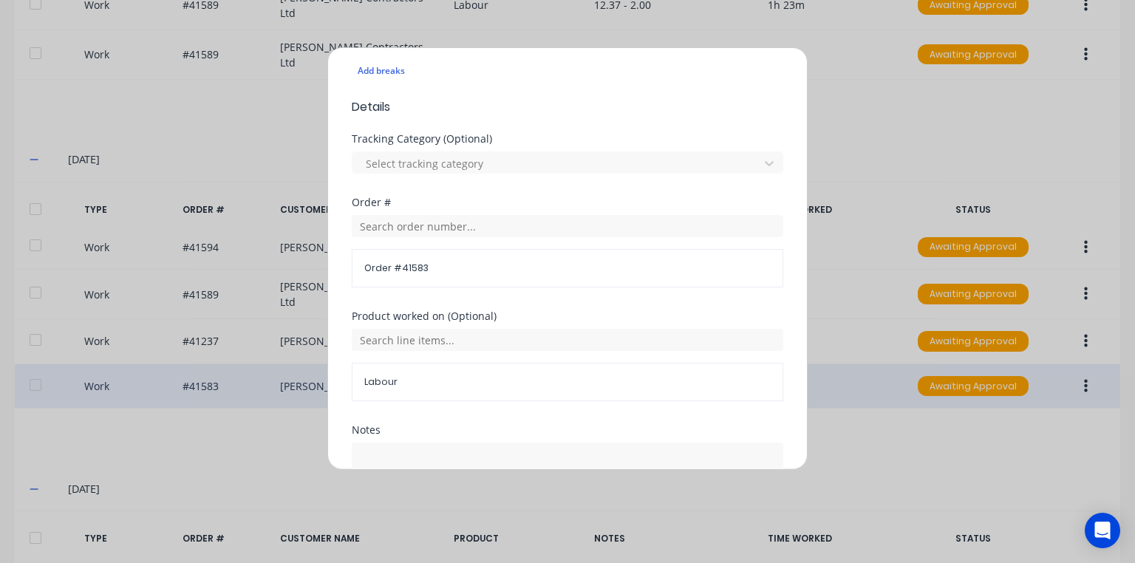
scroll to position [539, 0]
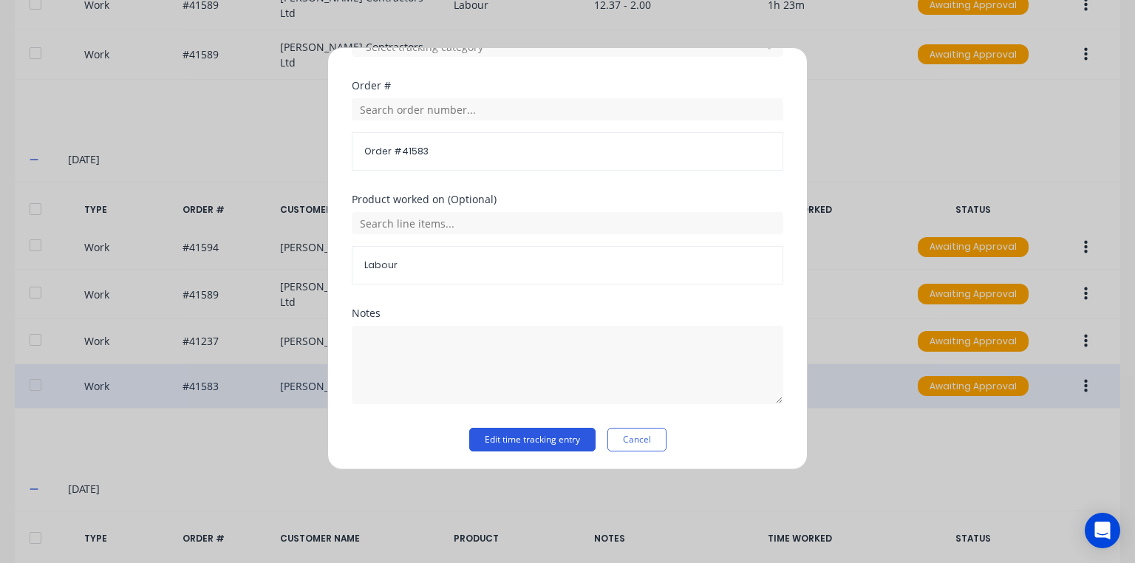
click at [550, 445] on button "Edit time tracking entry" at bounding box center [532, 440] width 126 height 24
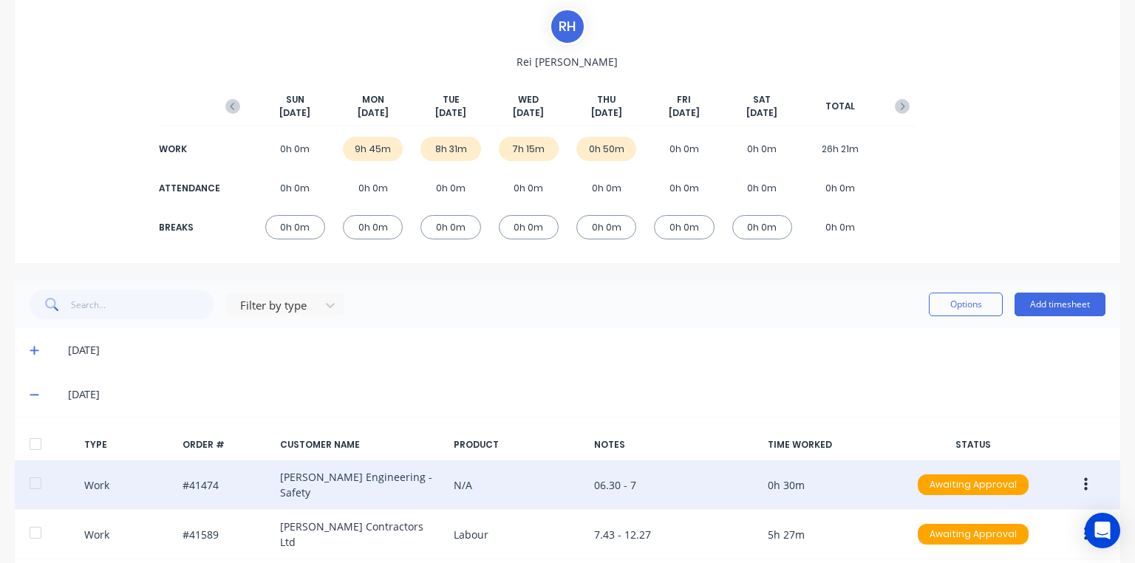
scroll to position [0, 0]
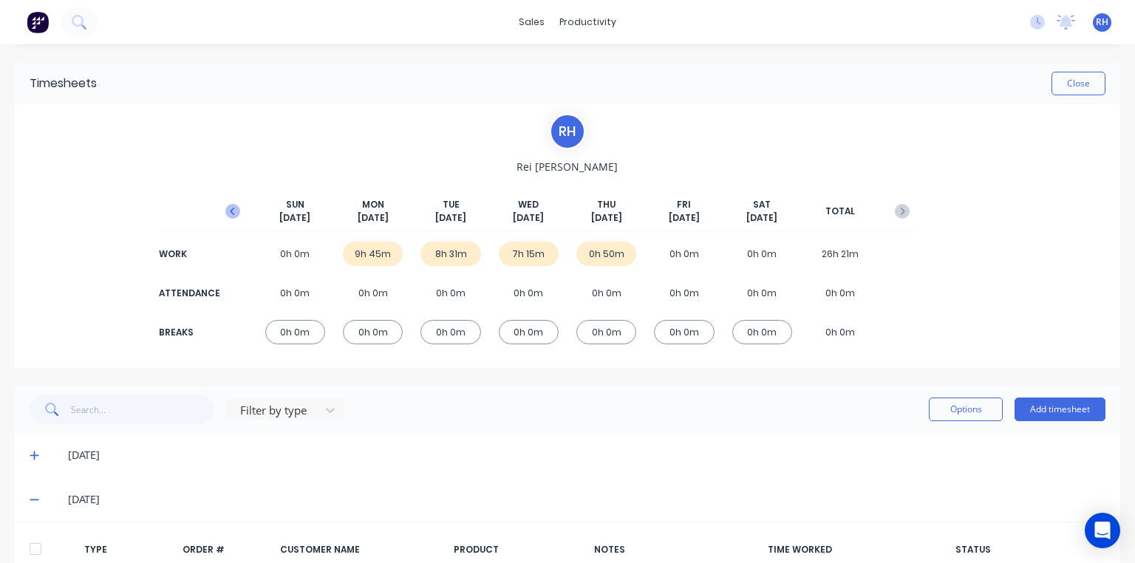
click at [234, 217] on icon "button" at bounding box center [232, 211] width 15 height 15
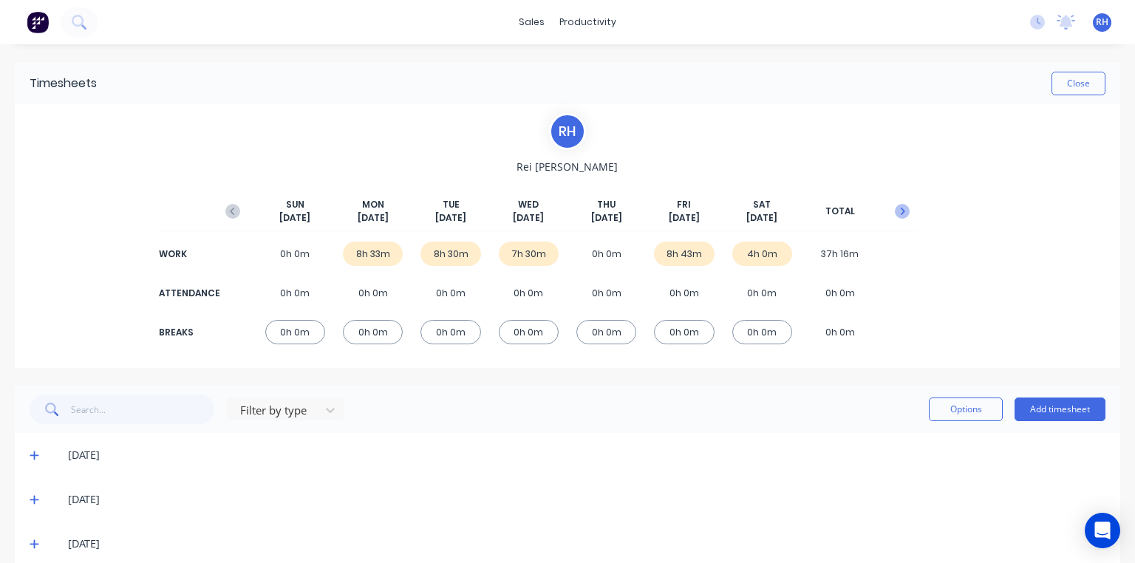
click at [896, 208] on icon "button" at bounding box center [902, 211] width 15 height 15
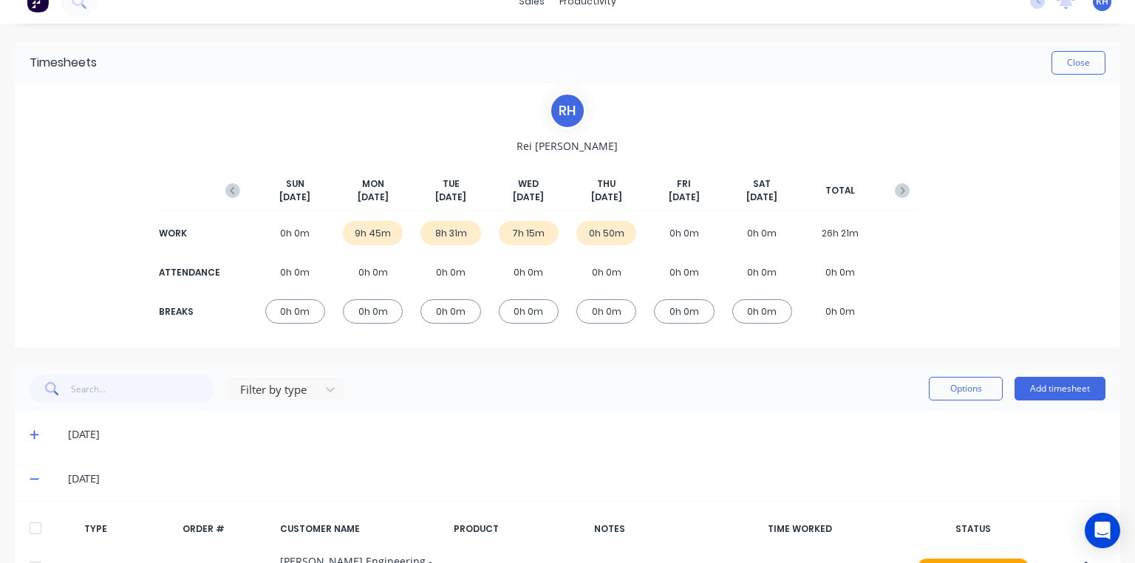
scroll to position [24, 0]
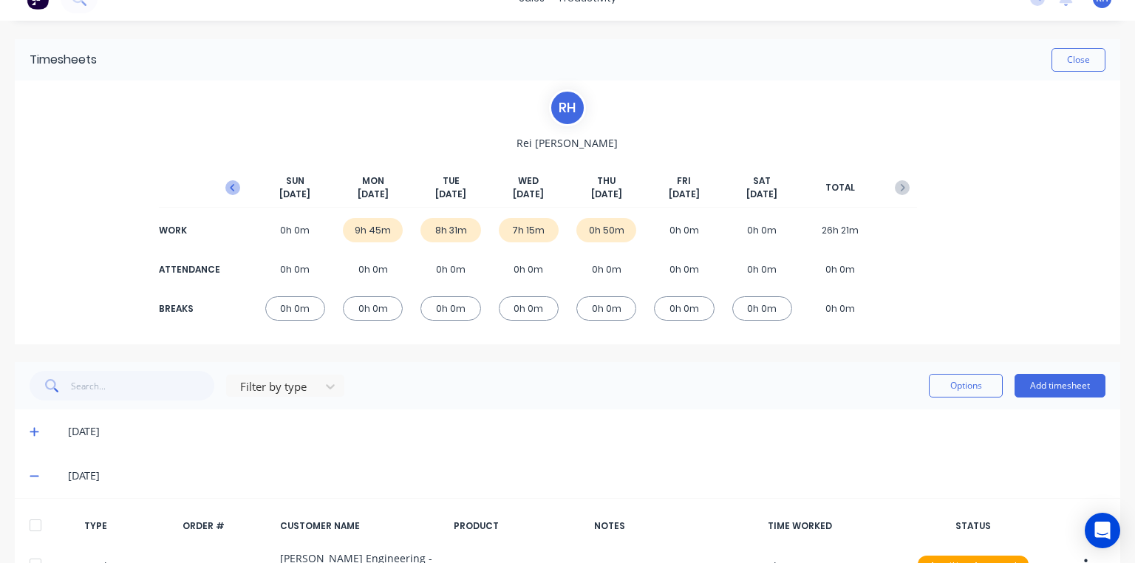
click at [237, 188] on icon "button" at bounding box center [232, 187] width 15 height 15
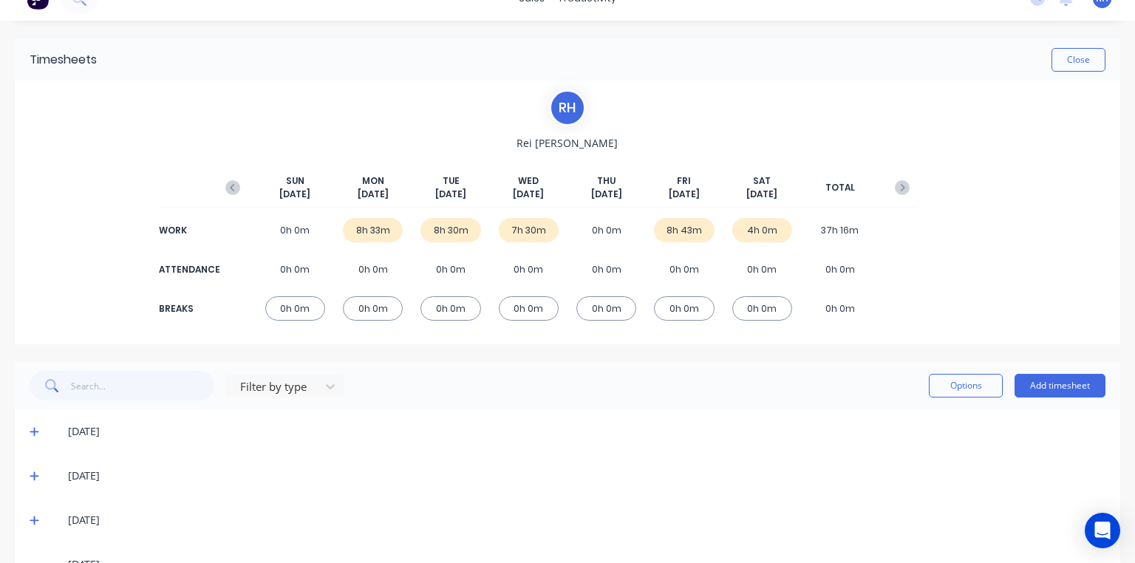
click at [686, 230] on div "8h 43m" at bounding box center [684, 230] width 60 height 24
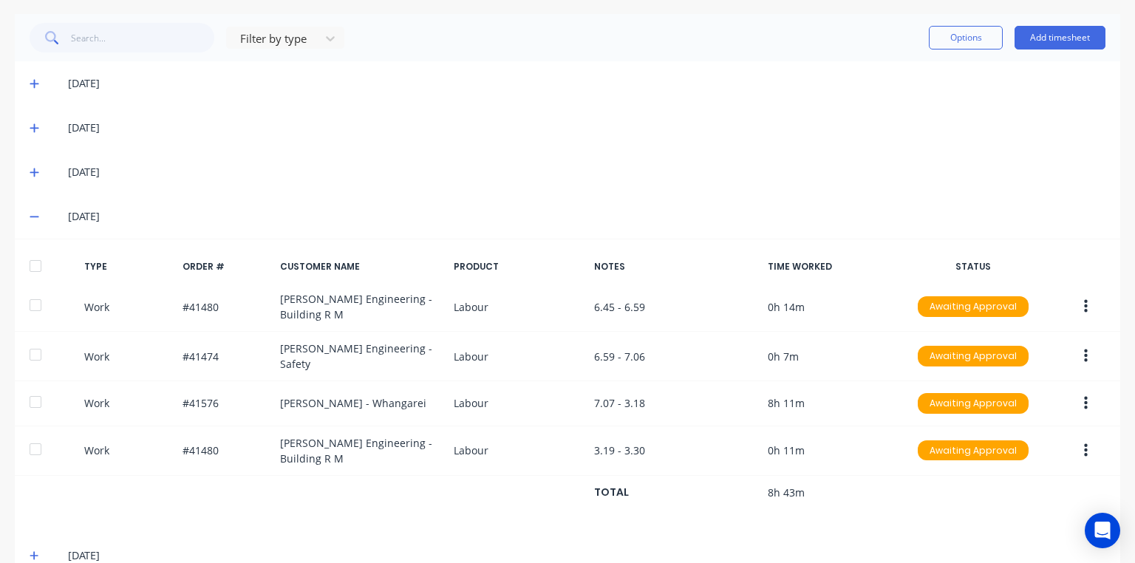
scroll to position [398, 0]
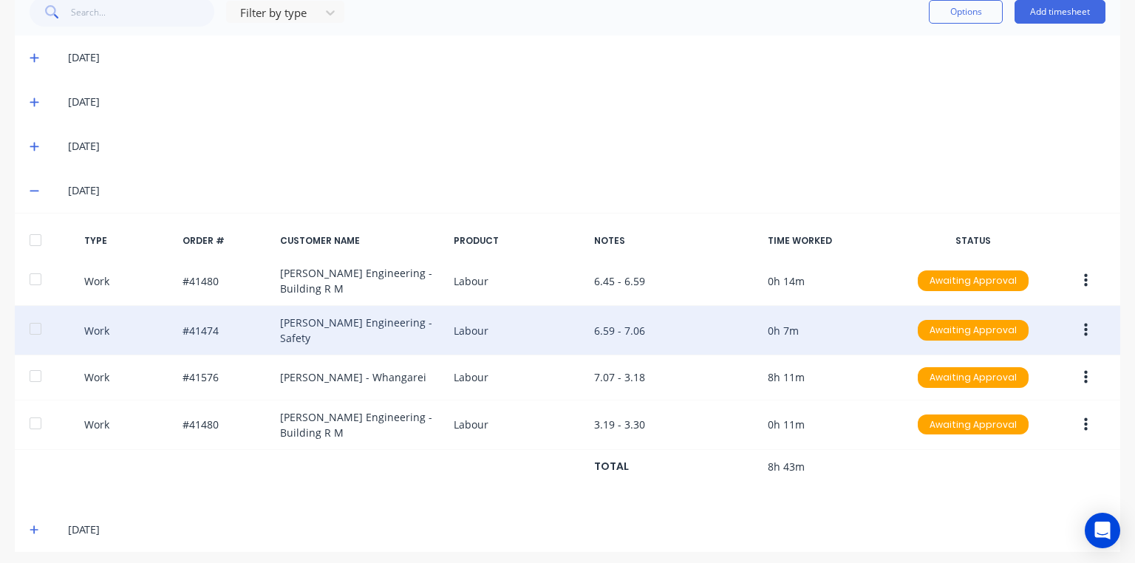
click at [1084, 325] on icon "button" at bounding box center [1086, 330] width 4 height 16
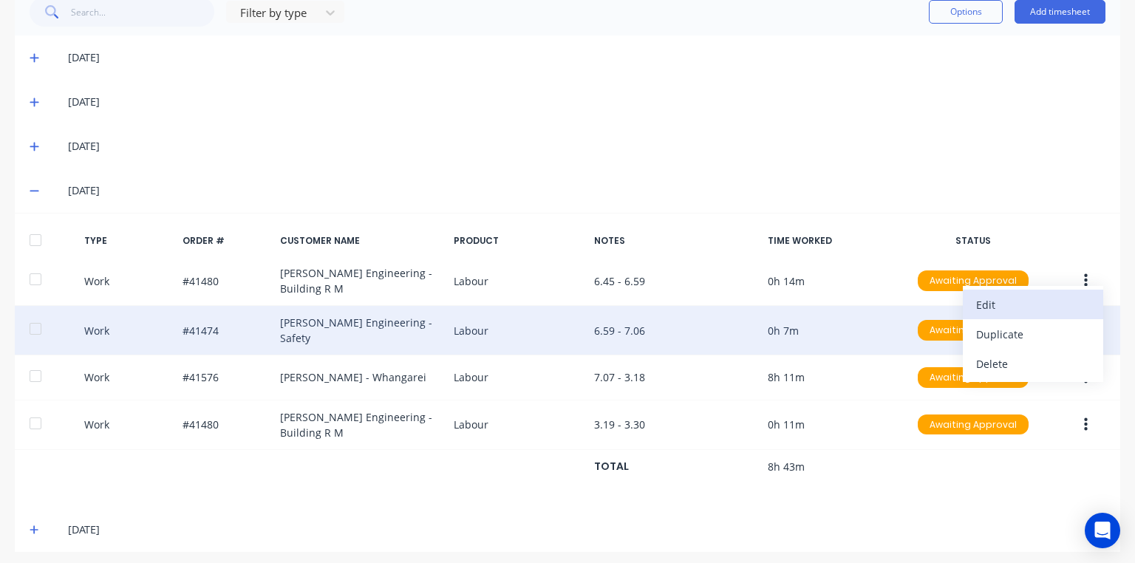
click at [979, 305] on div "Edit" at bounding box center [1033, 304] width 114 height 21
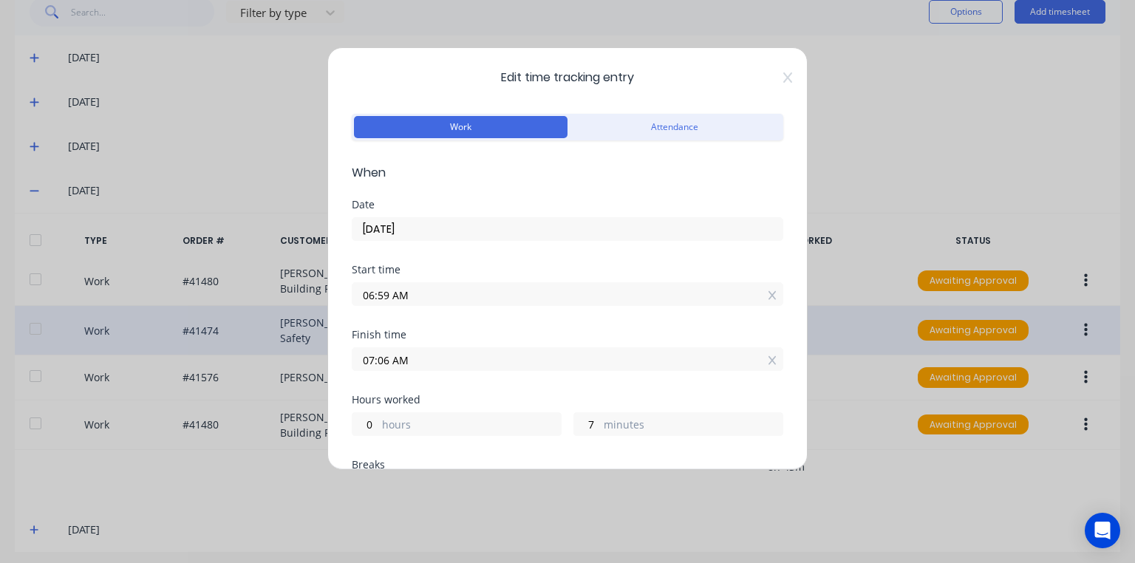
click at [390, 362] on input "07:06 AM" at bounding box center [568, 359] width 430 height 22
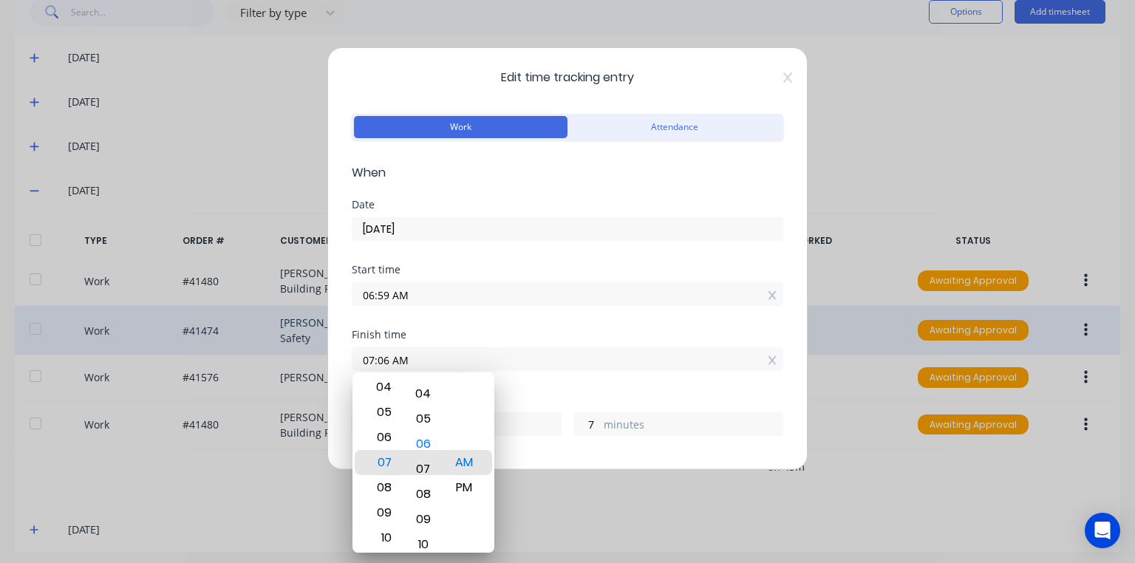
type input "07:07 AM"
type input "8"
click at [550, 323] on div "Start time 06:59 AM" at bounding box center [568, 297] width 432 height 65
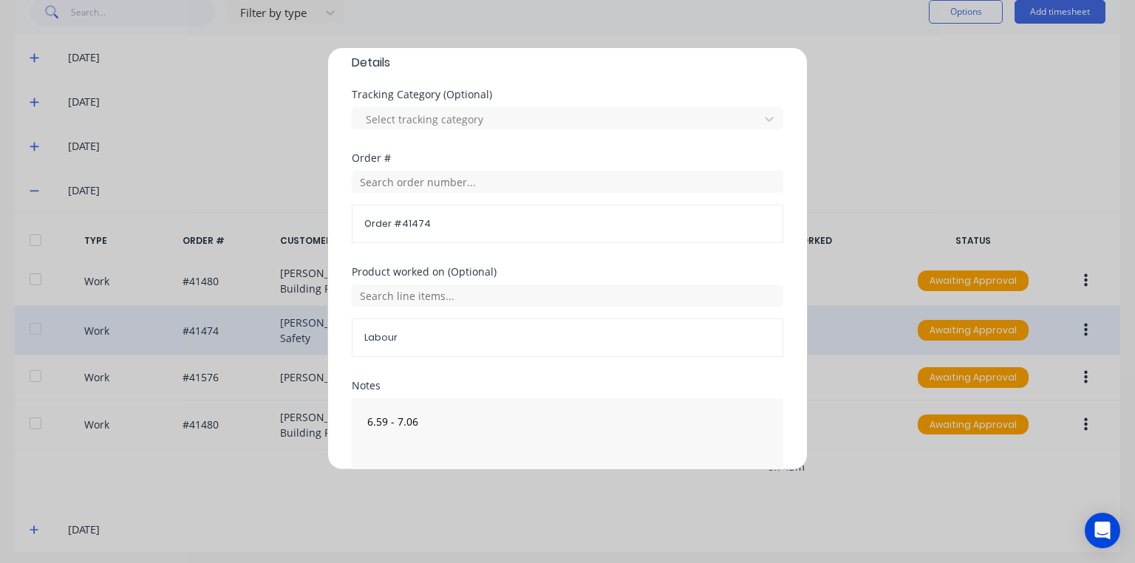
scroll to position [539, 0]
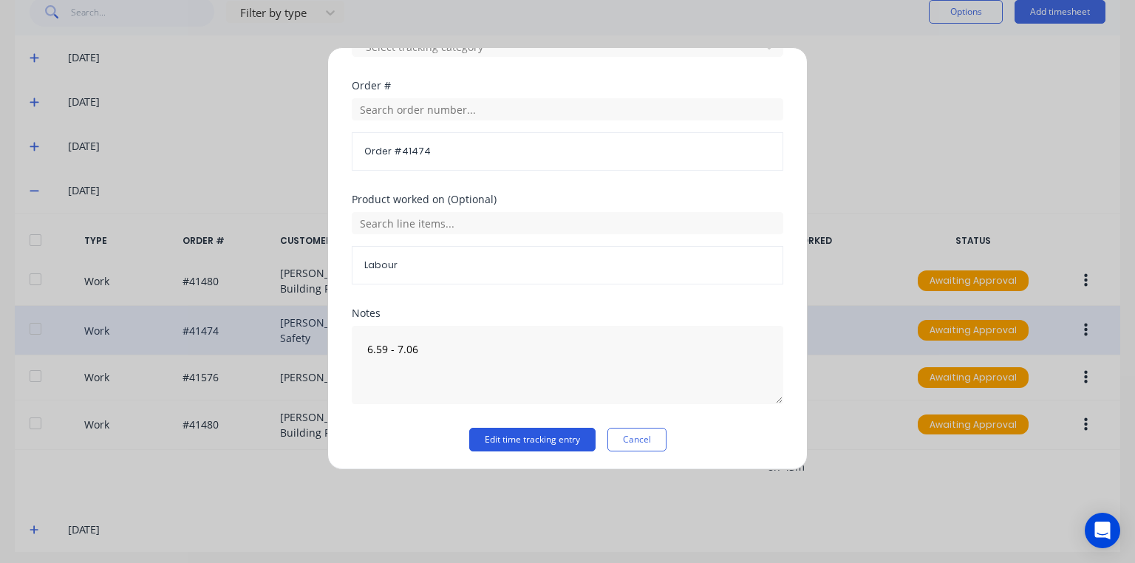
click at [519, 428] on button "Edit time tracking entry" at bounding box center [532, 440] width 126 height 24
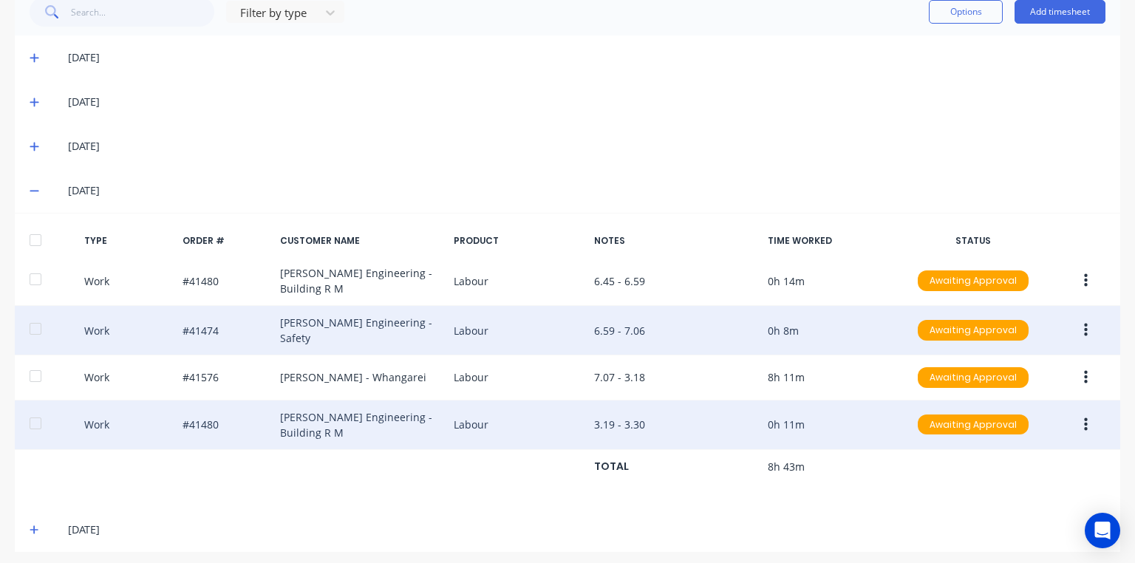
click at [1073, 418] on button "button" at bounding box center [1086, 425] width 35 height 27
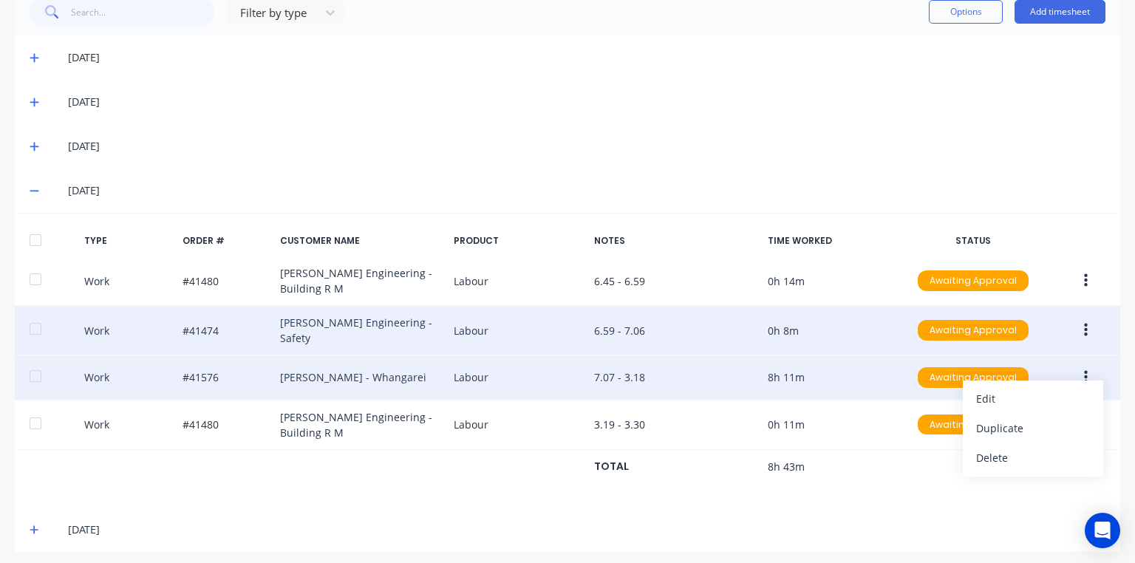
click at [1052, 357] on div "Work #41576 [PERSON_NAME] - Whangarei Labour 7.07 - 3.18 8h 11m Awaiting Approv…" at bounding box center [568, 377] width 1106 height 45
click at [1082, 372] on button "button" at bounding box center [1086, 377] width 35 height 27
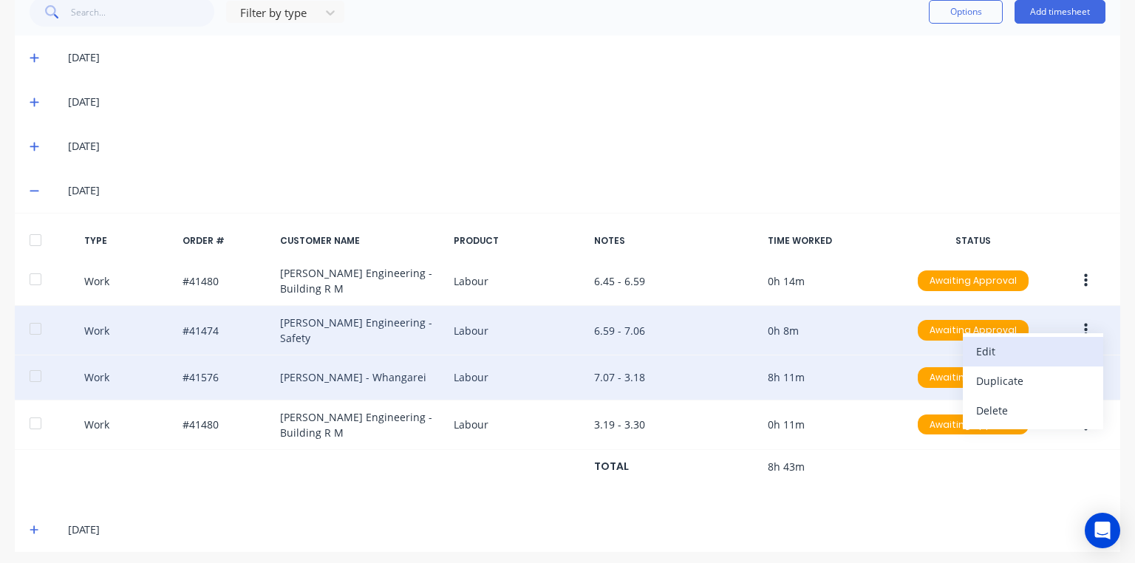
click at [1004, 344] on div "Edit" at bounding box center [1033, 351] width 114 height 21
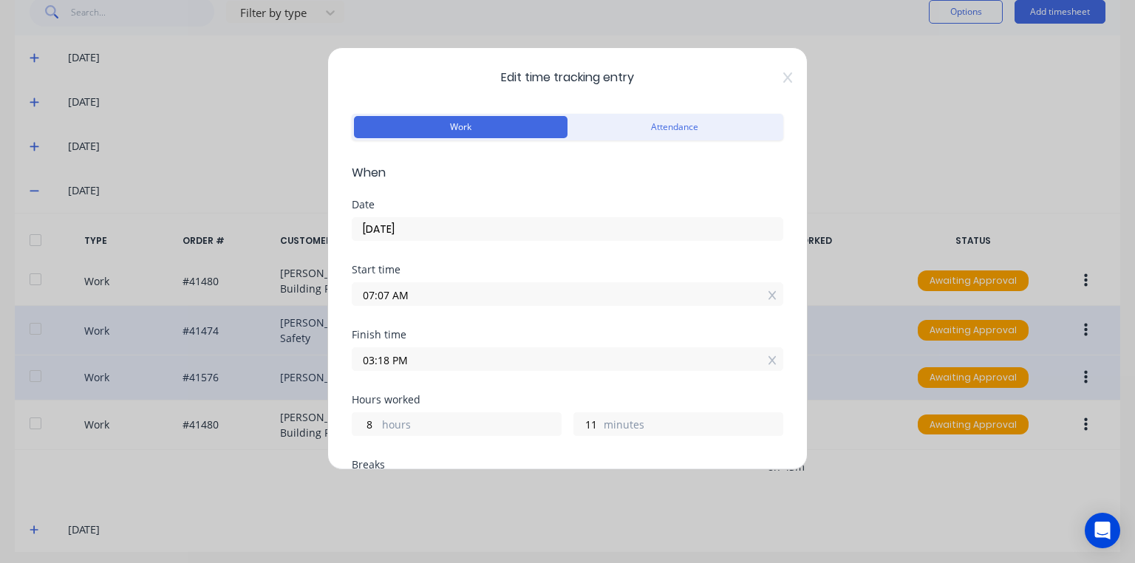
click at [388, 363] on input "03:18 PM" at bounding box center [568, 359] width 430 height 22
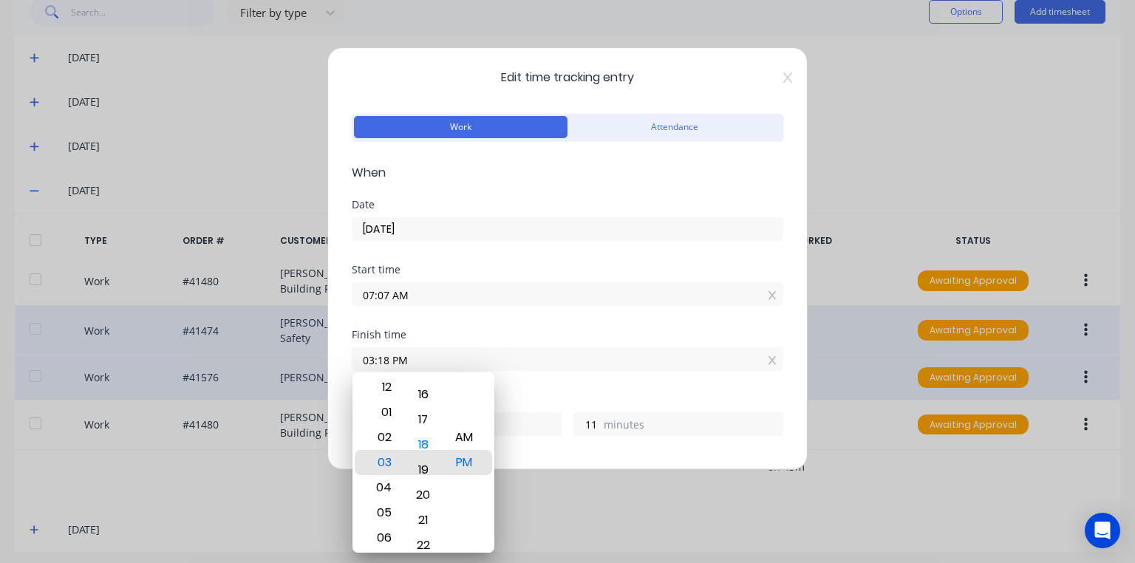
type input "03:19 PM"
type input "12"
click at [523, 328] on div "Start time 07:07 AM" at bounding box center [568, 297] width 432 height 65
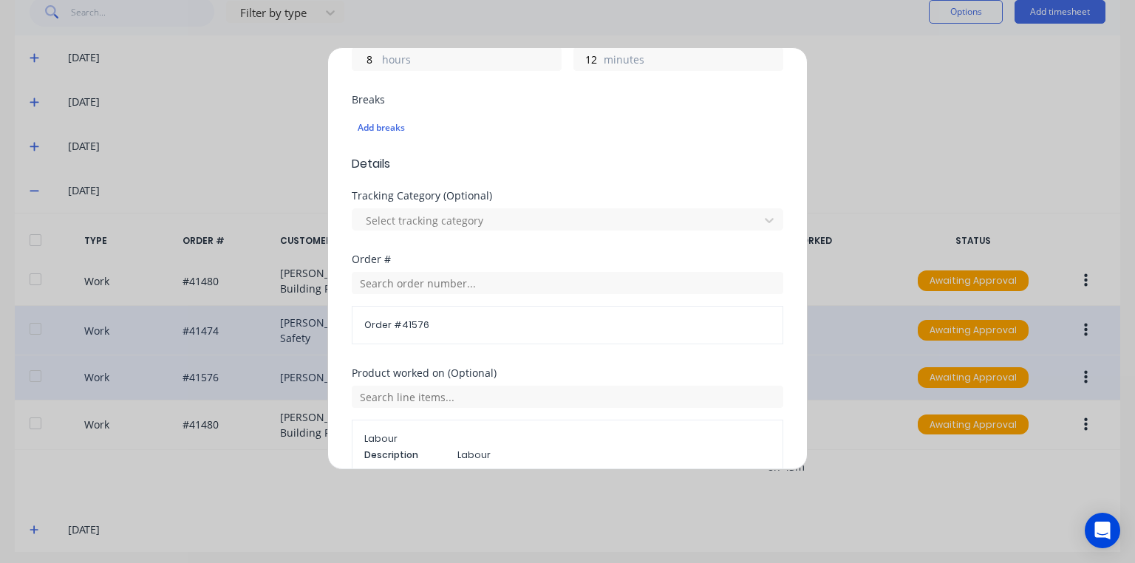
scroll to position [556, 0]
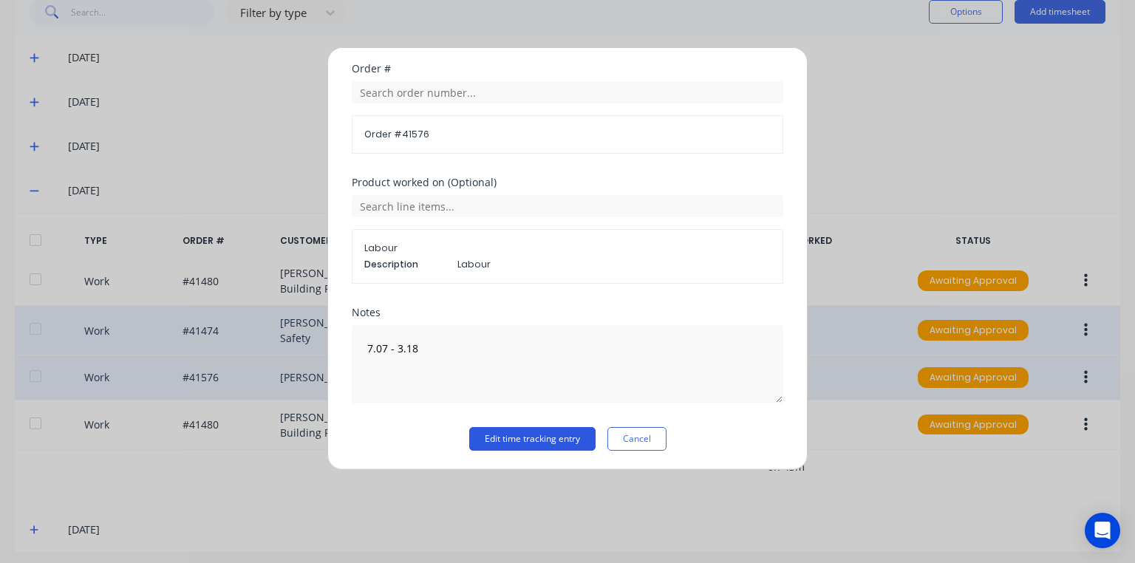
click at [516, 430] on button "Edit time tracking entry" at bounding box center [532, 439] width 126 height 24
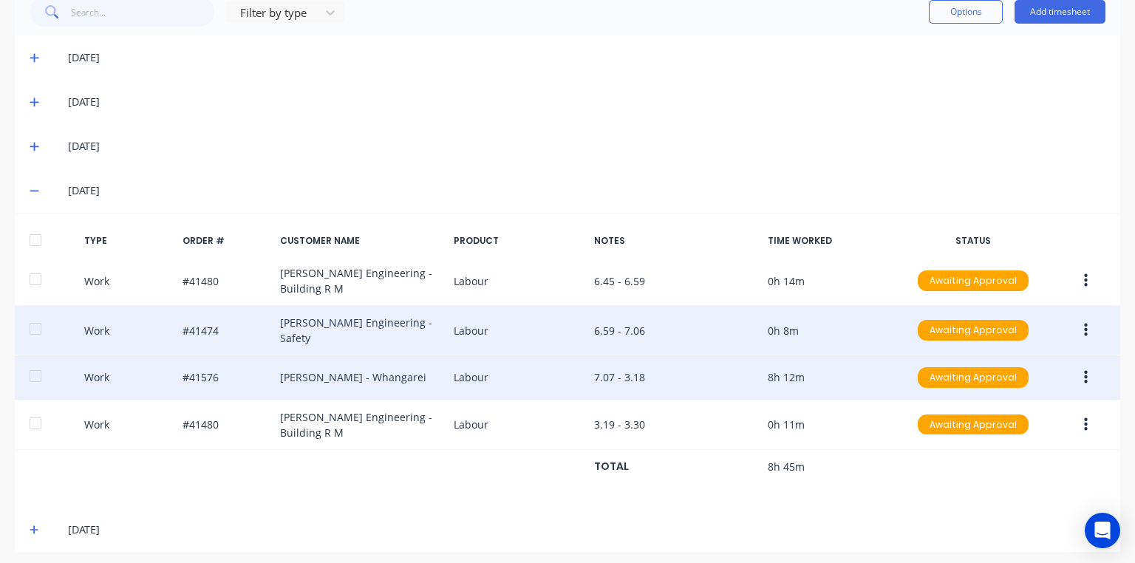
click at [1071, 373] on button "button" at bounding box center [1086, 377] width 35 height 27
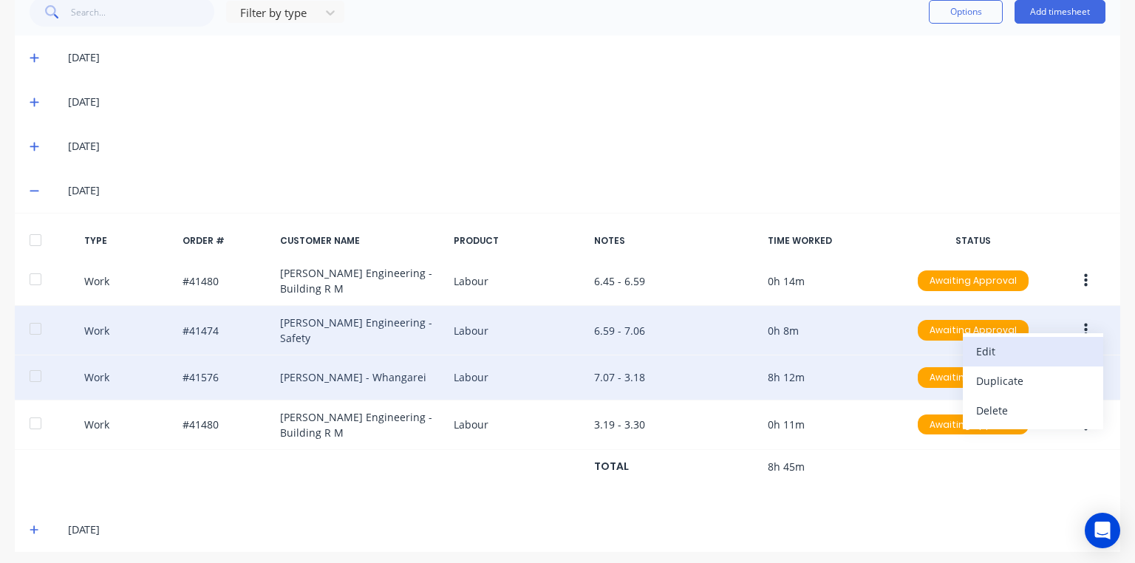
click at [978, 349] on div "Edit" at bounding box center [1033, 351] width 114 height 21
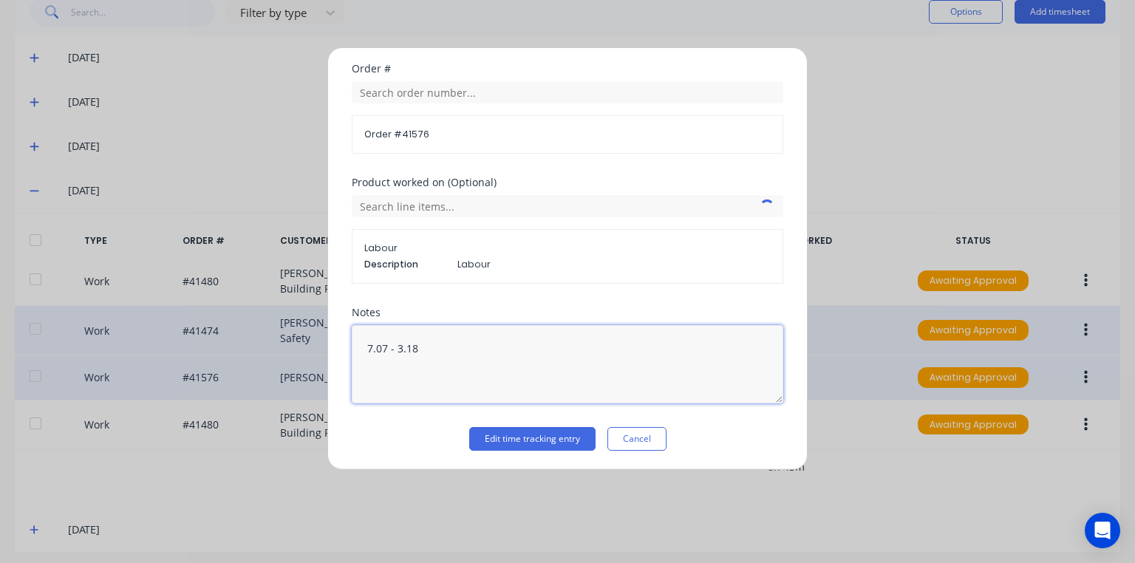
click at [425, 350] on textarea "7.07 - 3.18" at bounding box center [568, 364] width 432 height 78
type textarea "7.07 - 3.19"
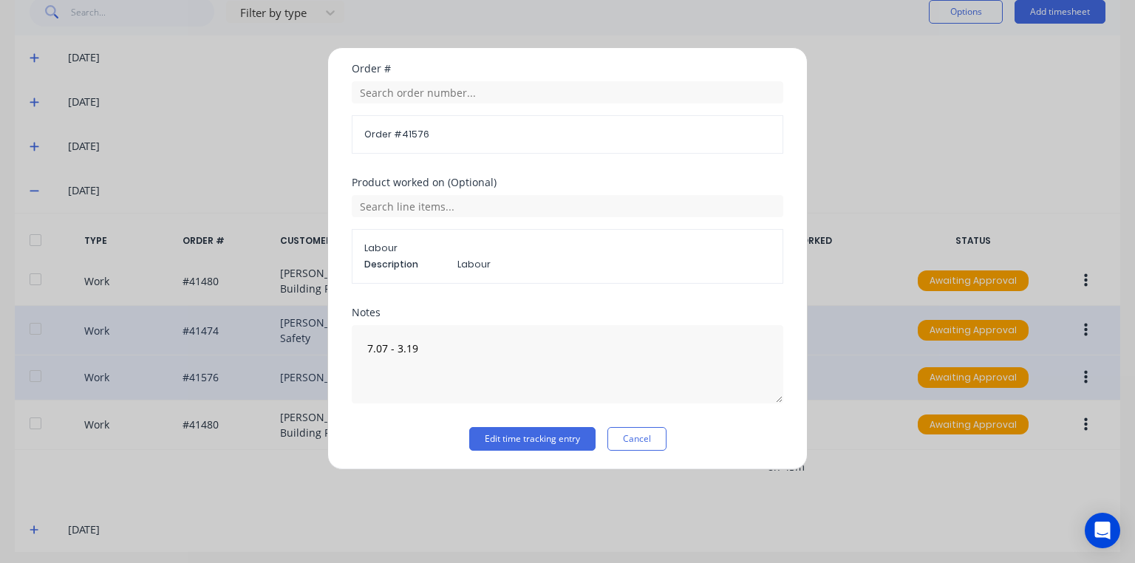
click at [737, 299] on div "Product worked on (Optional) Labour Description Labour" at bounding box center [568, 242] width 432 height 130
click at [557, 437] on button "Edit time tracking entry" at bounding box center [532, 439] width 126 height 24
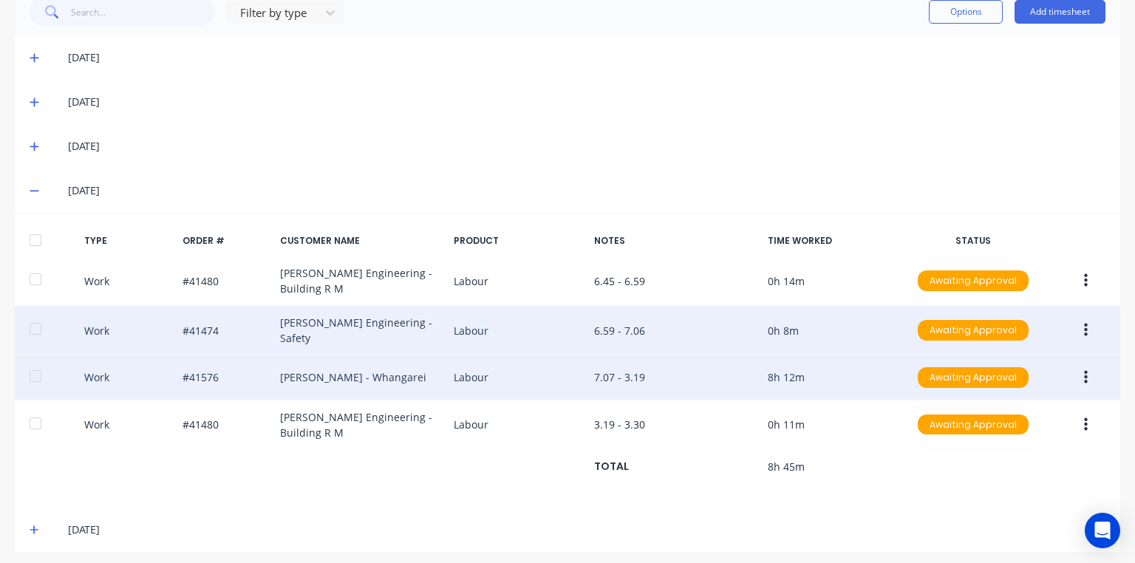
click at [1070, 330] on button "button" at bounding box center [1086, 330] width 35 height 27
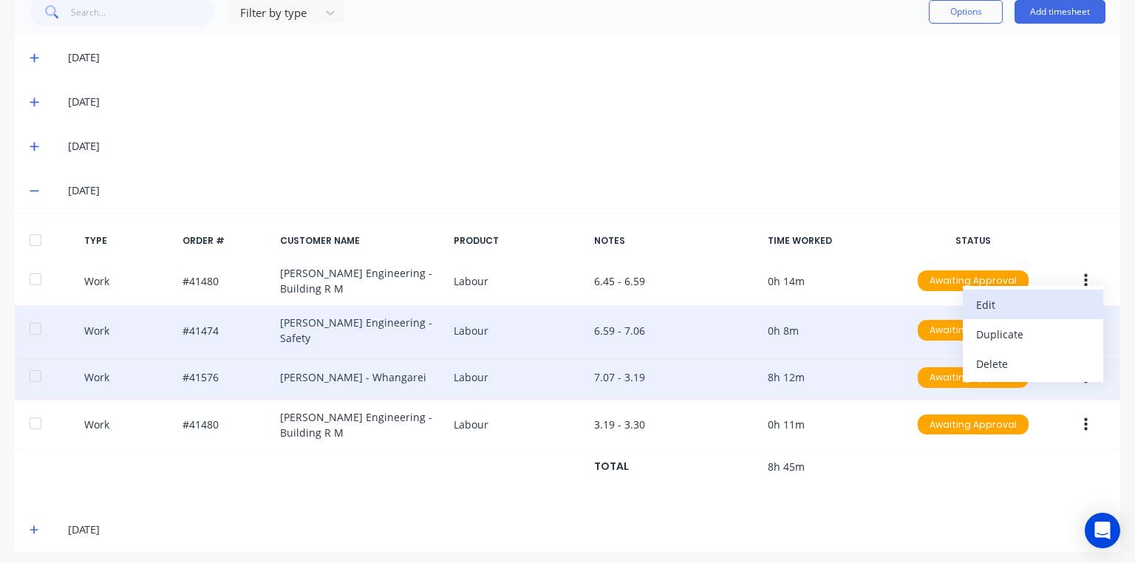
click at [986, 302] on div "Edit" at bounding box center [1033, 304] width 114 height 21
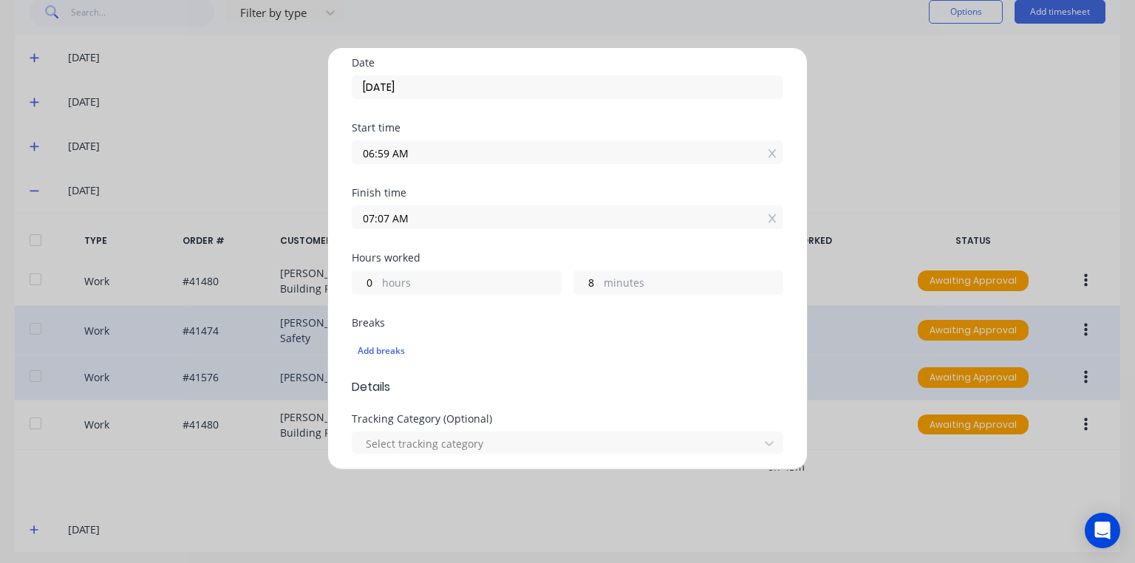
scroll to position [539, 0]
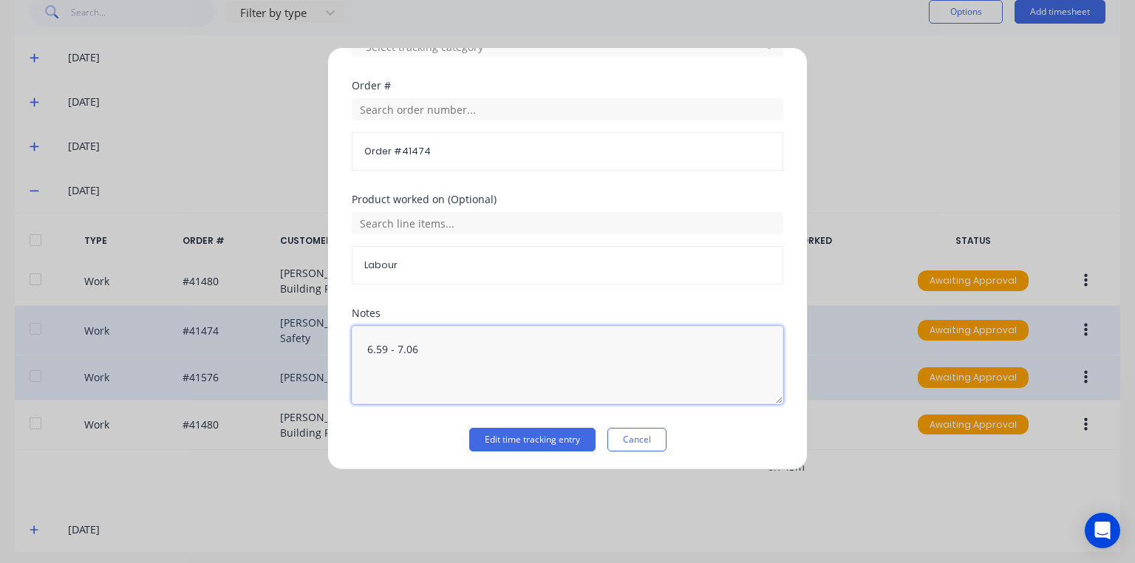
click at [470, 351] on textarea "6.59 - 7.06" at bounding box center [568, 365] width 432 height 78
type textarea "6.59 - 7.07"
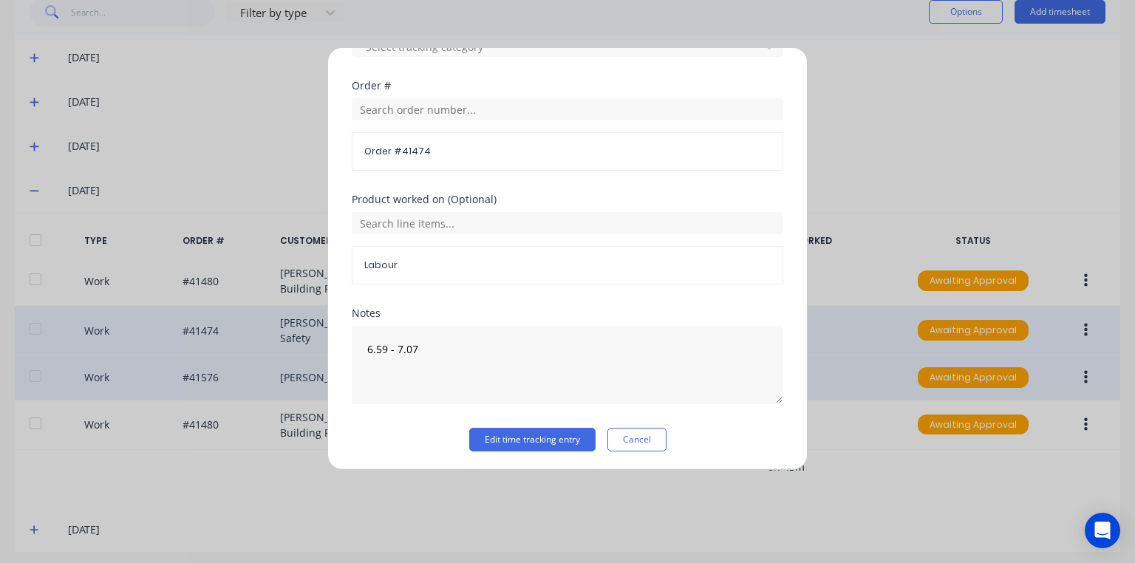
click at [758, 302] on div "Product worked on (Optional) Labour" at bounding box center [568, 251] width 432 height 114
click at [567, 435] on button "Edit time tracking entry" at bounding box center [532, 440] width 126 height 24
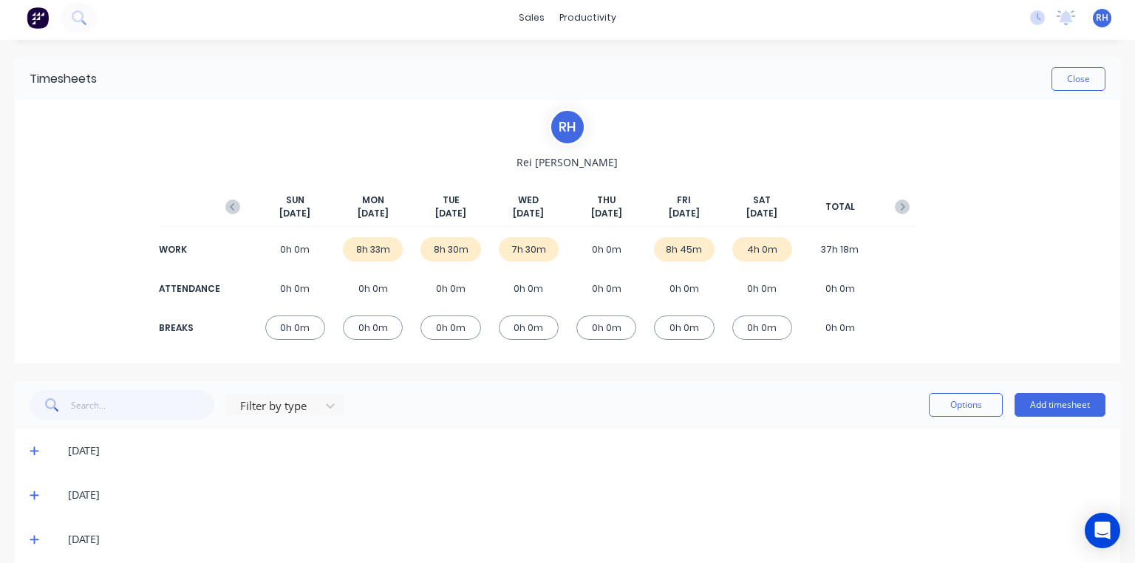
scroll to position [0, 0]
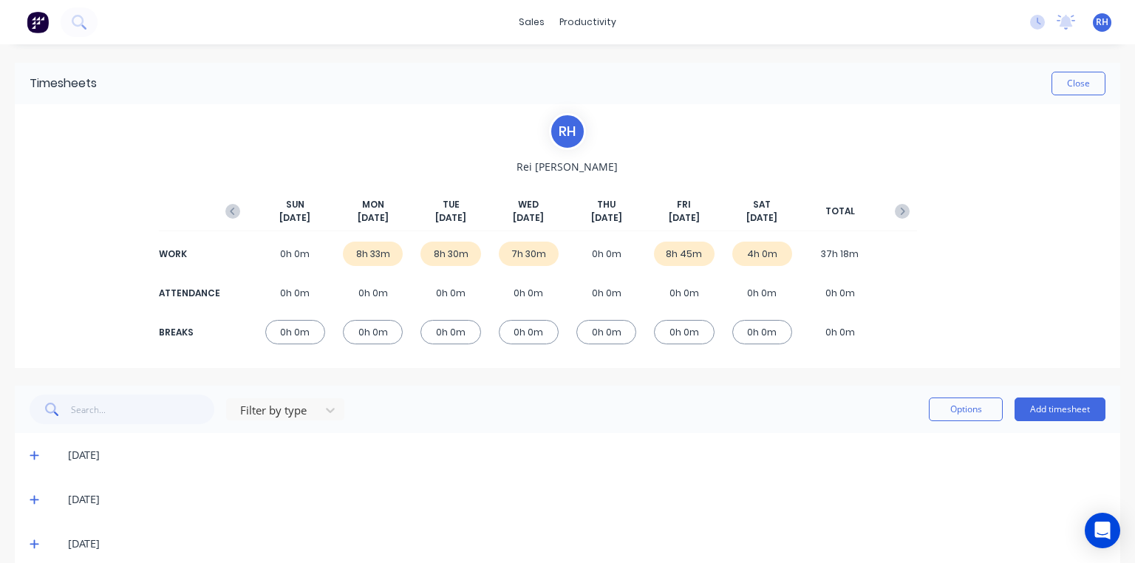
click at [41, 17] on img at bounding box center [38, 22] width 22 height 22
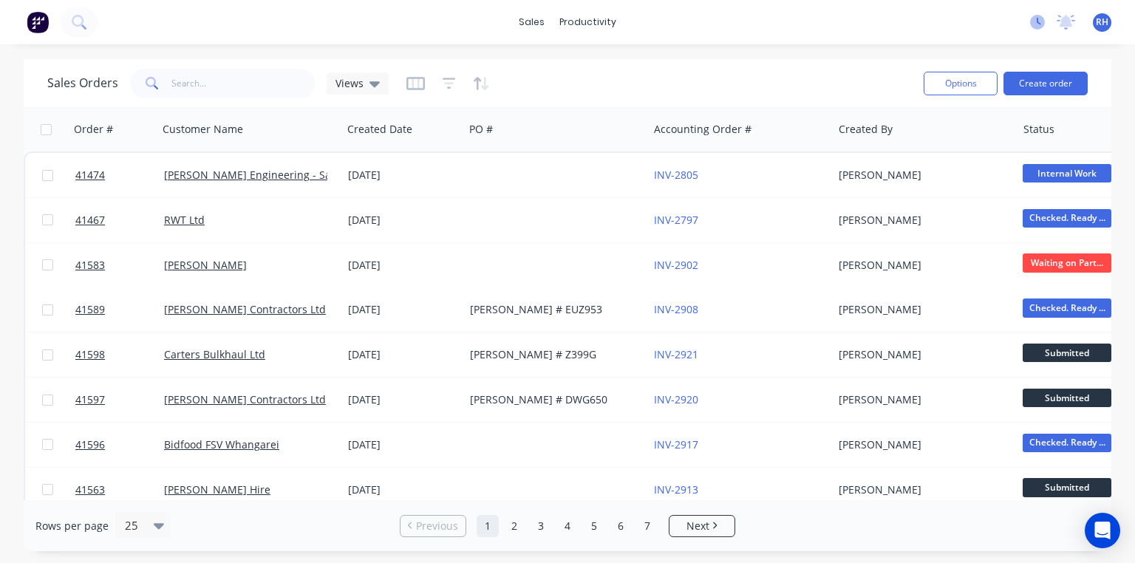
click at [1038, 21] on icon at bounding box center [1037, 22] width 15 height 15
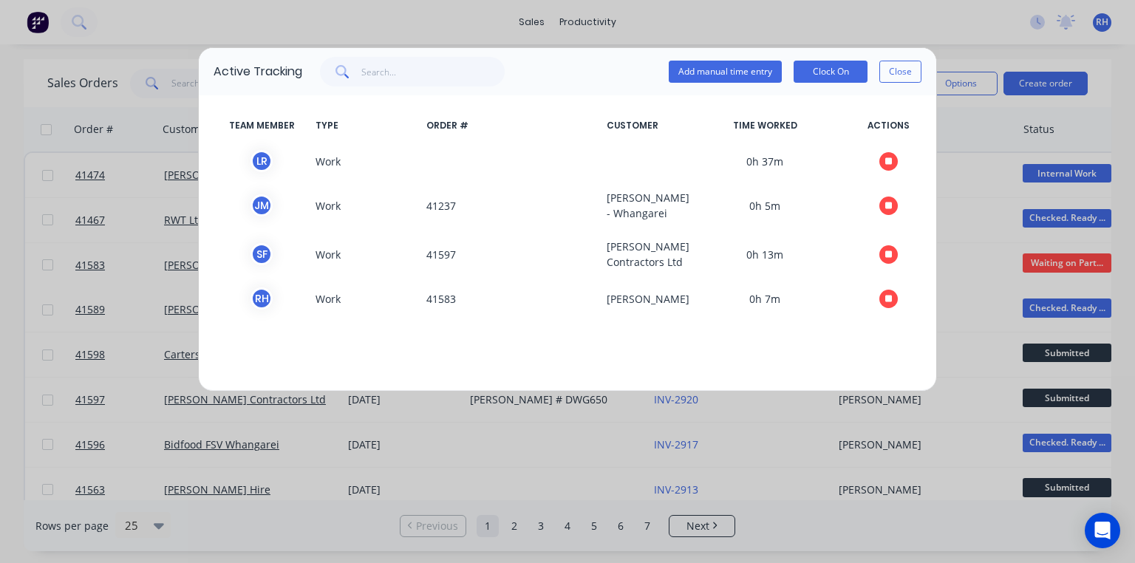
click at [458, 18] on div "Active Tracking Add manual time entry Clock On Close TEAM MEMBER TYPE ORDER # C…" at bounding box center [567, 281] width 1135 height 563
click at [895, 81] on button "Close" at bounding box center [901, 72] width 42 height 22
